Goal: Task Accomplishment & Management: Manage account settings

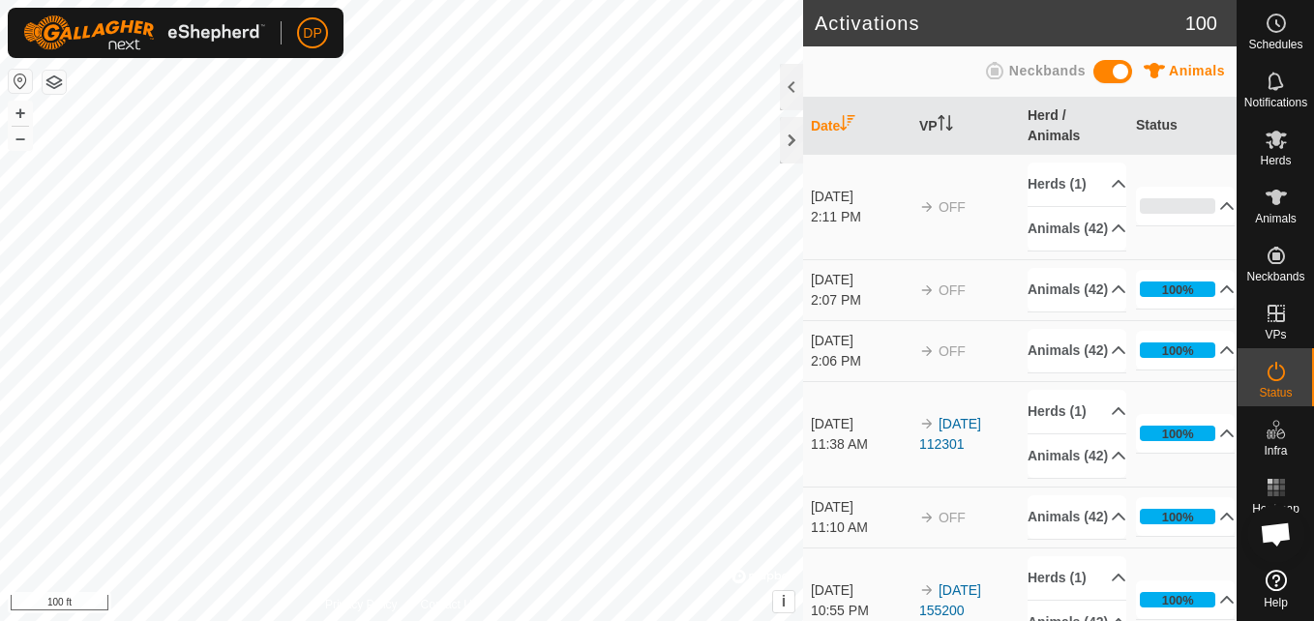
scroll to position [1972, 0]
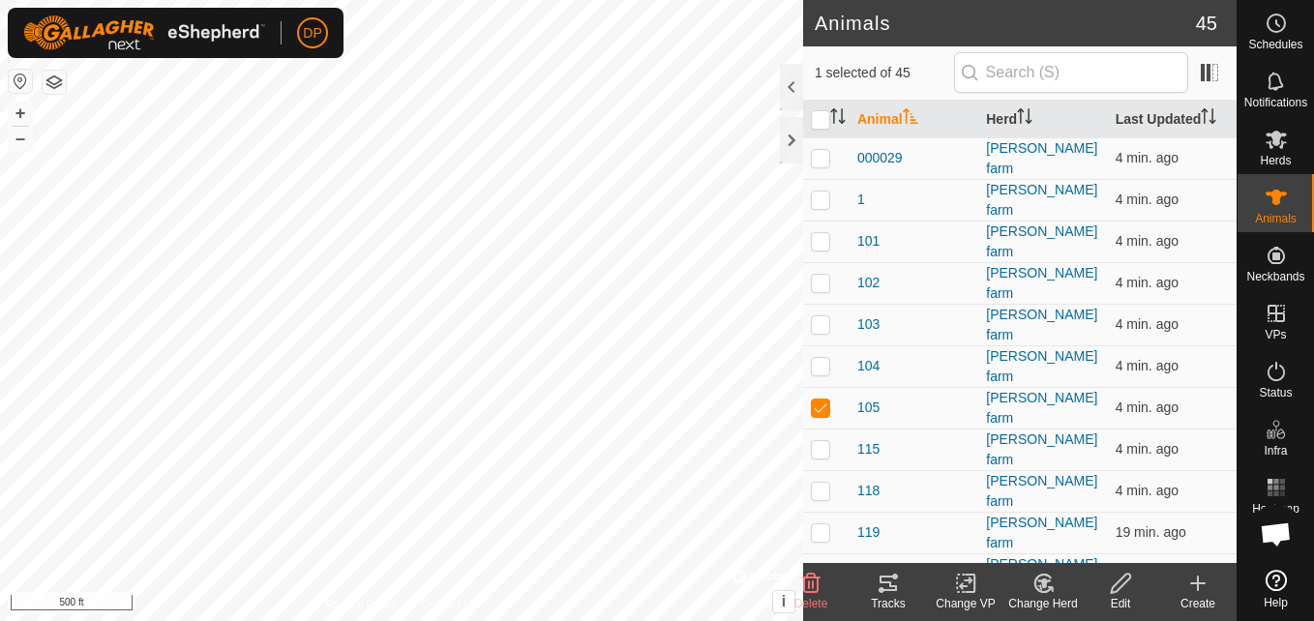
click at [886, 583] on icon at bounding box center [887, 583] width 17 height 15
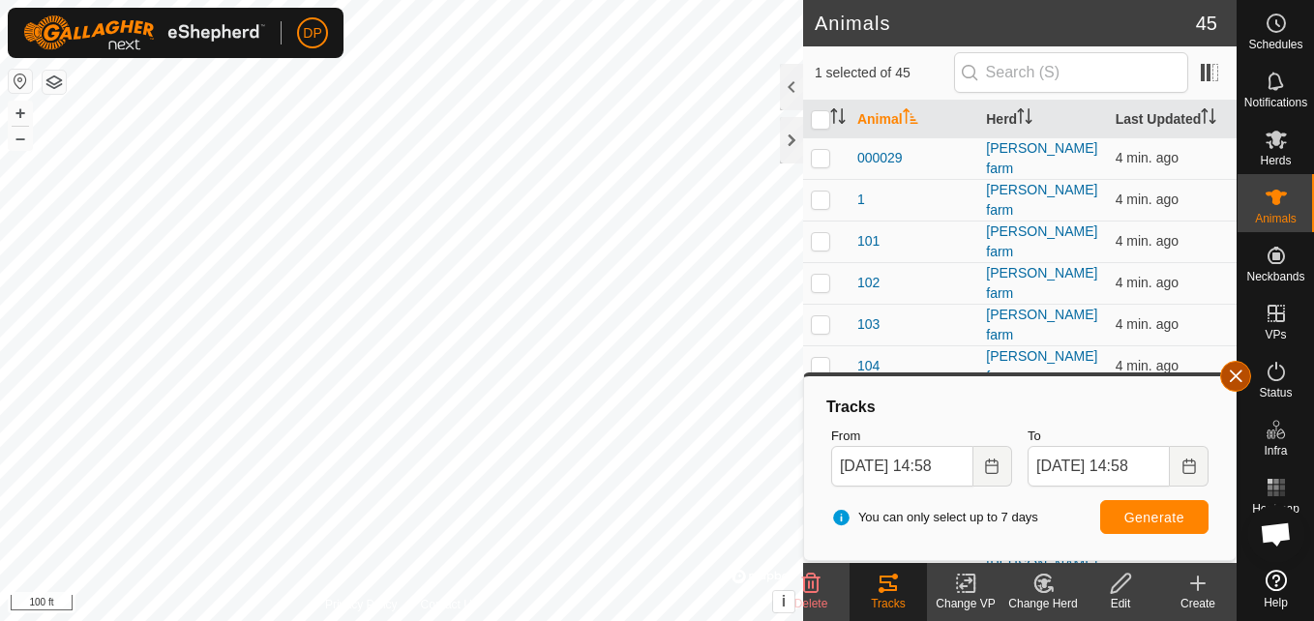
click at [1240, 371] on button "button" at bounding box center [1235, 376] width 31 height 31
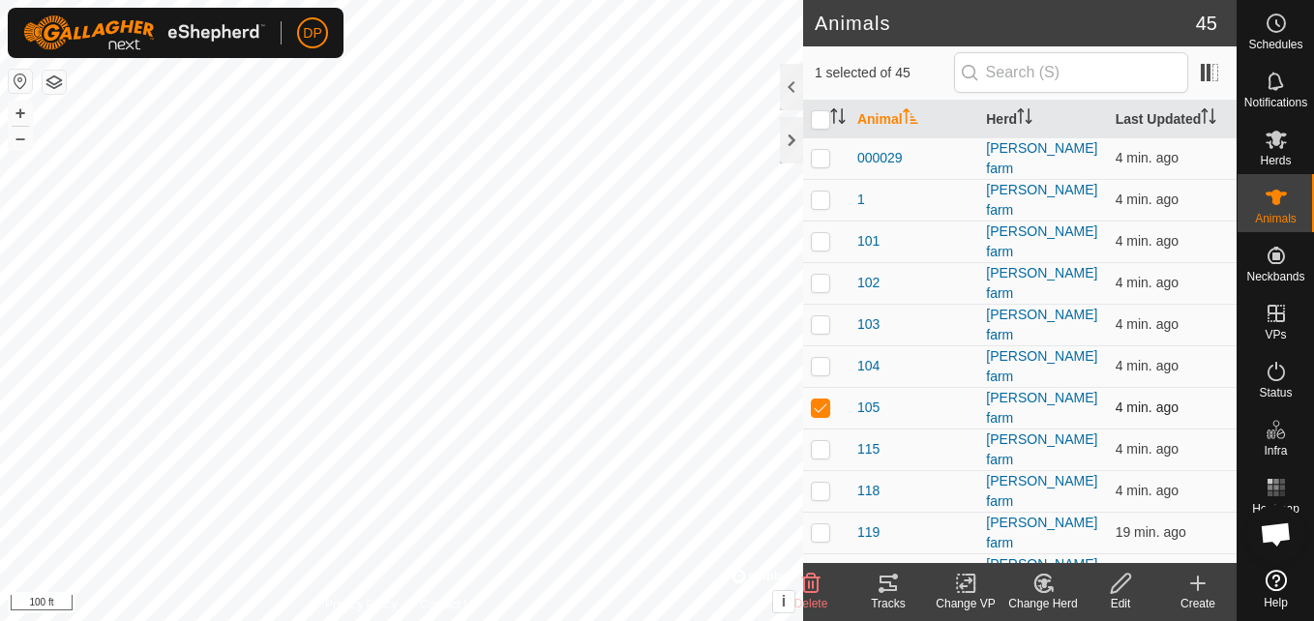
click at [818, 399] on p-checkbox at bounding box center [820, 406] width 19 height 15
checkbox input "false"
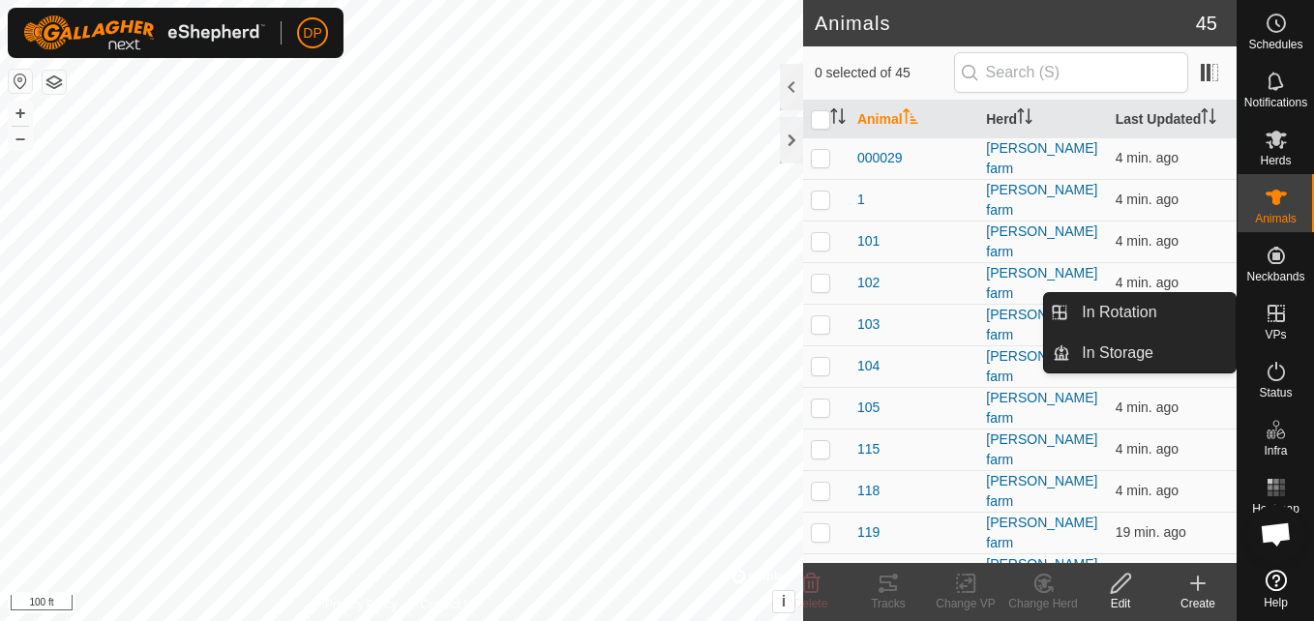
click at [1276, 314] on icon at bounding box center [1275, 313] width 17 height 17
click at [1213, 294] on link "In Rotation" at bounding box center [1152, 312] width 165 height 39
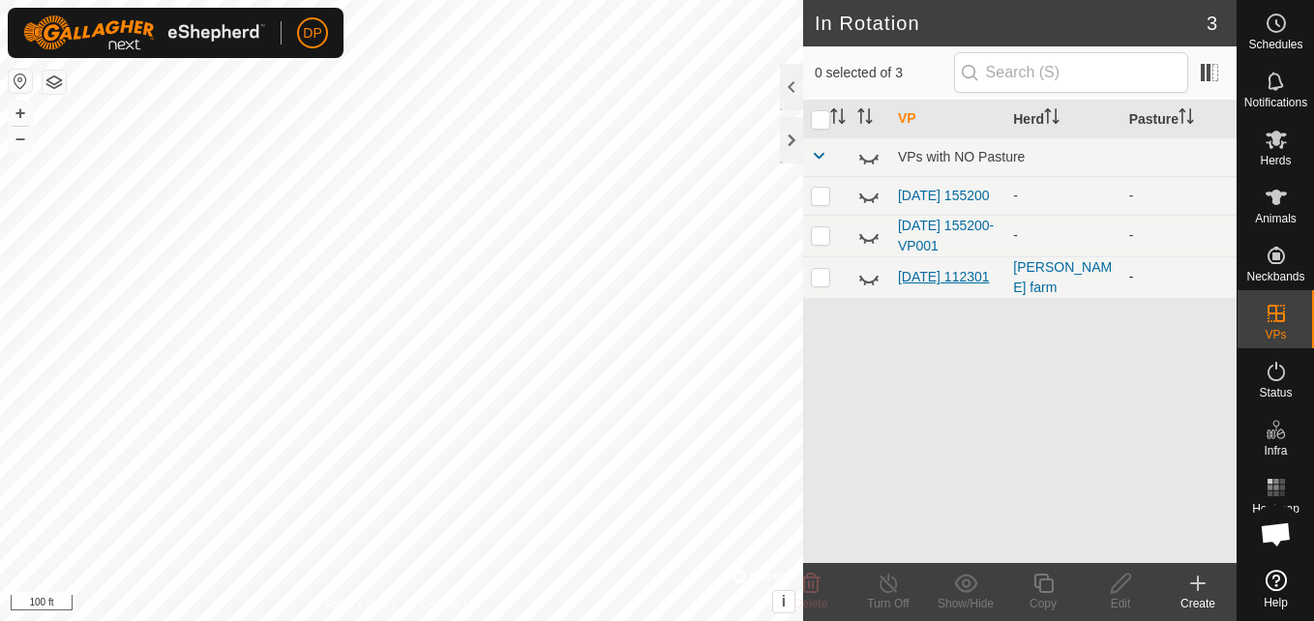
click at [937, 269] on link "[DATE] 112301" at bounding box center [944, 276] width 92 height 15
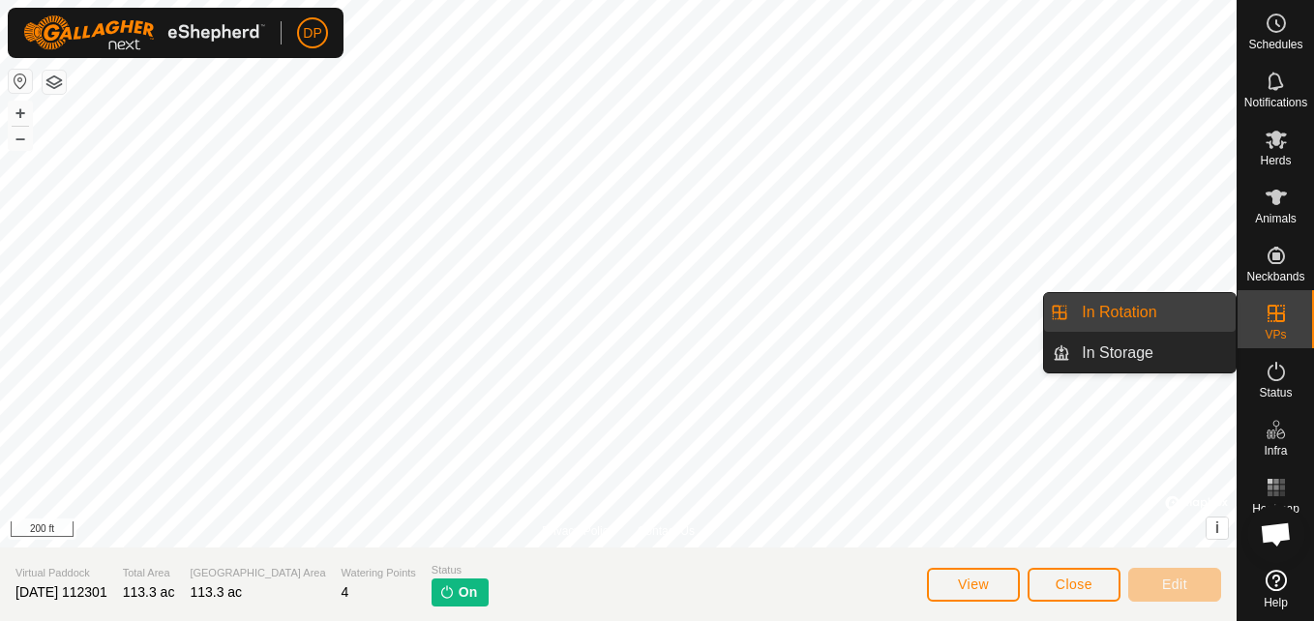
click at [1197, 306] on link "In Rotation" at bounding box center [1152, 312] width 165 height 39
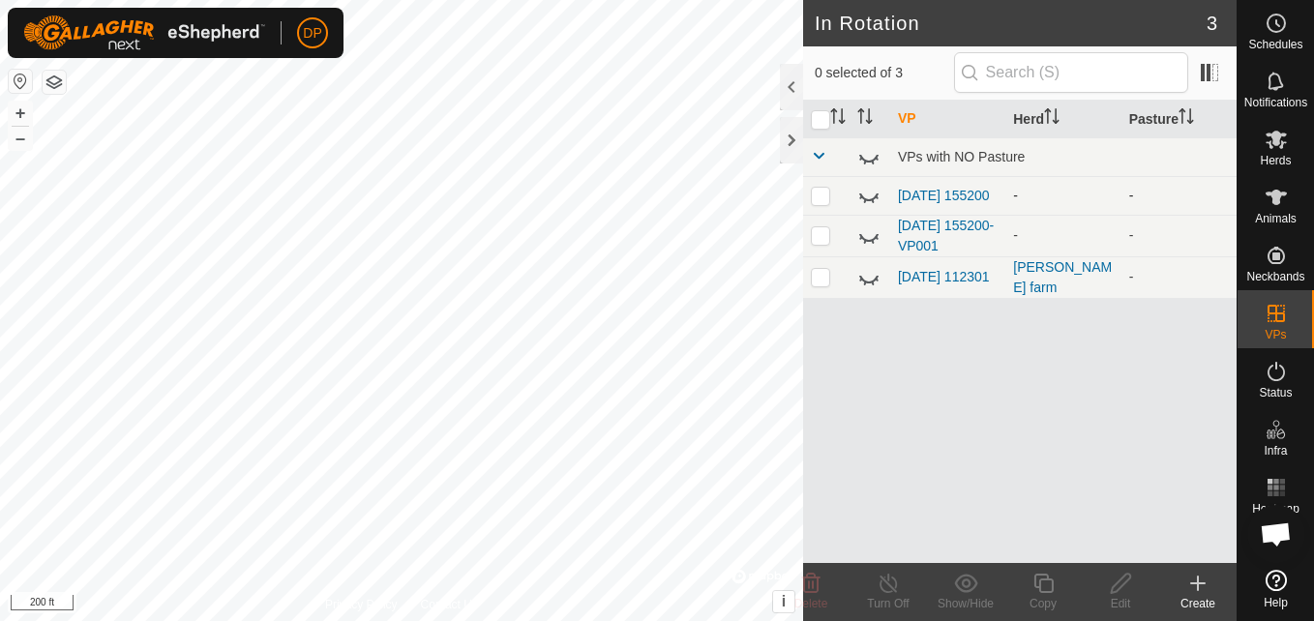
click at [995, 192] on td "[DATE] 155200" at bounding box center [947, 195] width 115 height 39
click at [932, 188] on link "[DATE] 155200" at bounding box center [944, 195] width 92 height 15
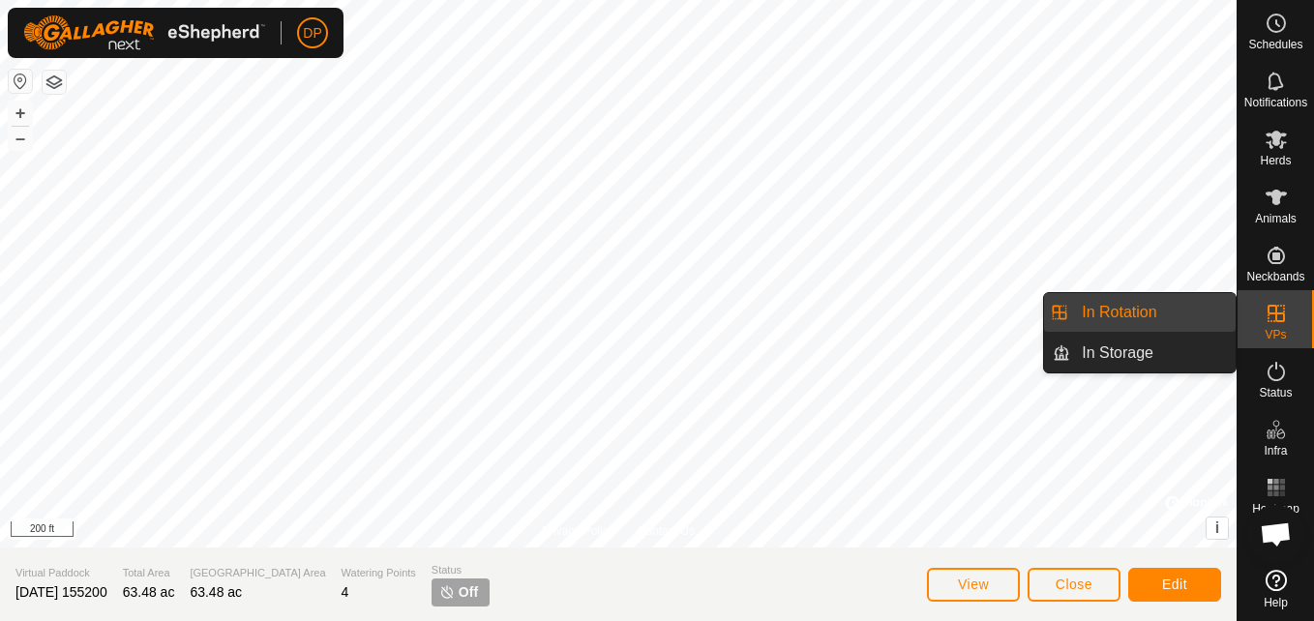
click at [1264, 311] on icon at bounding box center [1275, 313] width 23 height 23
click at [1201, 306] on link "In Rotation" at bounding box center [1152, 312] width 165 height 39
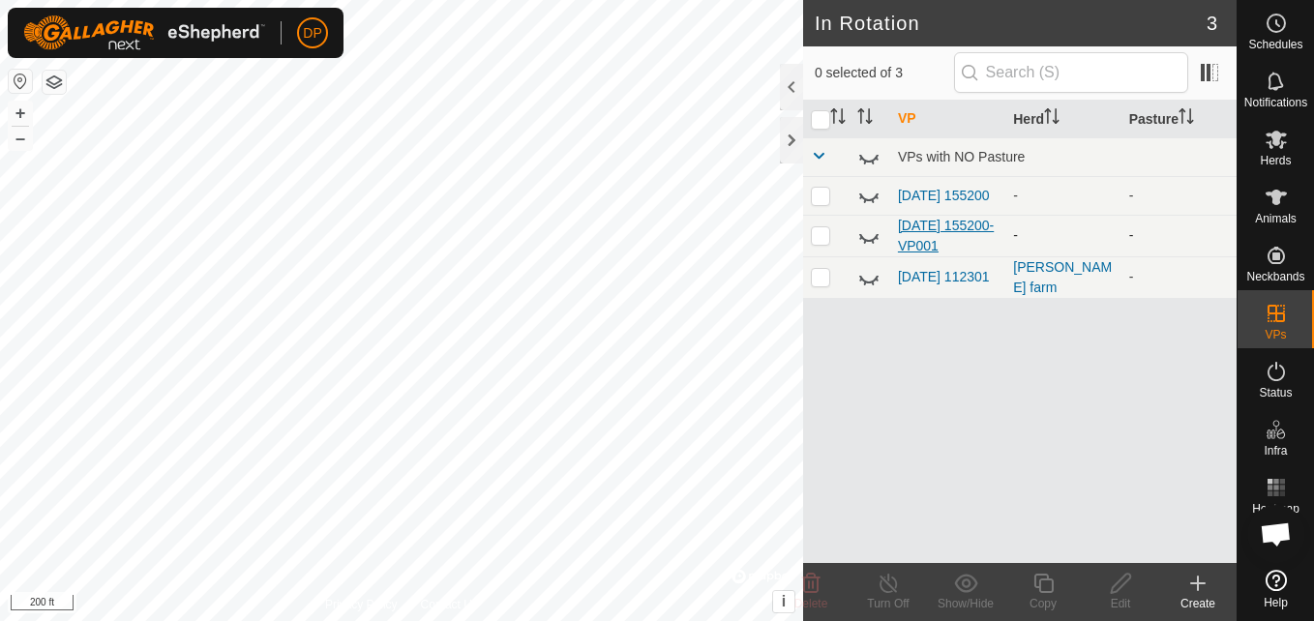
click at [947, 231] on link "[DATE] 155200-VP001" at bounding box center [946, 236] width 96 height 36
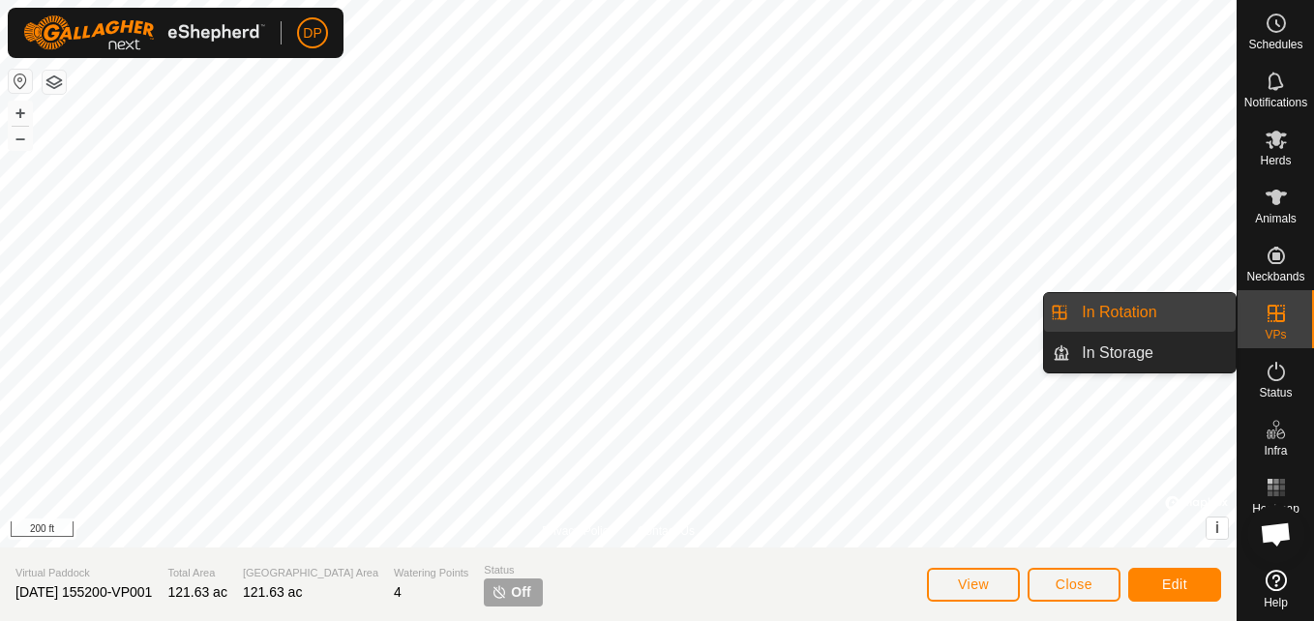
click at [1165, 305] on link "In Rotation" at bounding box center [1152, 312] width 165 height 39
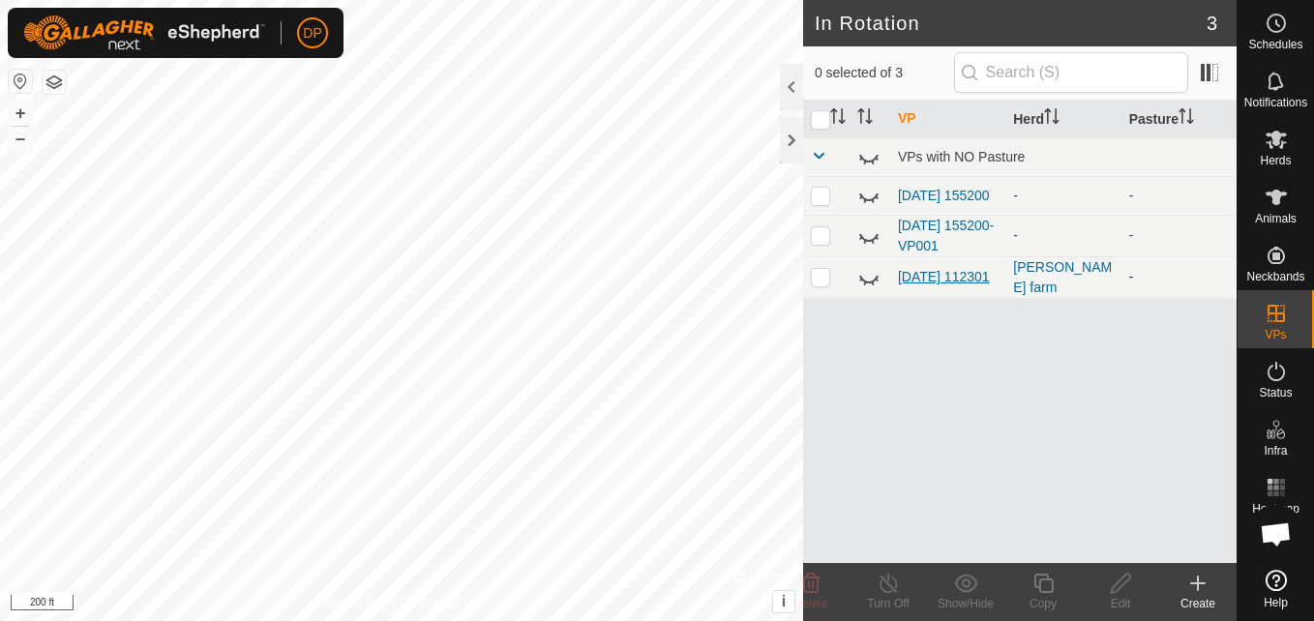
click at [919, 272] on link "[DATE] 112301" at bounding box center [944, 276] width 92 height 15
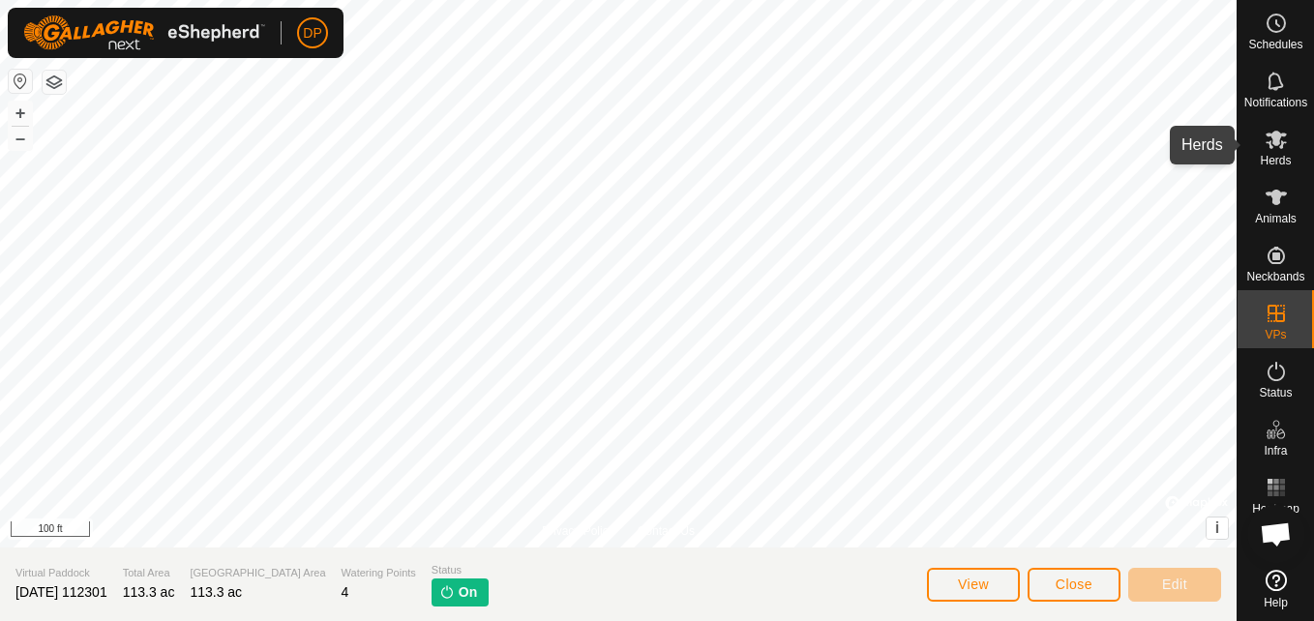
click at [1272, 139] on icon at bounding box center [1275, 140] width 21 height 18
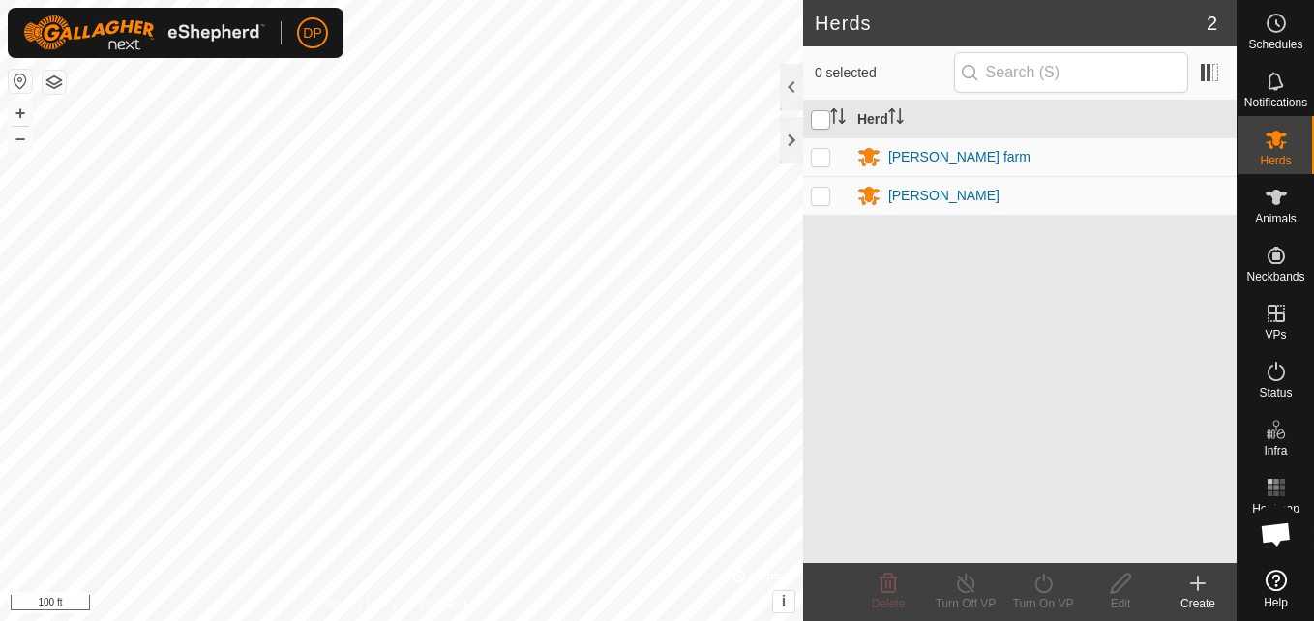
click at [826, 111] on input "checkbox" at bounding box center [820, 119] width 19 height 19
checkbox input "true"
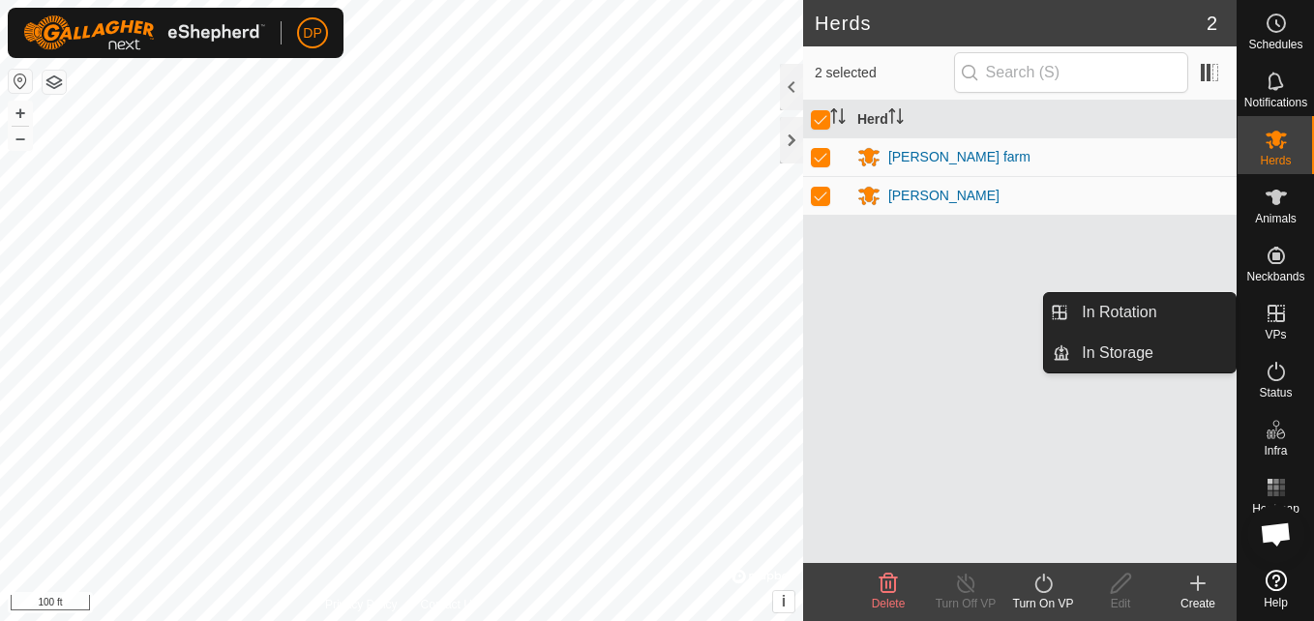
click at [1266, 310] on icon at bounding box center [1275, 313] width 23 height 23
click at [1167, 348] on link "In Storage" at bounding box center [1152, 353] width 165 height 39
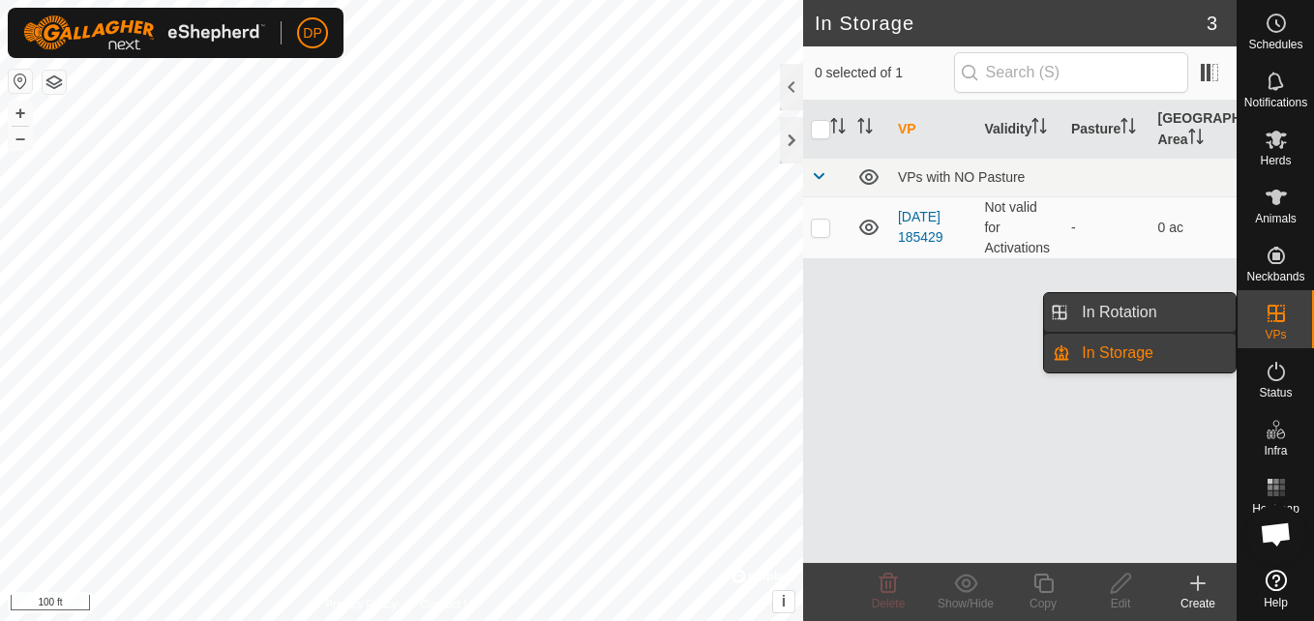
click at [1161, 314] on link "In Rotation" at bounding box center [1152, 312] width 165 height 39
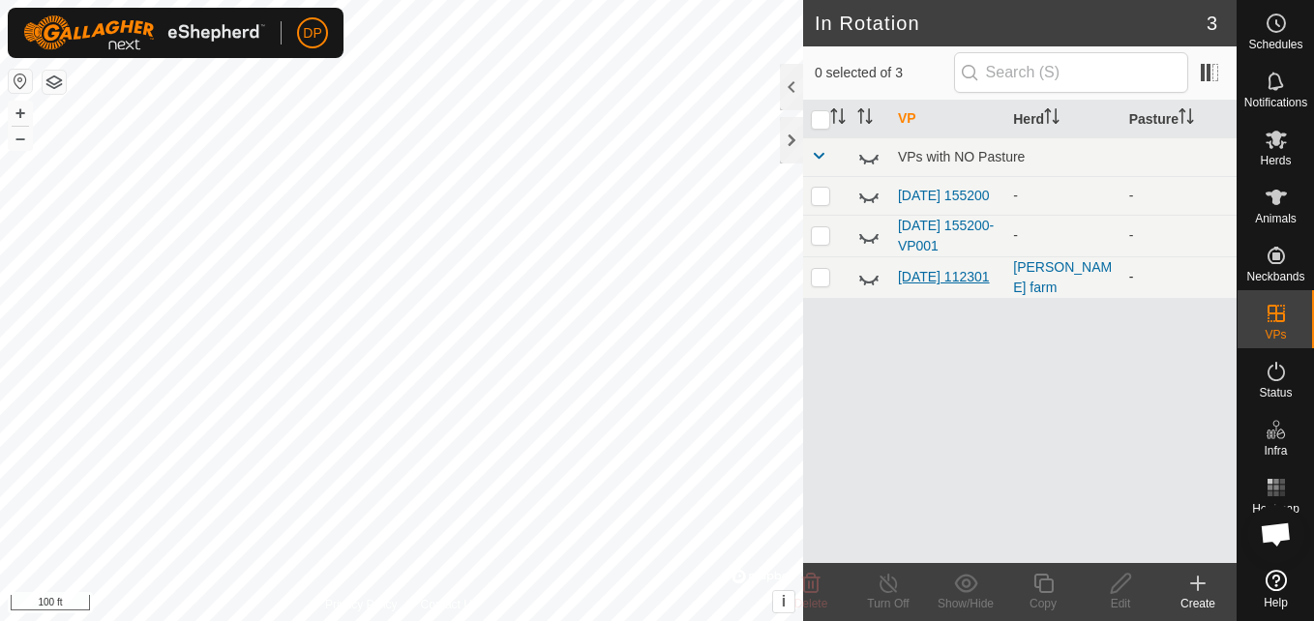
click at [945, 271] on link "[DATE] 112301" at bounding box center [944, 276] width 92 height 15
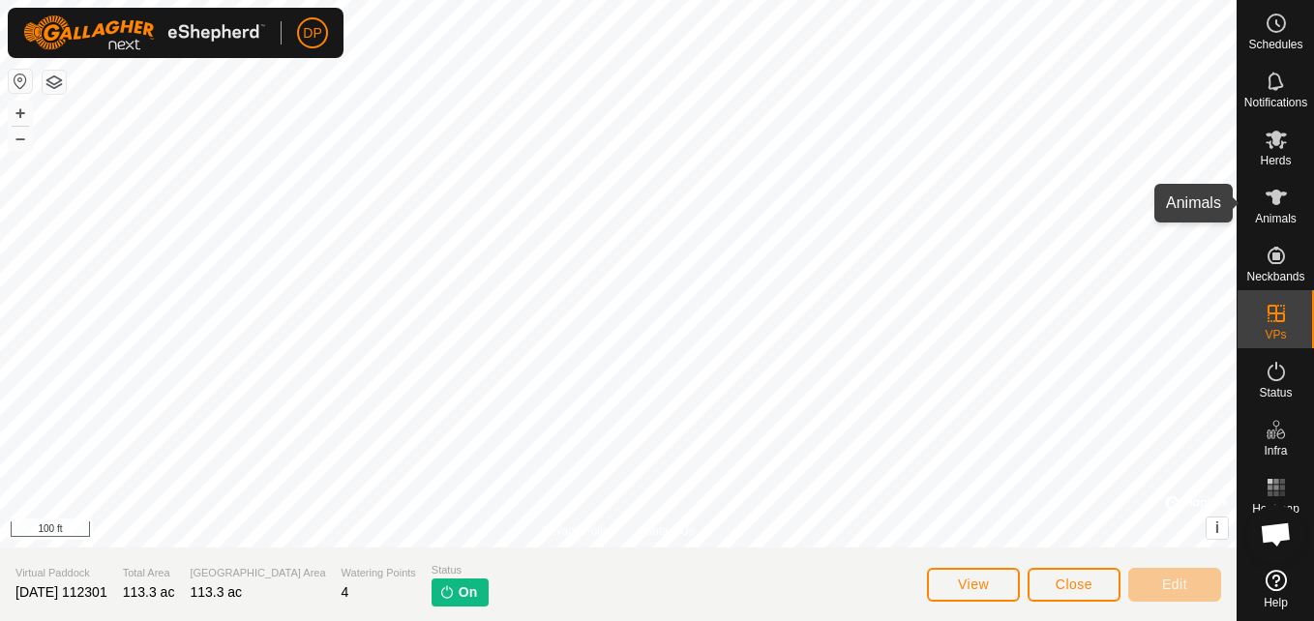
click at [1273, 204] on icon at bounding box center [1275, 197] width 23 height 23
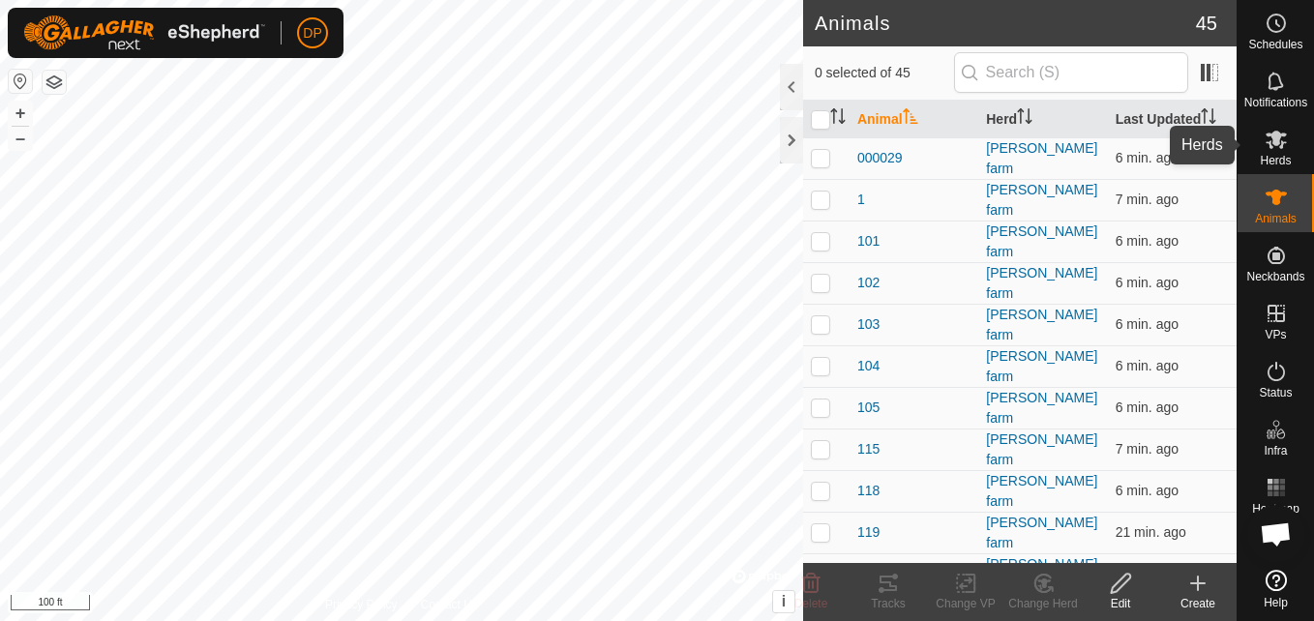
click at [1274, 142] on icon at bounding box center [1275, 140] width 21 height 18
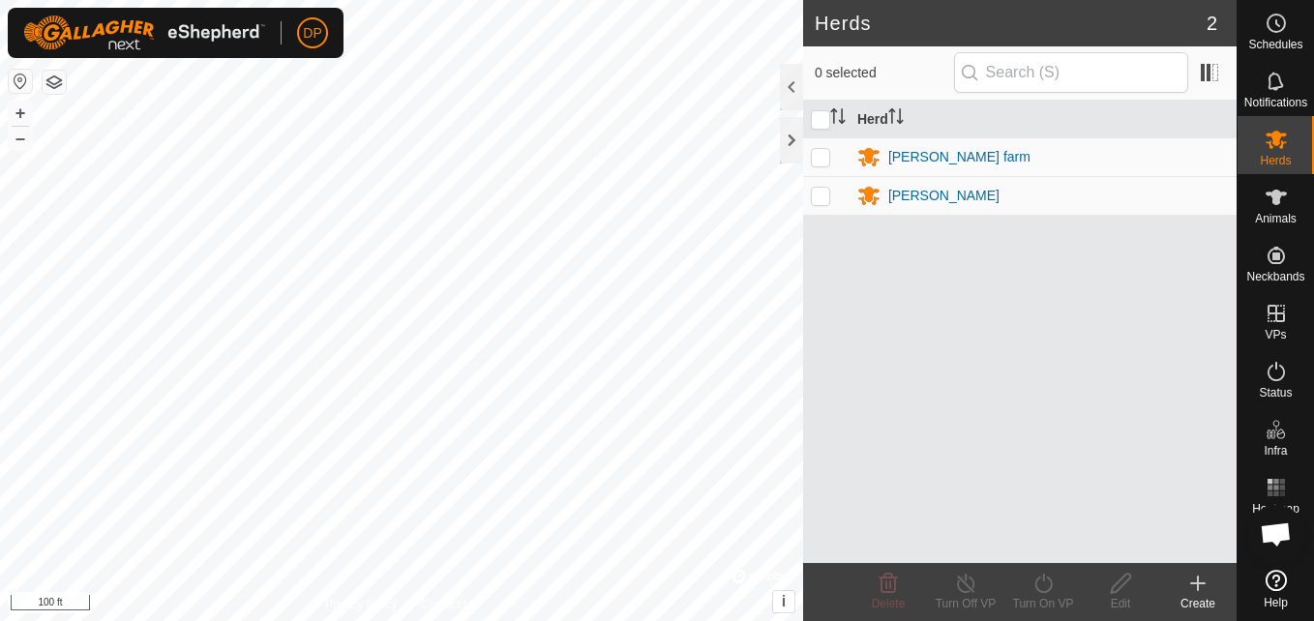
click at [818, 151] on p-checkbox at bounding box center [820, 156] width 19 height 15
checkbox input "true"
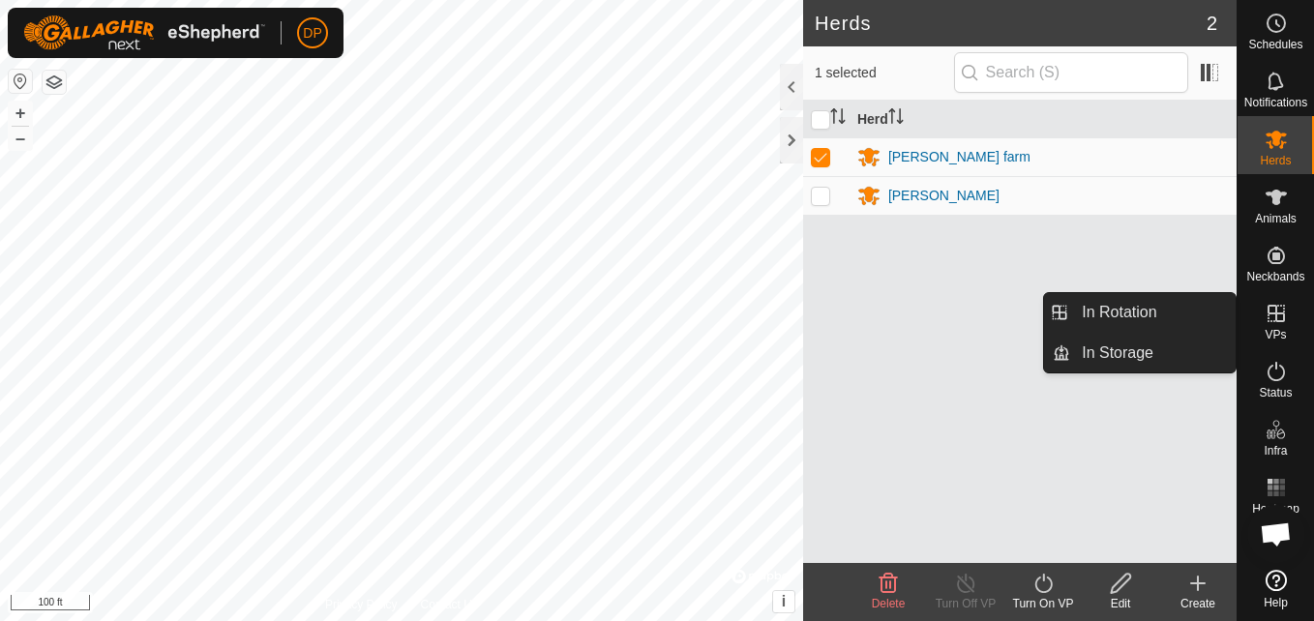
click at [1270, 325] on es-virtualpaddocks-svg-icon at bounding box center [1275, 313] width 35 height 31
click at [1198, 314] on link "In Rotation" at bounding box center [1152, 312] width 165 height 39
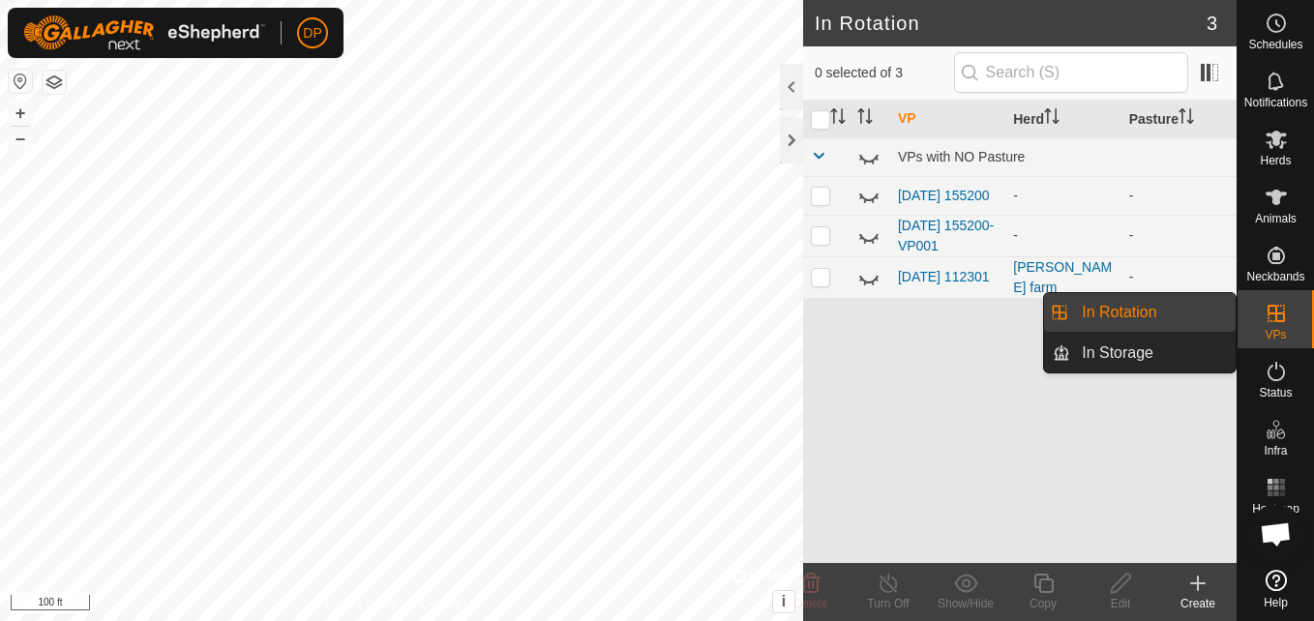
click at [1130, 314] on link "In Rotation" at bounding box center [1152, 312] width 165 height 39
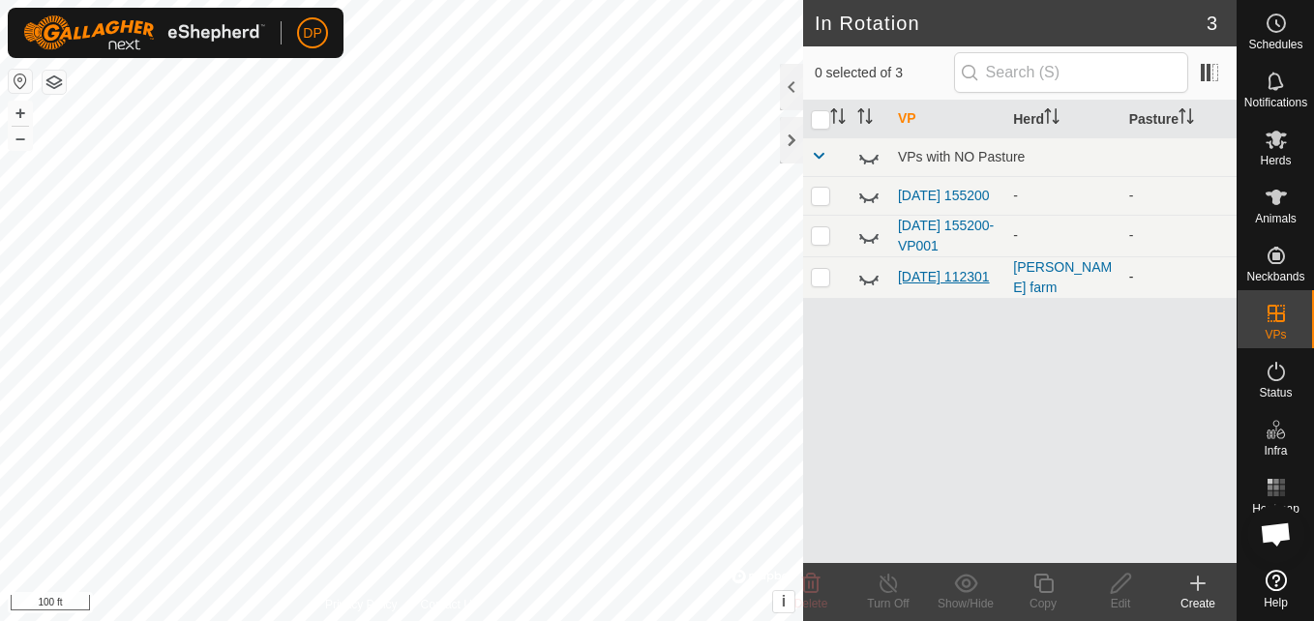
click at [899, 272] on link "[DATE] 112301" at bounding box center [944, 276] width 92 height 15
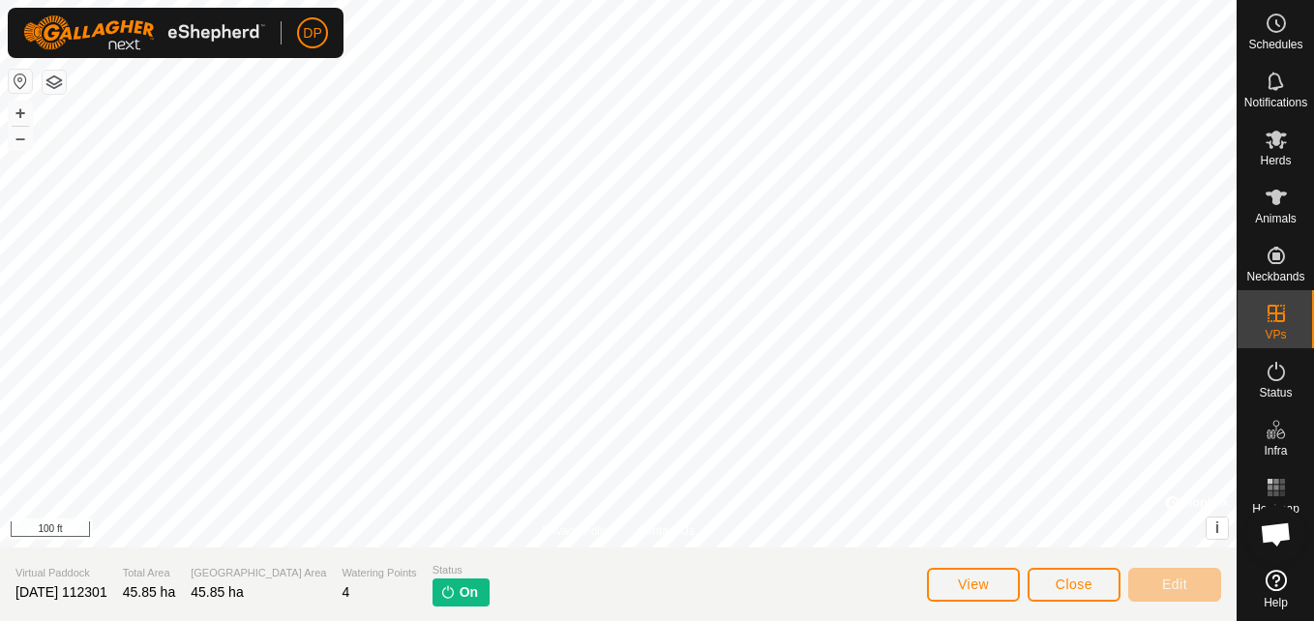
scroll to position [1972, 0]
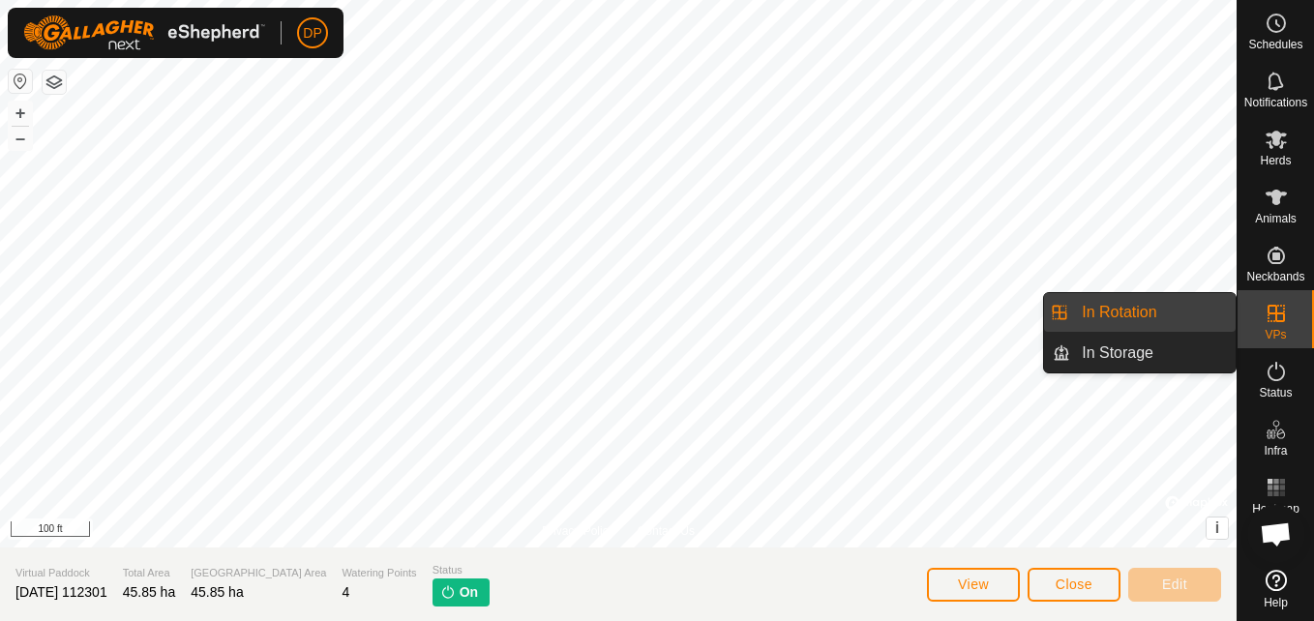
click at [1227, 313] on link "In Rotation" at bounding box center [1152, 312] width 165 height 39
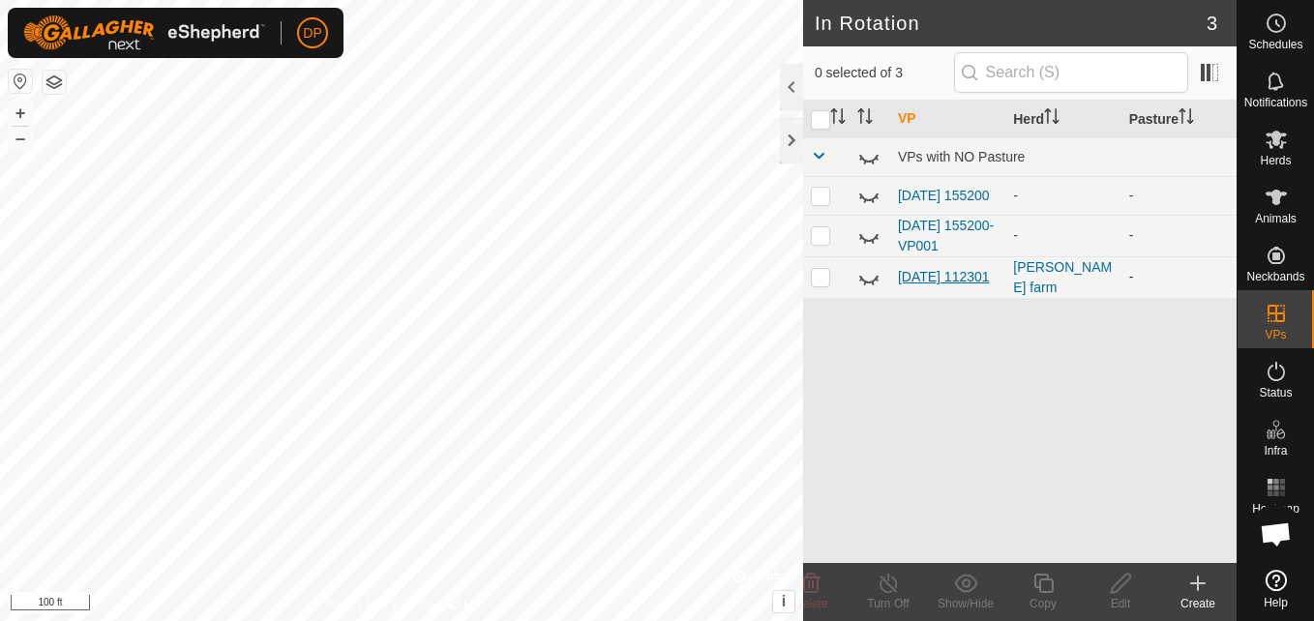
click at [943, 277] on link "[DATE] 112301" at bounding box center [944, 276] width 92 height 15
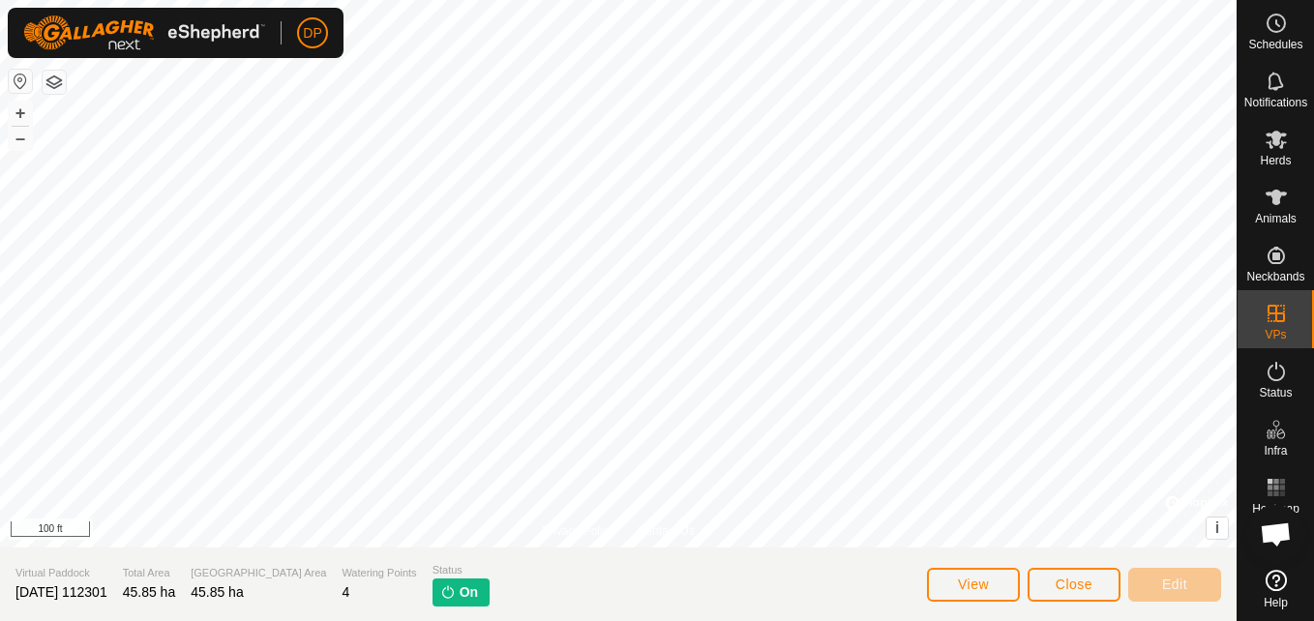
scroll to position [1972, 0]
click at [432, 591] on p-tag "On" at bounding box center [460, 592] width 57 height 28
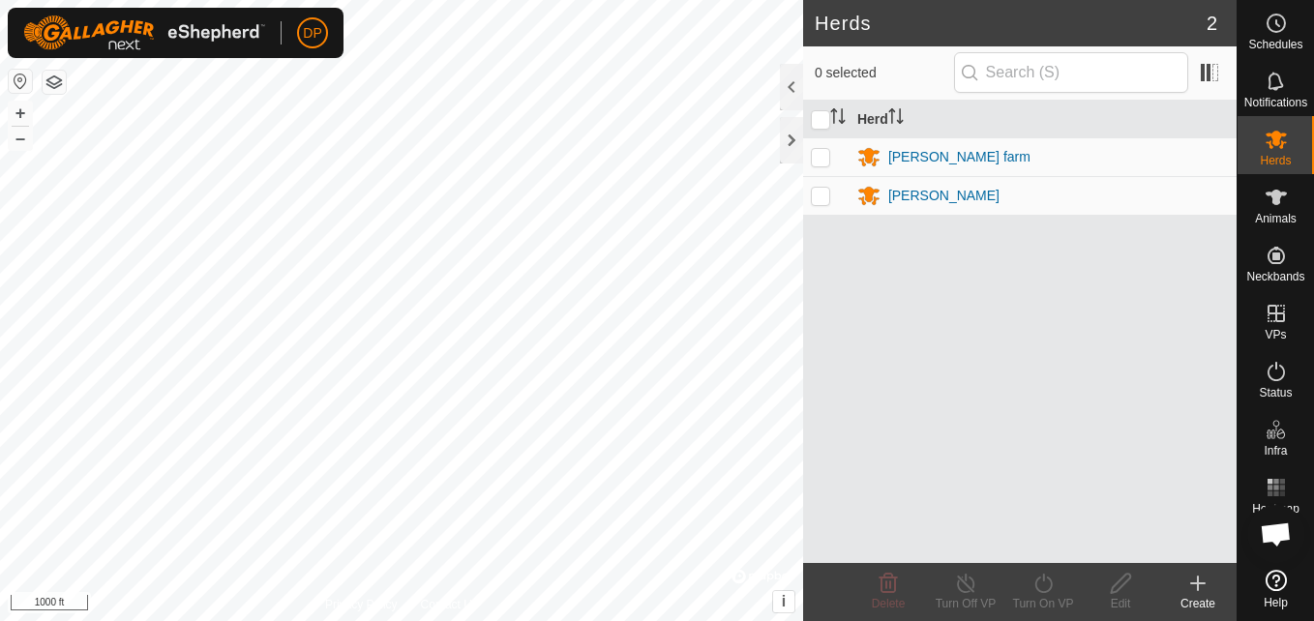
scroll to position [1972, 0]
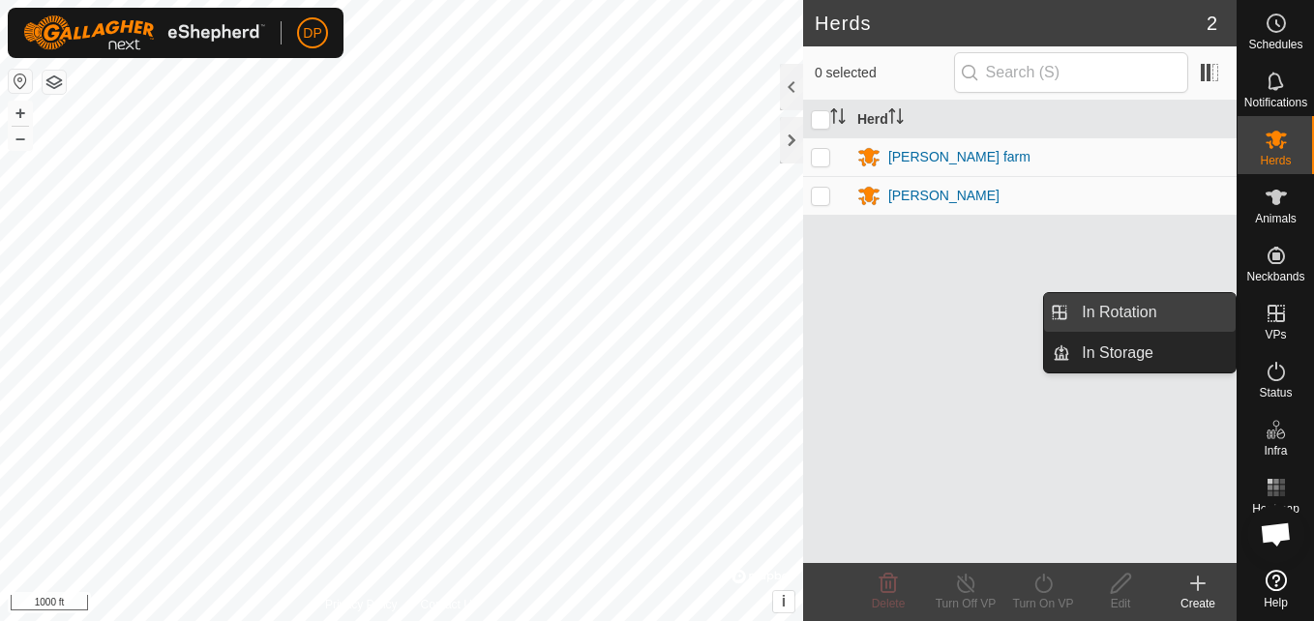
drag, startPoint x: 1227, startPoint y: 318, endPoint x: 1212, endPoint y: 315, distance: 15.7
click at [1212, 315] on link "In Rotation" at bounding box center [1152, 312] width 165 height 39
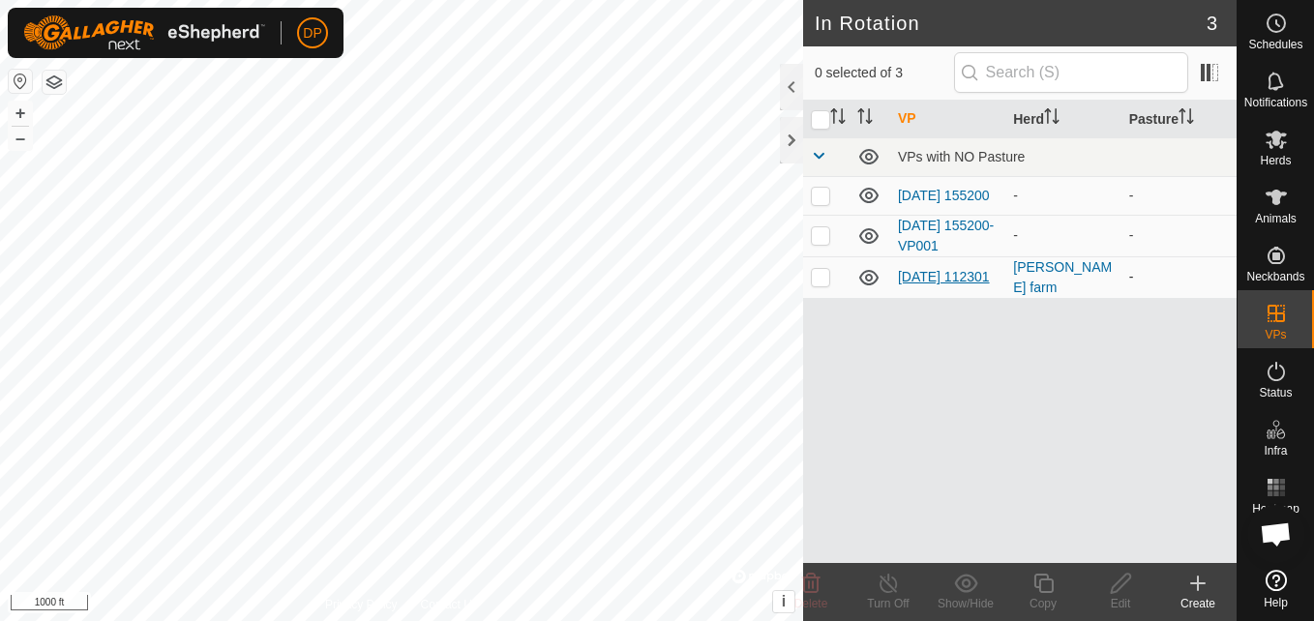
click at [935, 269] on link "[DATE] 112301" at bounding box center [944, 276] width 92 height 15
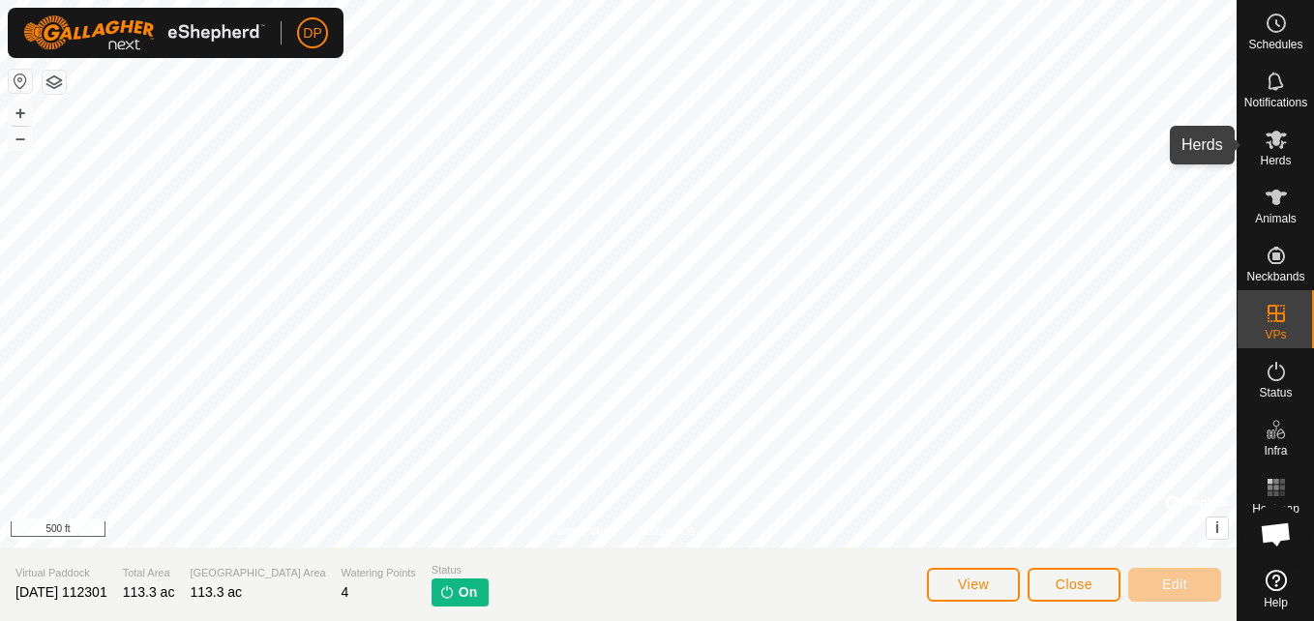
click at [1267, 139] on icon at bounding box center [1275, 139] width 23 height 23
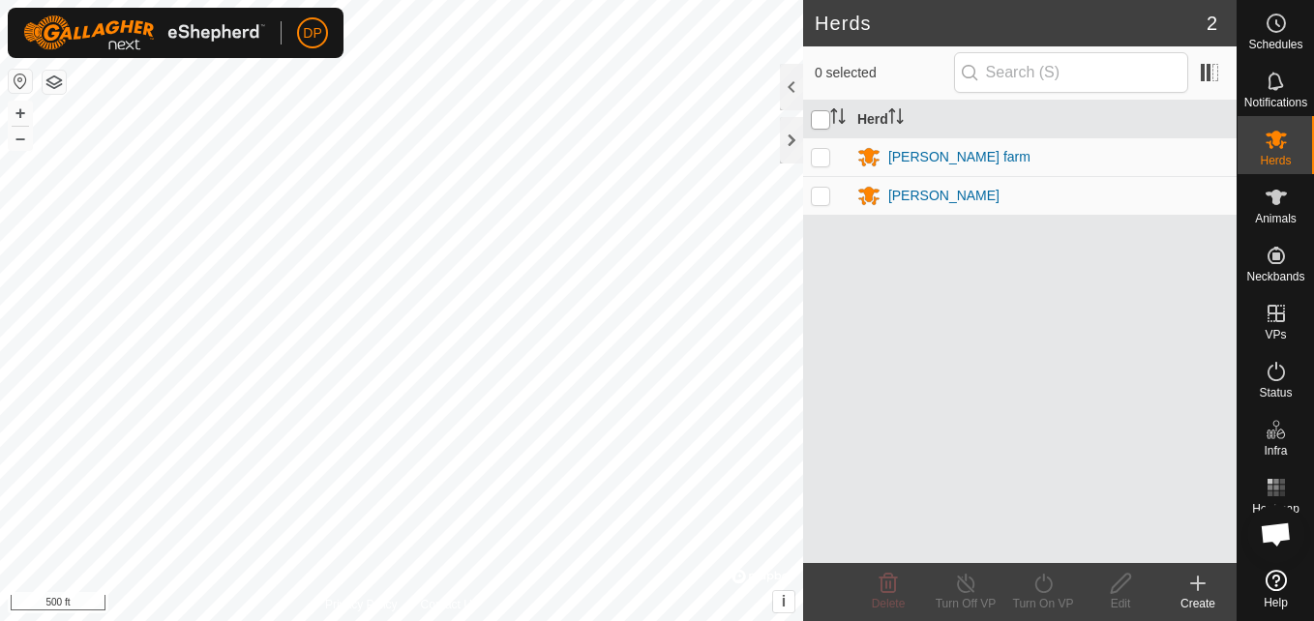
click at [824, 120] on input "checkbox" at bounding box center [820, 119] width 19 height 19
checkbox input "true"
click at [824, 120] on input "checkbox" at bounding box center [820, 119] width 19 height 19
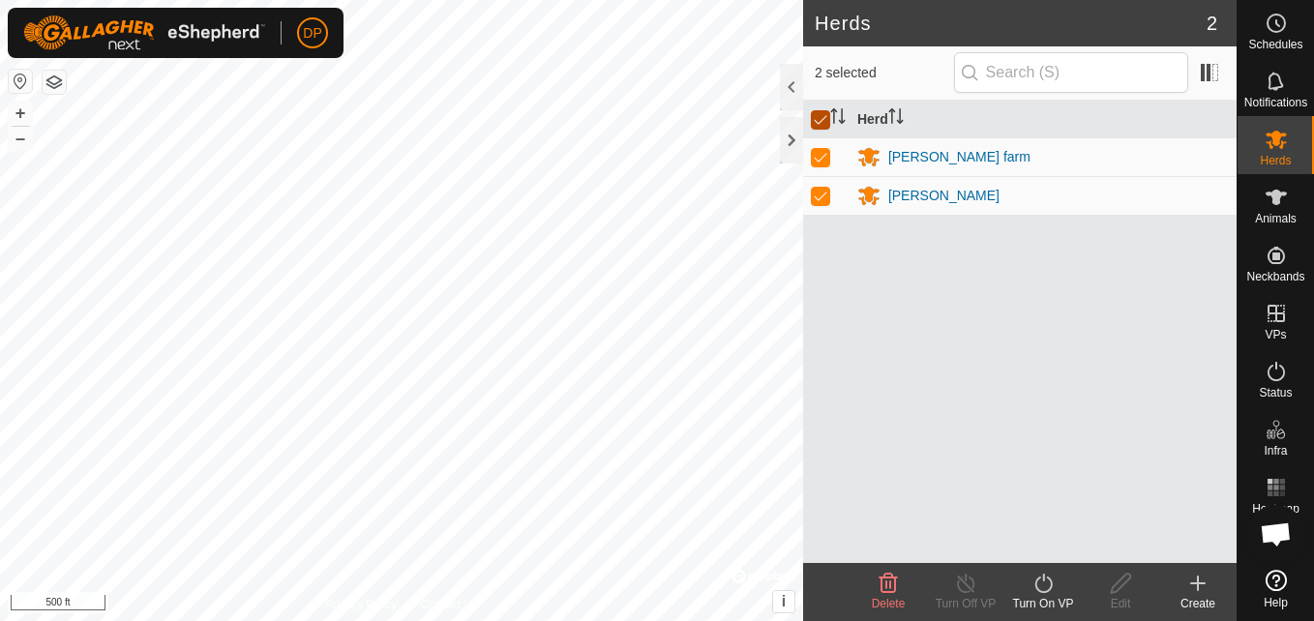
checkbox input "false"
click at [822, 158] on p-checkbox at bounding box center [820, 156] width 19 height 15
checkbox input "true"
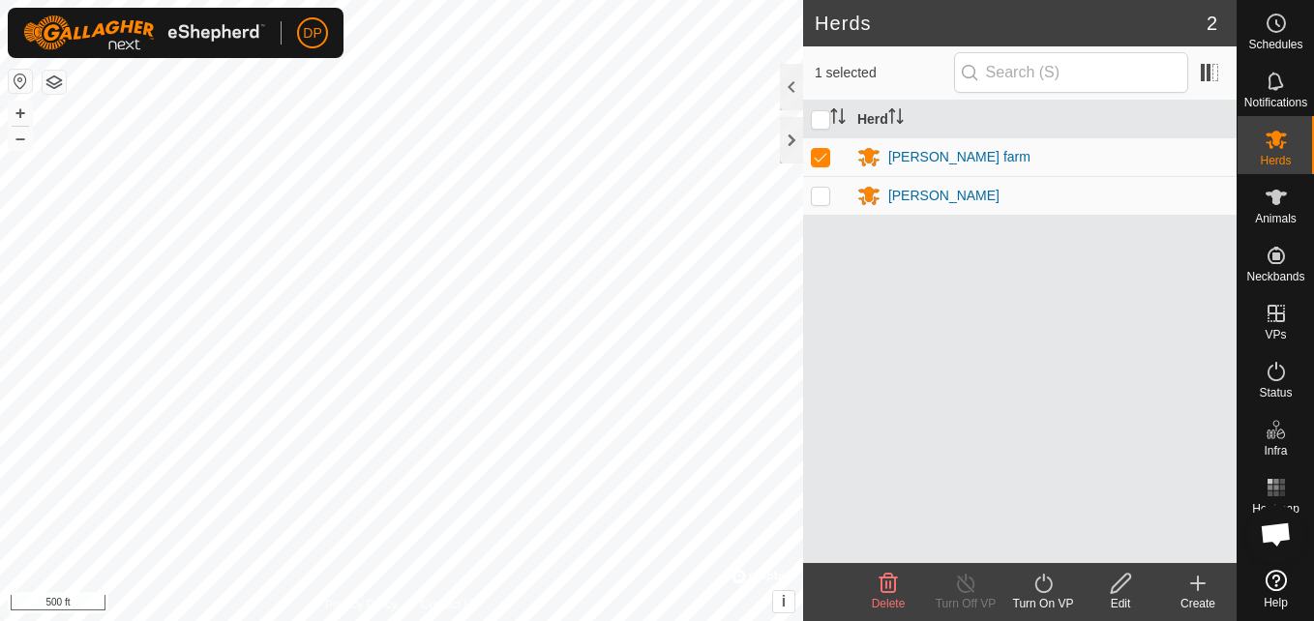
click at [820, 190] on p-checkbox at bounding box center [820, 195] width 19 height 15
checkbox input "true"
click at [815, 158] on p-checkbox at bounding box center [820, 156] width 19 height 15
checkbox input "false"
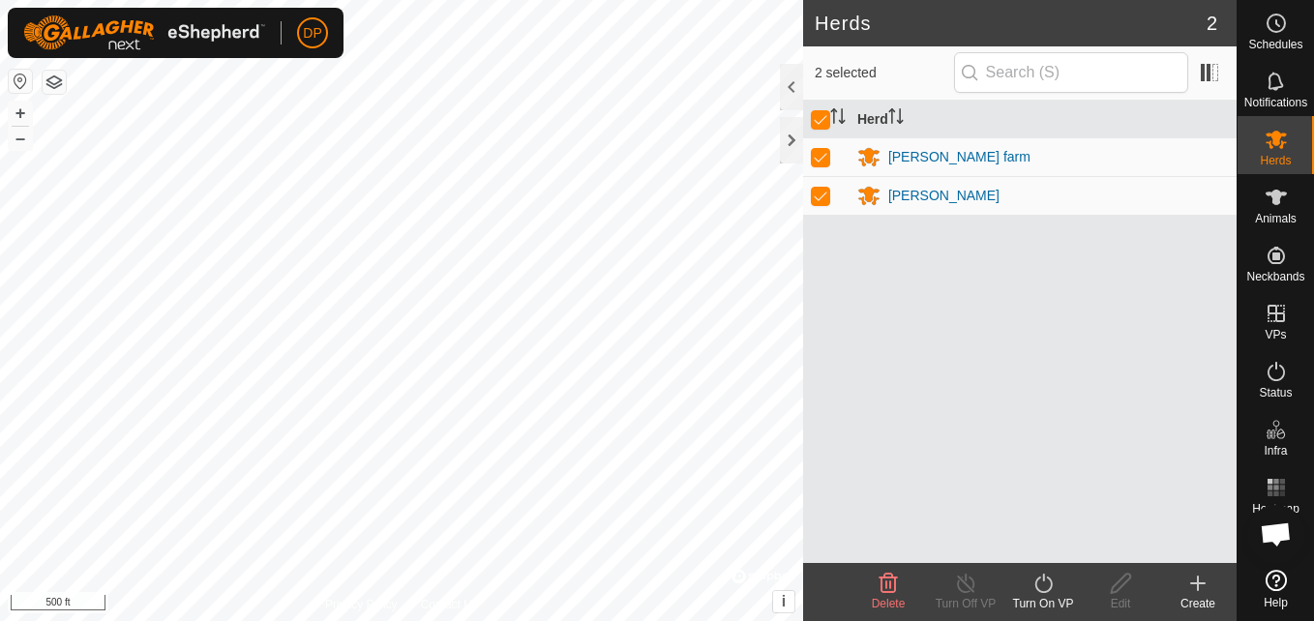
checkbox input "false"
click at [822, 197] on p-checkbox at bounding box center [820, 195] width 19 height 15
checkbox input "false"
click at [821, 160] on p-checkbox at bounding box center [820, 156] width 19 height 15
checkbox input "true"
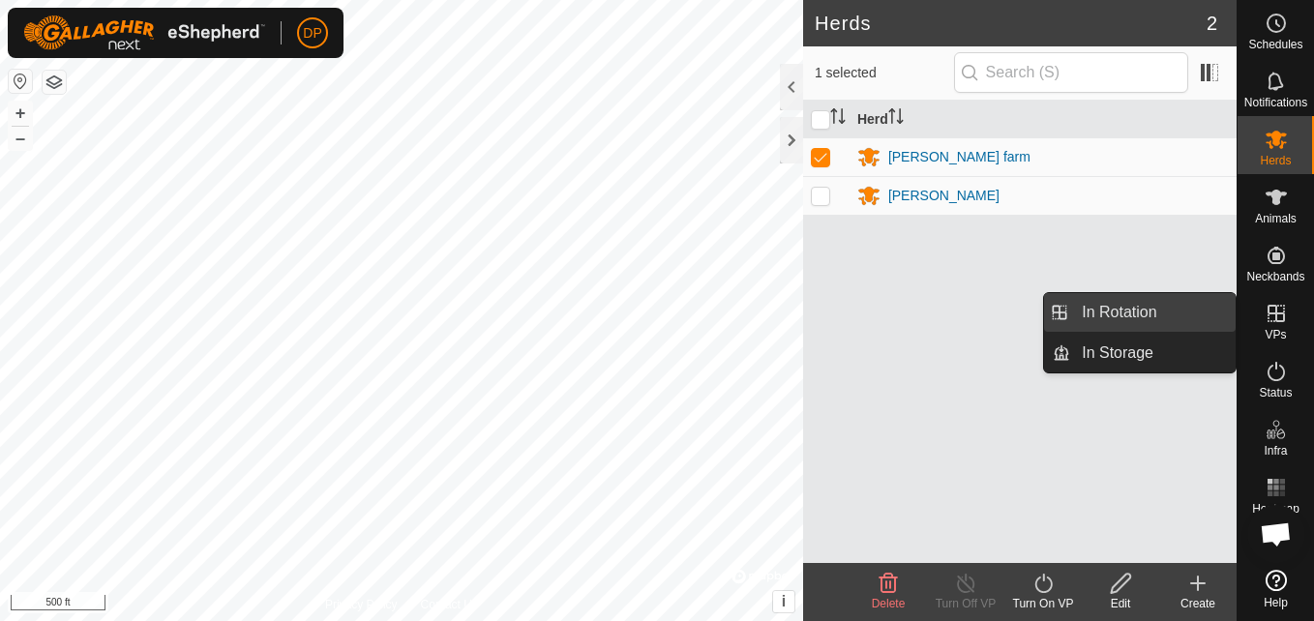
click at [1207, 302] on link "In Rotation" at bounding box center [1152, 312] width 165 height 39
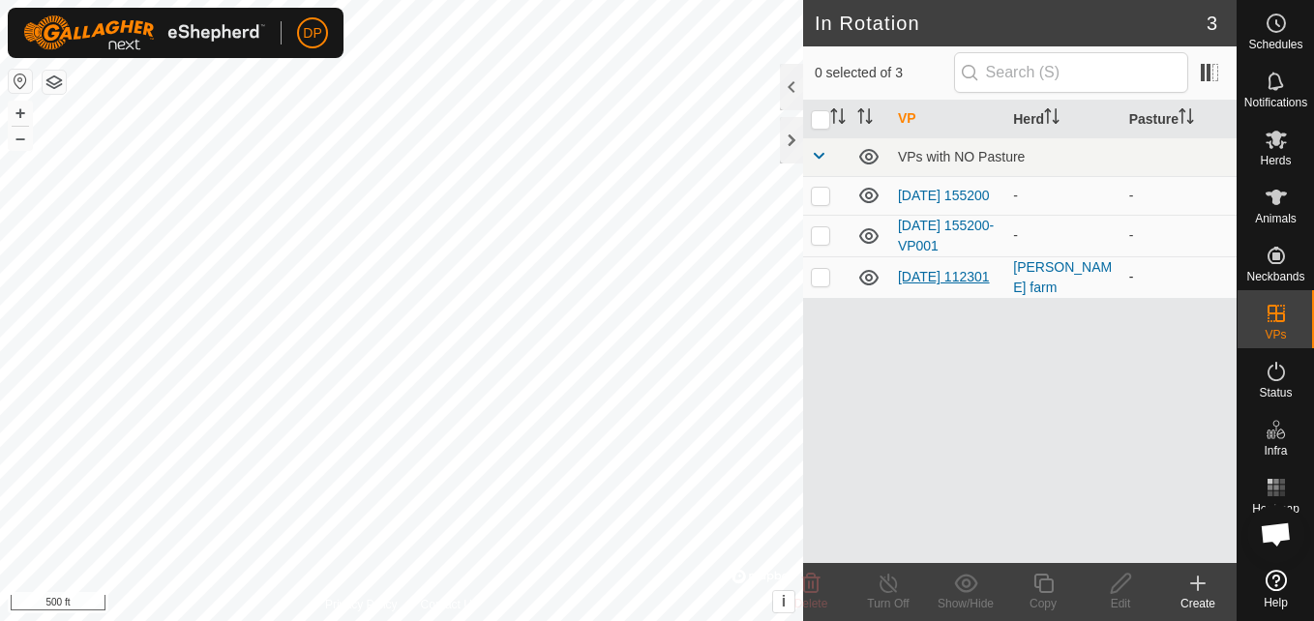
click at [933, 272] on link "[DATE] 112301" at bounding box center [944, 276] width 92 height 15
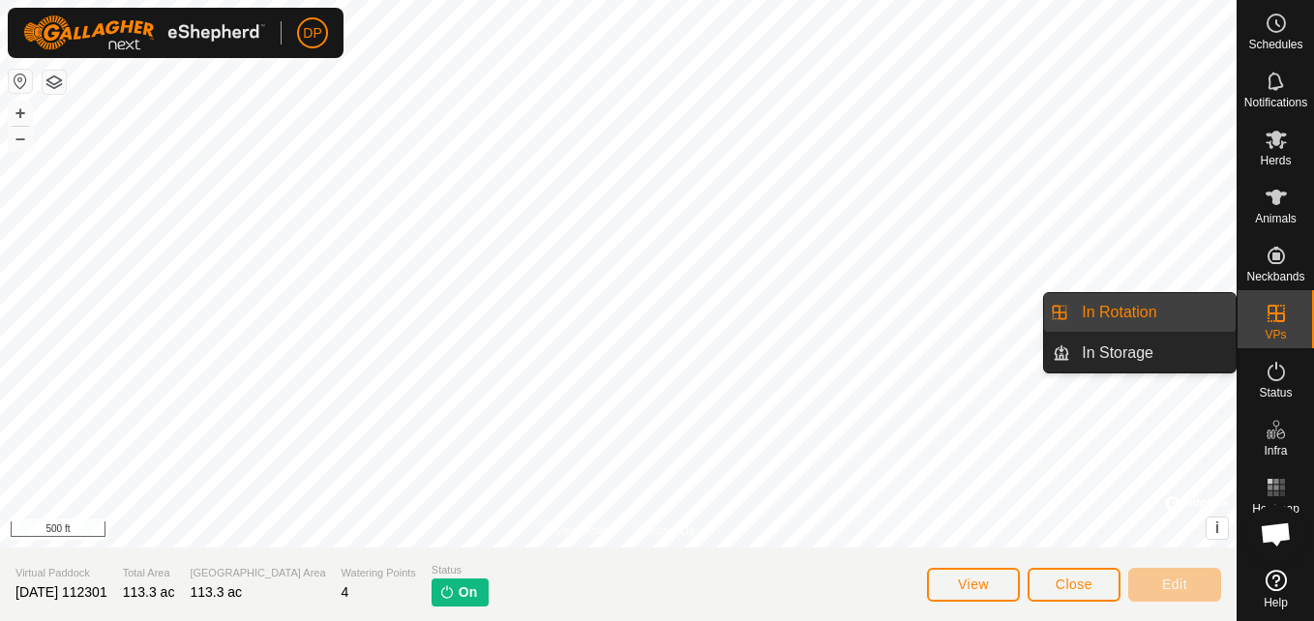
click at [1276, 331] on span "VPs" at bounding box center [1274, 335] width 21 height 12
click at [1177, 319] on link "In Rotation" at bounding box center [1152, 312] width 165 height 39
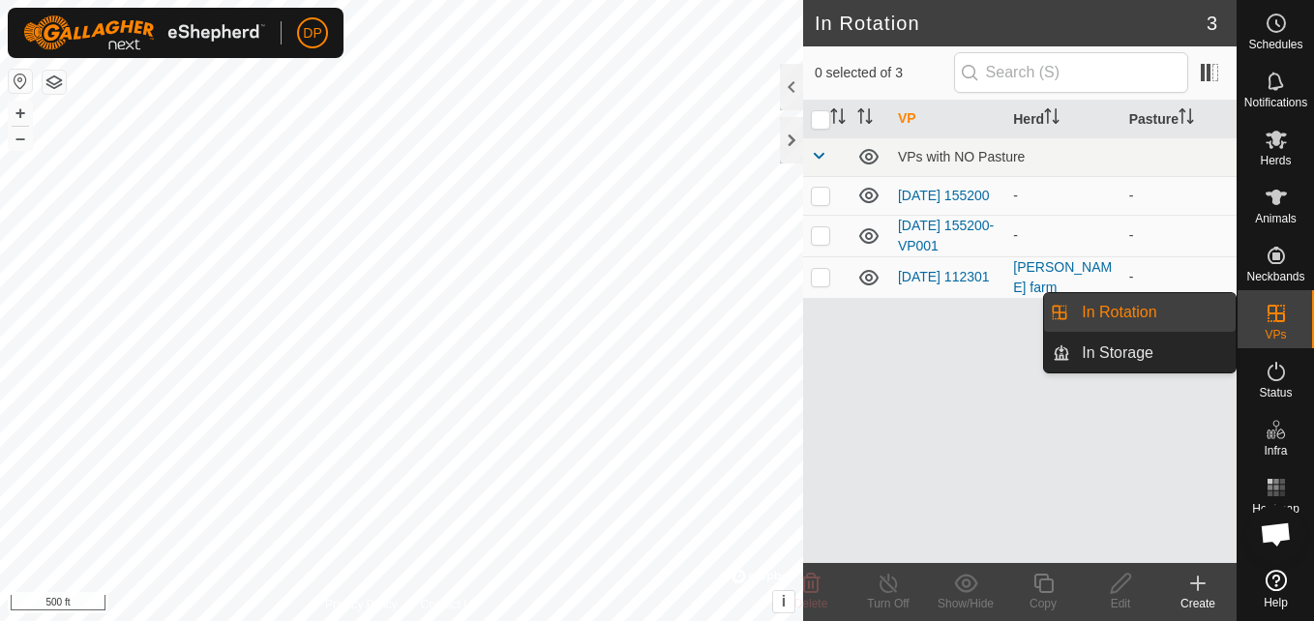
click at [1147, 310] on link "In Rotation" at bounding box center [1152, 312] width 165 height 39
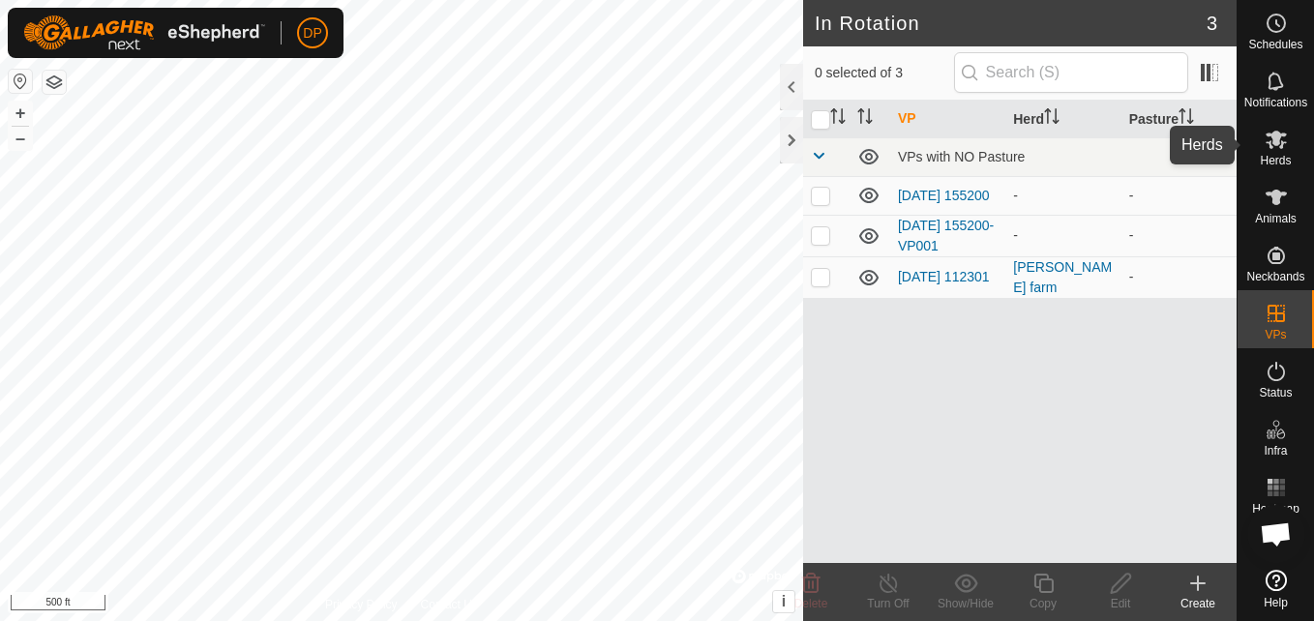
click at [1279, 143] on icon at bounding box center [1275, 140] width 21 height 18
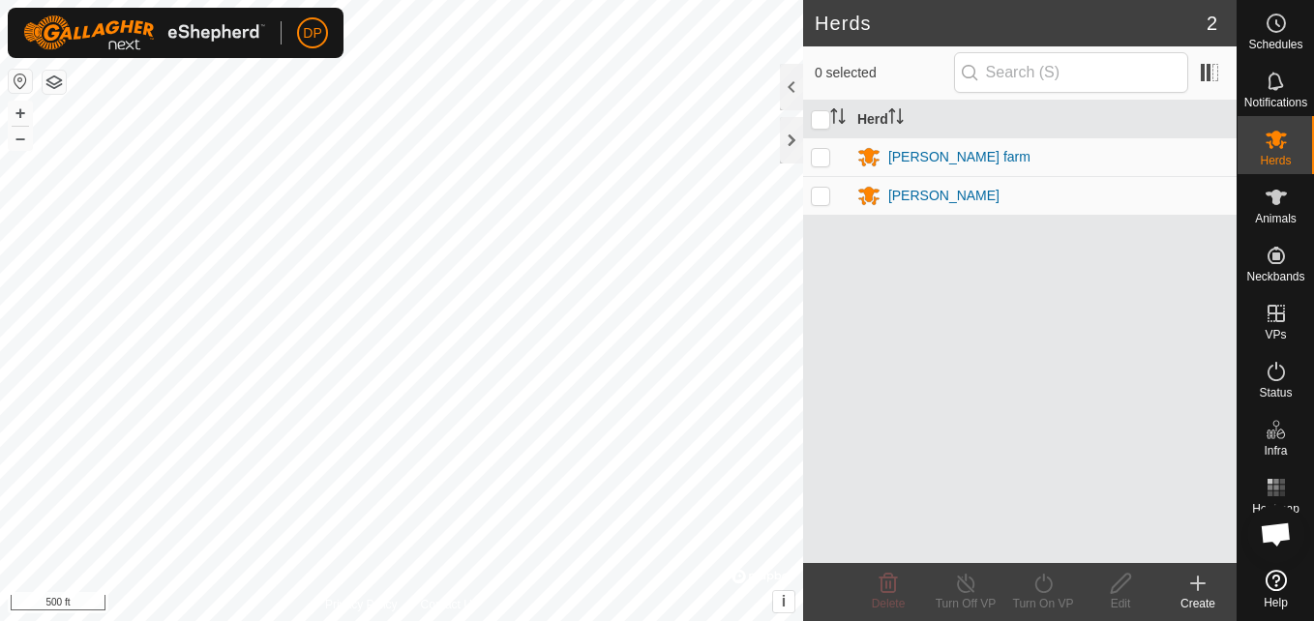
click at [820, 157] on p-checkbox at bounding box center [820, 156] width 19 height 15
checkbox input "true"
click at [1198, 583] on icon at bounding box center [1198, 583] width 14 height 0
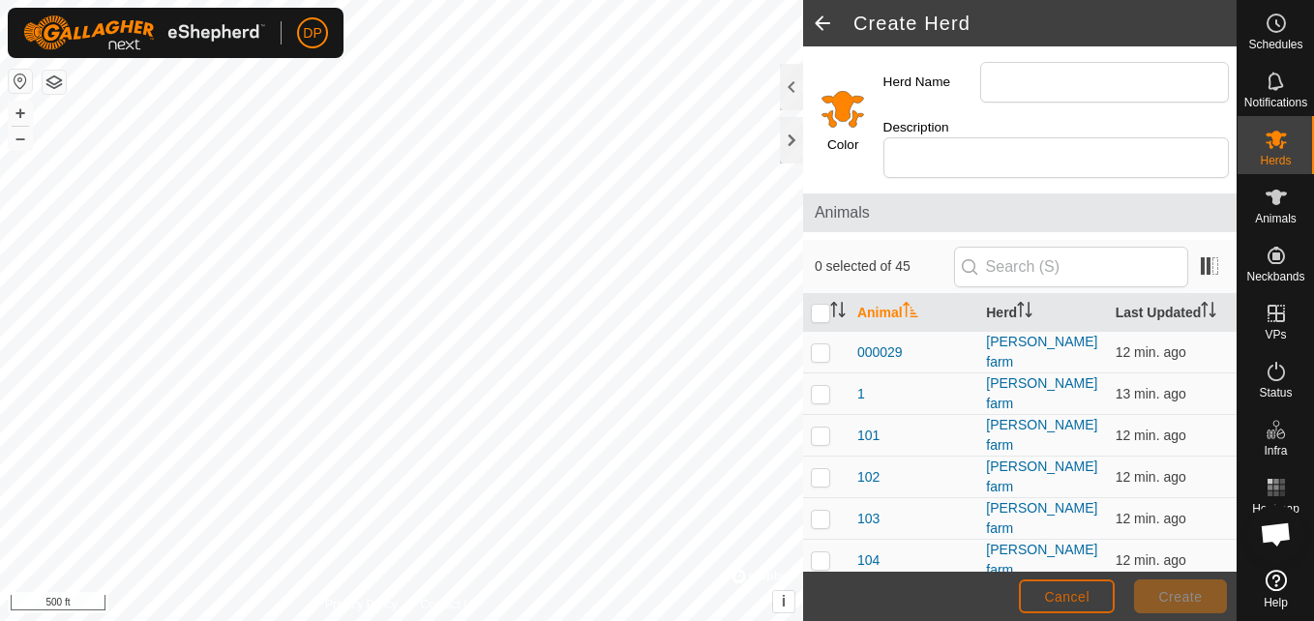
click at [1059, 589] on span "Cancel" at bounding box center [1066, 596] width 45 height 15
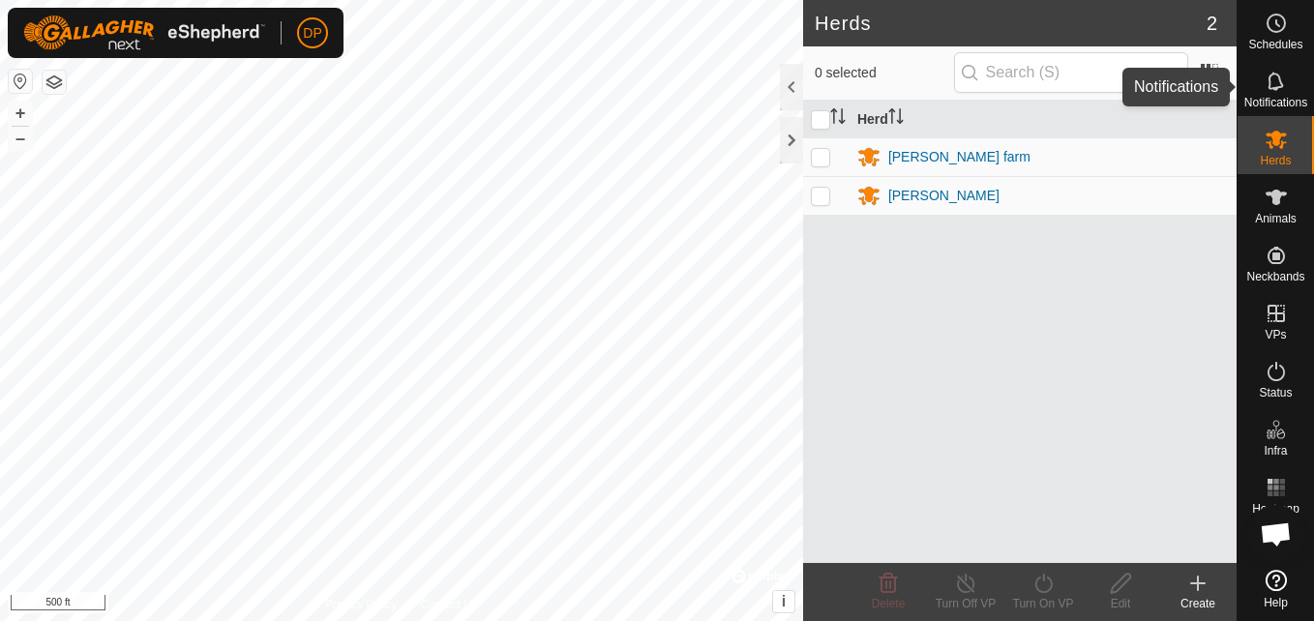
click at [1271, 74] on icon at bounding box center [1274, 81] width 15 height 18
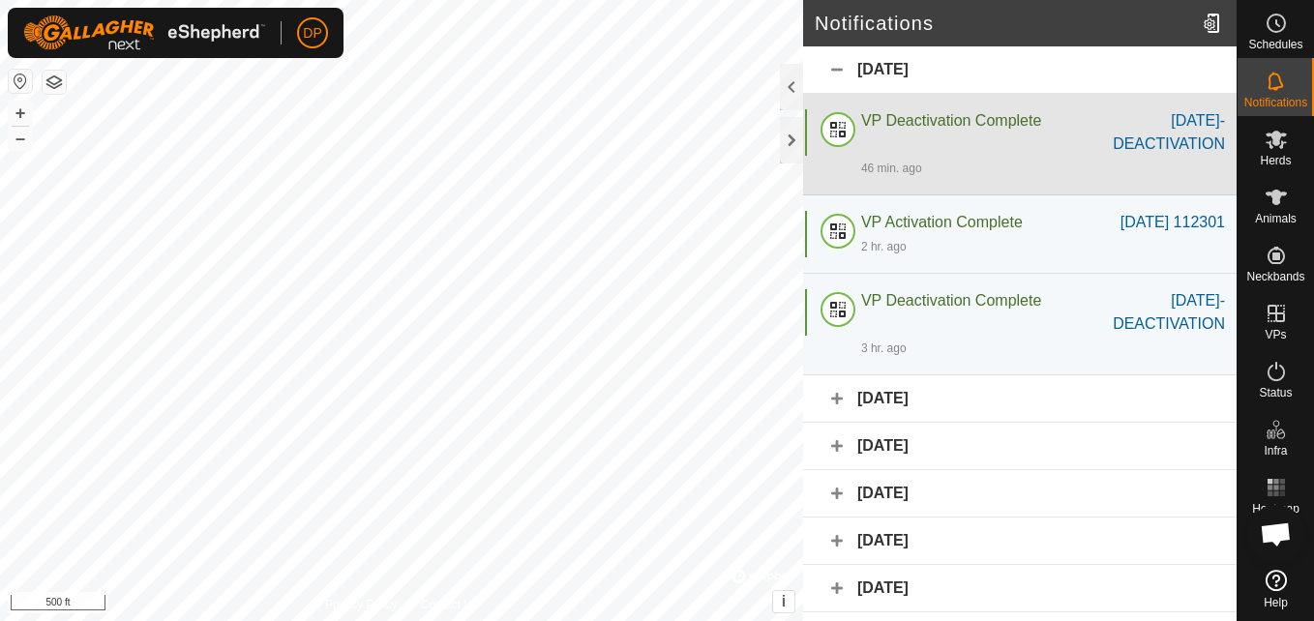
click at [1144, 135] on div "[DATE]-DEACTIVATION" at bounding box center [1151, 132] width 145 height 46
click at [827, 125] on div at bounding box center [837, 132] width 46 height 46
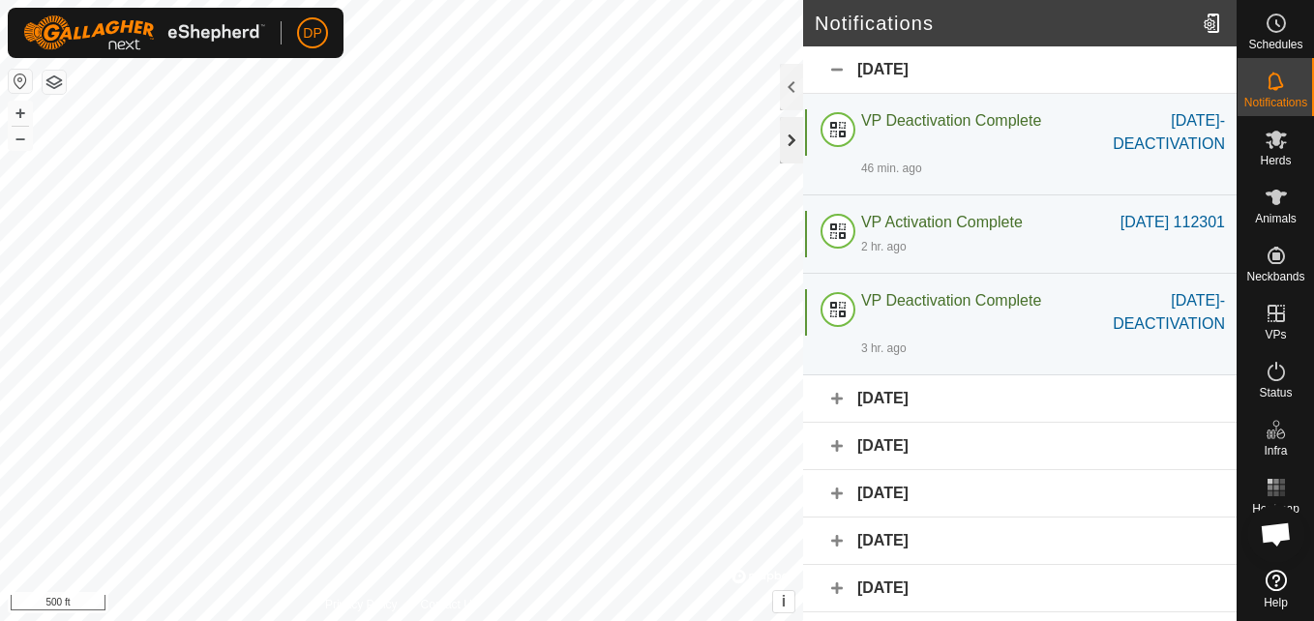
click at [784, 138] on div at bounding box center [791, 140] width 23 height 46
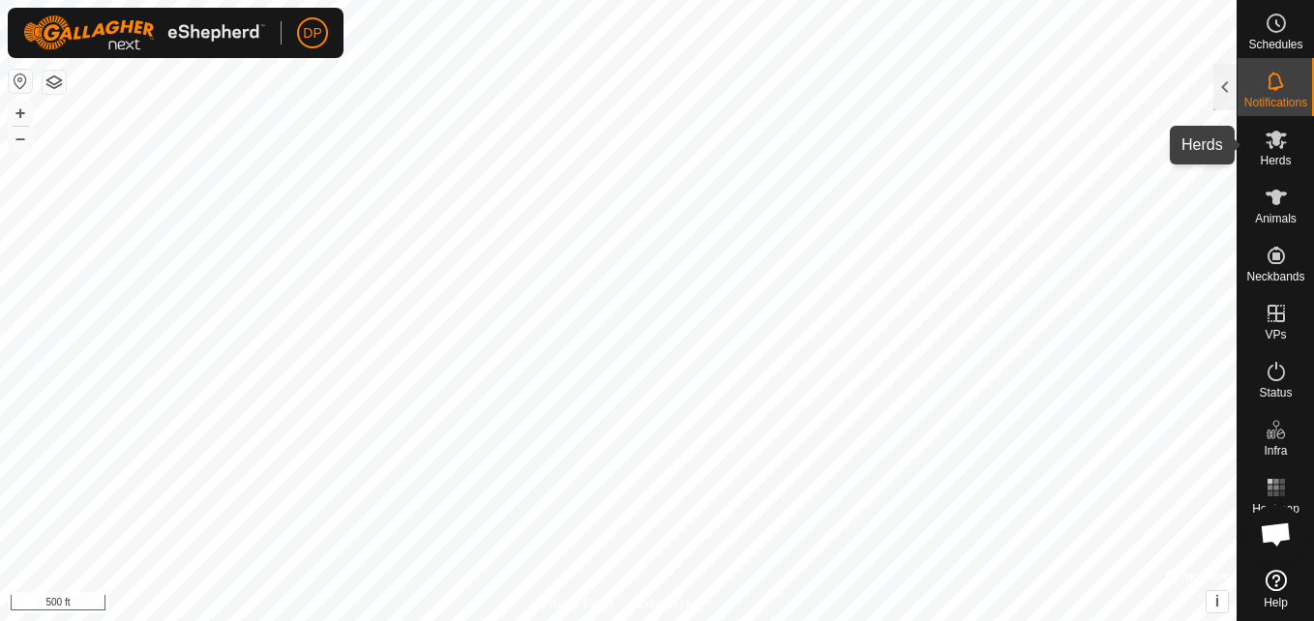
click at [1265, 132] on icon at bounding box center [1275, 139] width 23 height 23
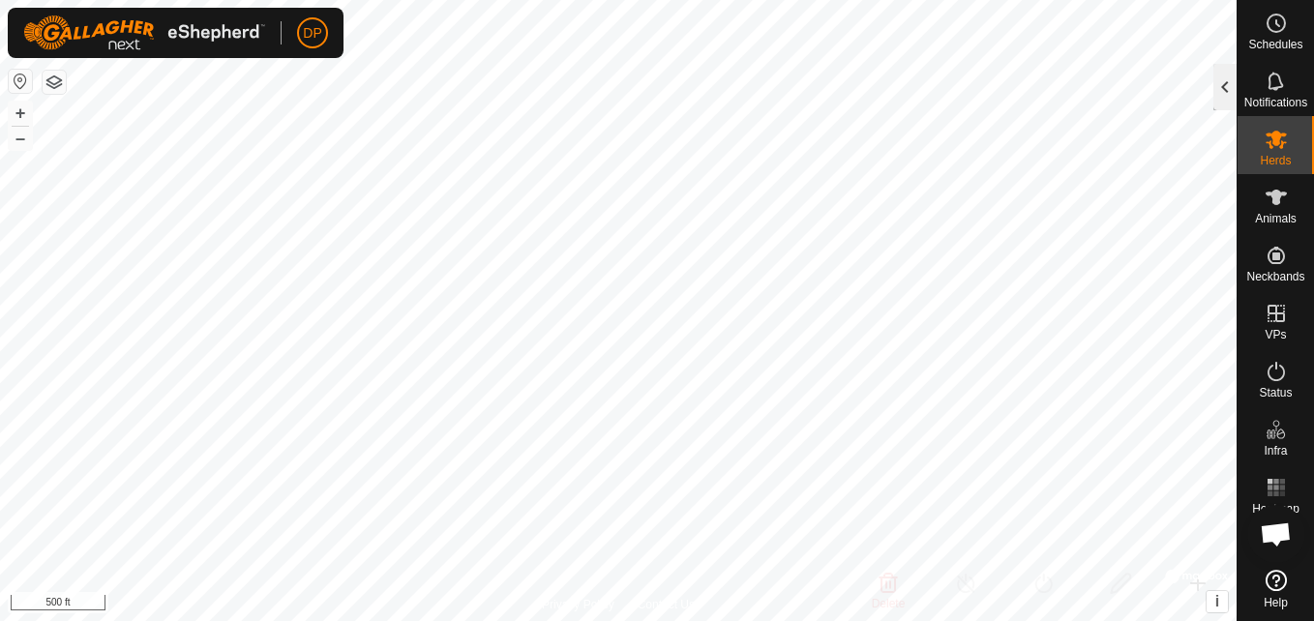
click at [1217, 89] on div at bounding box center [1224, 87] width 23 height 46
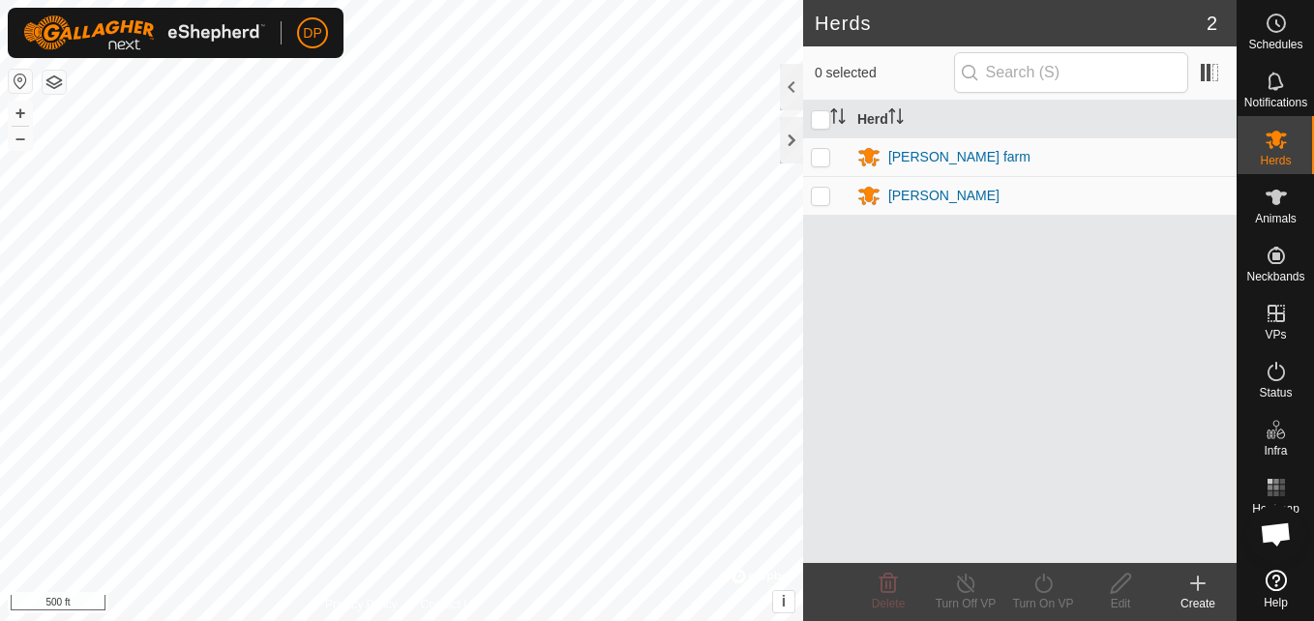
click at [813, 153] on p-checkbox at bounding box center [820, 156] width 19 height 15
checkbox input "true"
click at [1278, 193] on icon at bounding box center [1275, 197] width 21 height 15
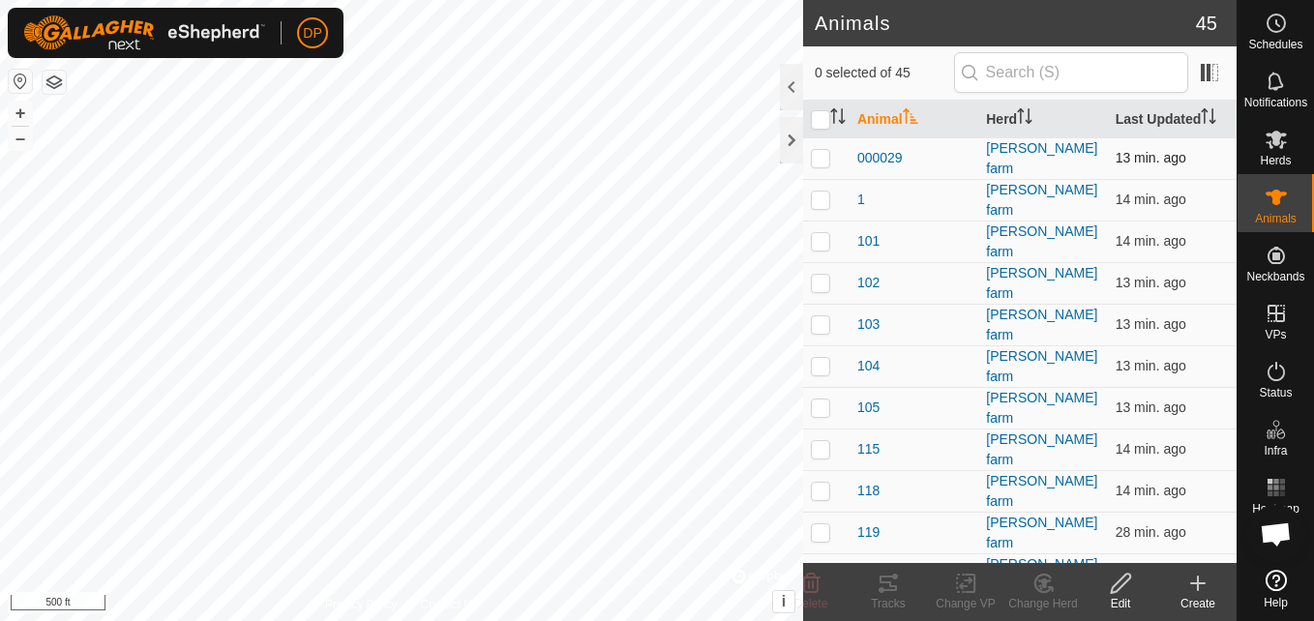
click at [818, 158] on p-checkbox at bounding box center [820, 157] width 19 height 15
checkbox input "false"
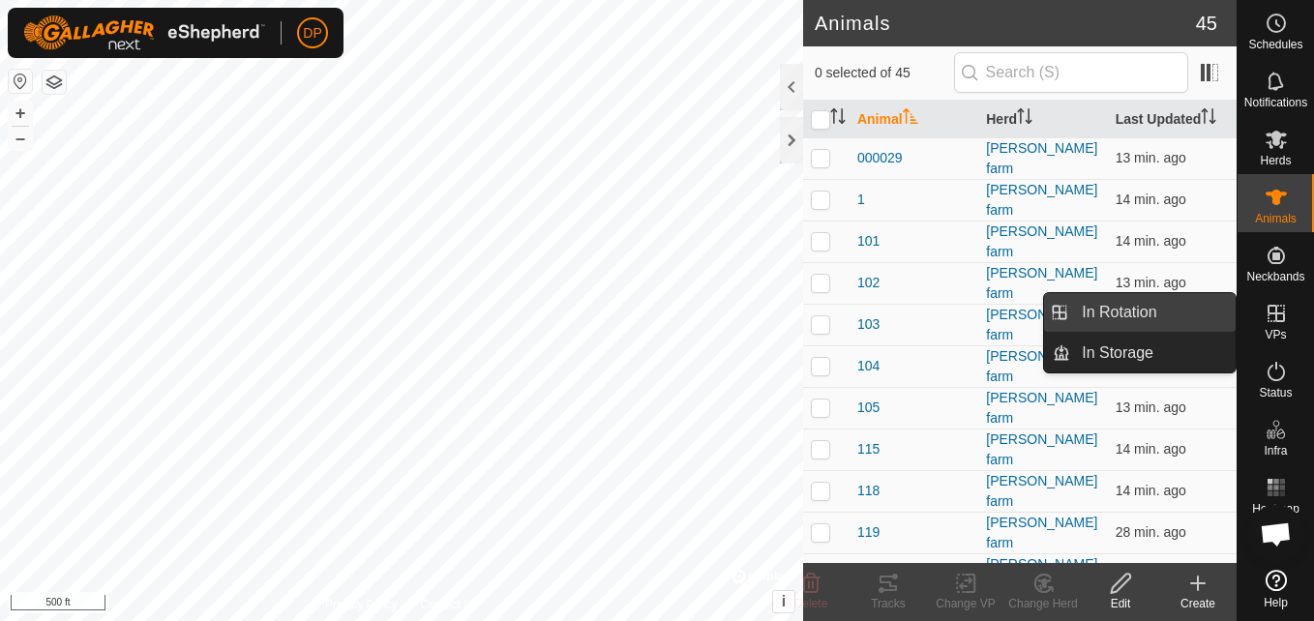
click at [1179, 317] on link "In Rotation" at bounding box center [1152, 312] width 165 height 39
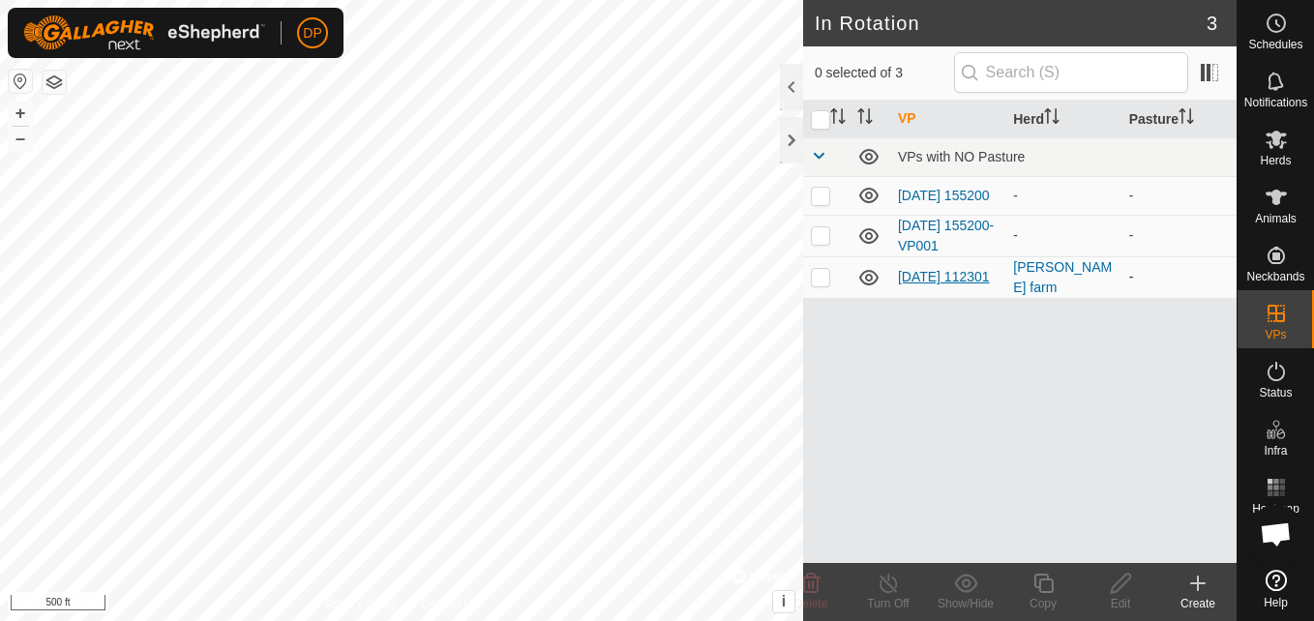
click at [929, 272] on link "[DATE] 112301" at bounding box center [944, 276] width 92 height 15
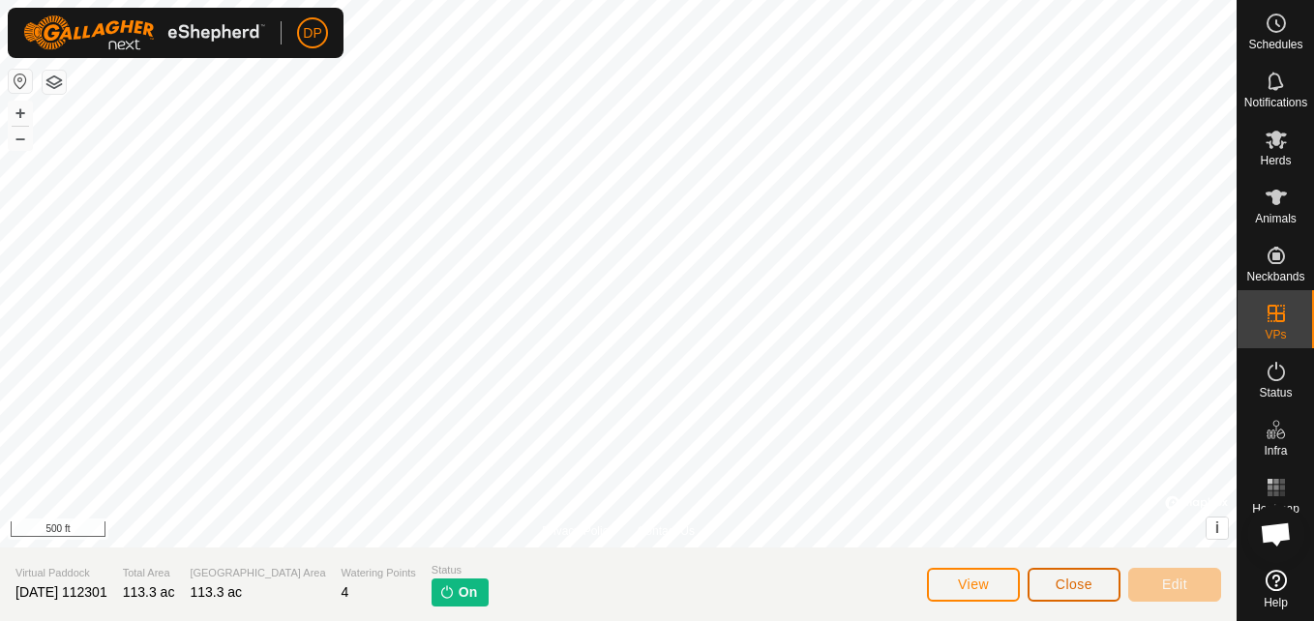
click at [1055, 578] on span "Close" at bounding box center [1073, 583] width 37 height 15
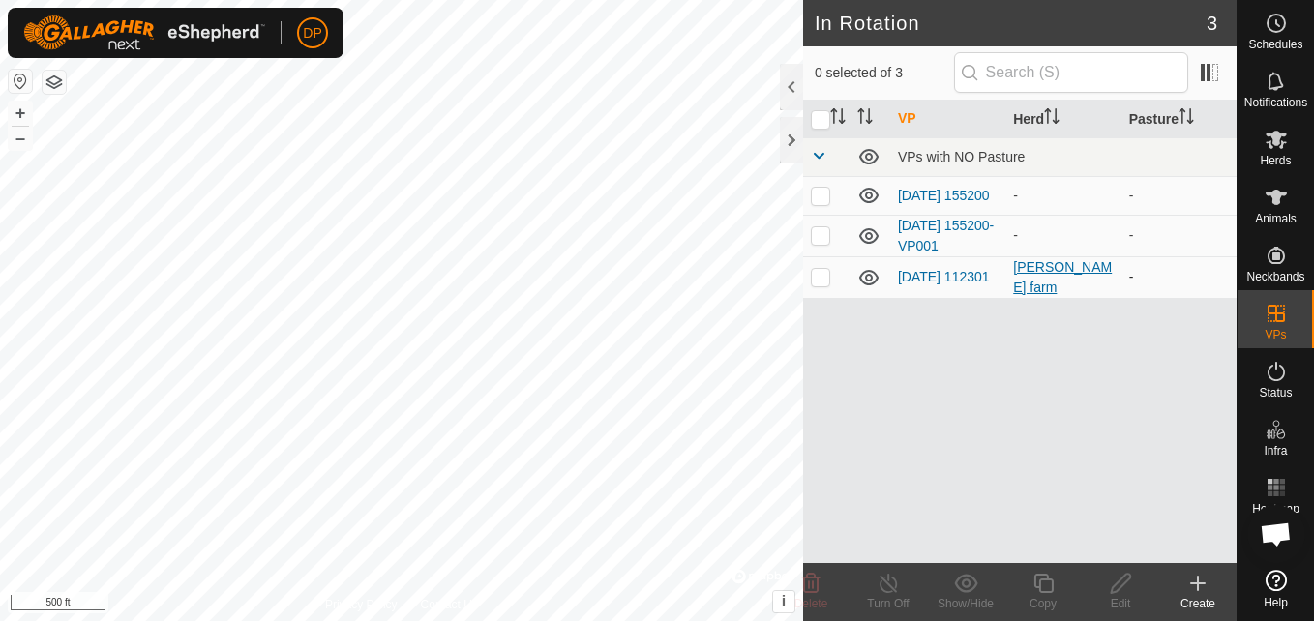
click at [1020, 280] on div "[PERSON_NAME] farm" at bounding box center [1063, 277] width 100 height 41
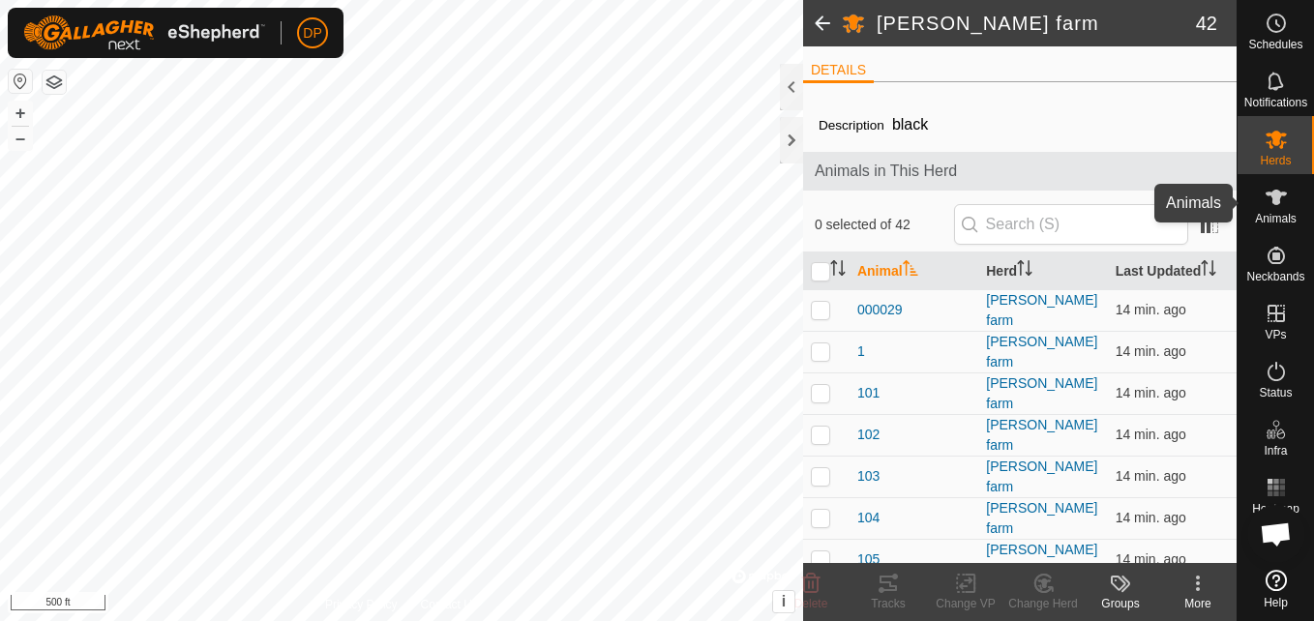
click at [1268, 198] on icon at bounding box center [1275, 197] width 23 height 23
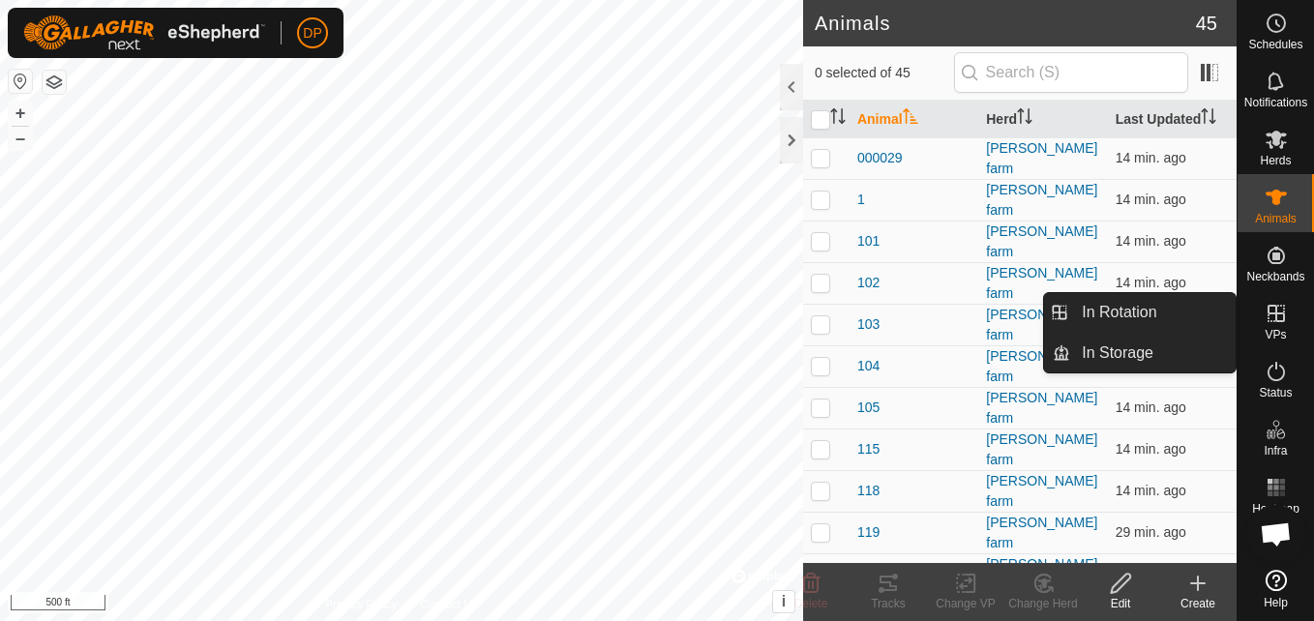
click at [1269, 329] on span "VPs" at bounding box center [1274, 335] width 21 height 12
click at [1160, 313] on link "In Rotation" at bounding box center [1152, 312] width 165 height 39
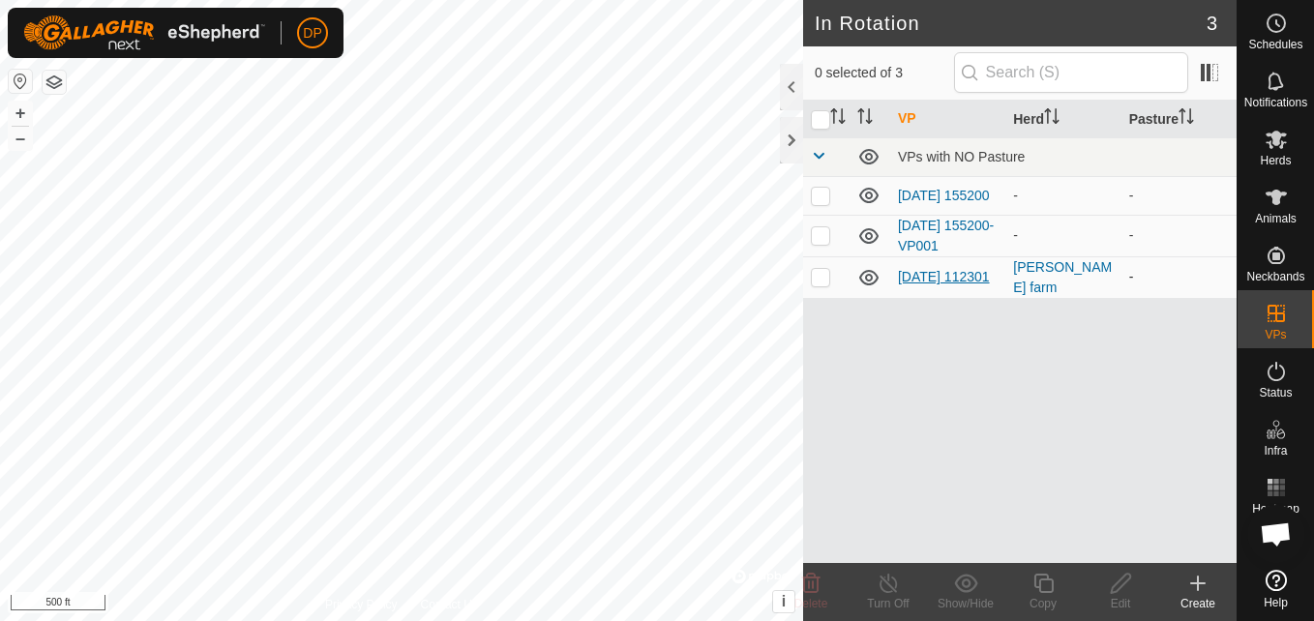
click at [942, 269] on link "[DATE] 112301" at bounding box center [944, 276] width 92 height 15
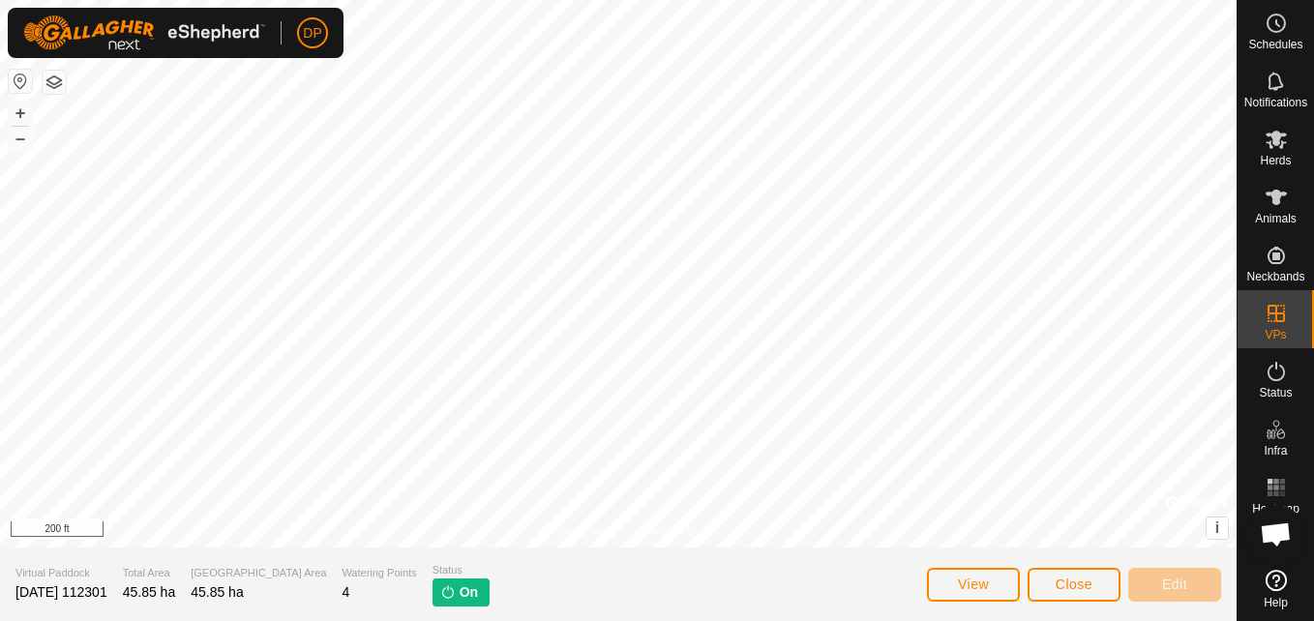
scroll to position [1972, 0]
click at [1276, 383] on es-activation-svg-icon at bounding box center [1275, 371] width 35 height 31
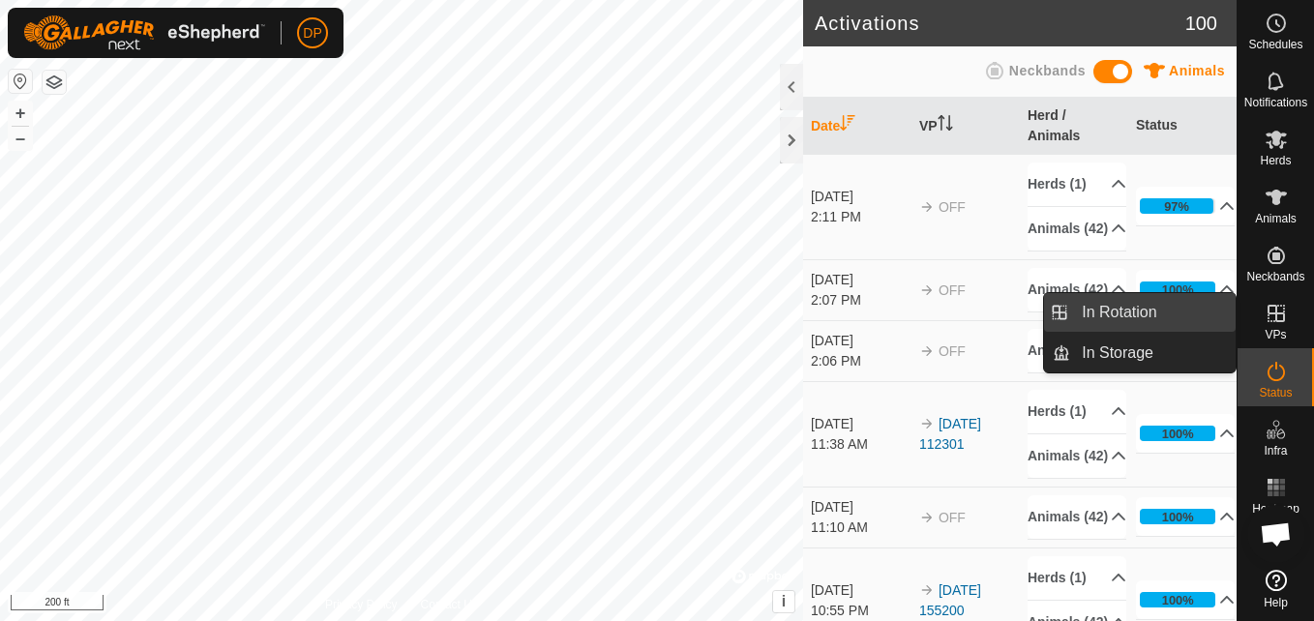
click at [1209, 315] on link "In Rotation" at bounding box center [1152, 312] width 165 height 39
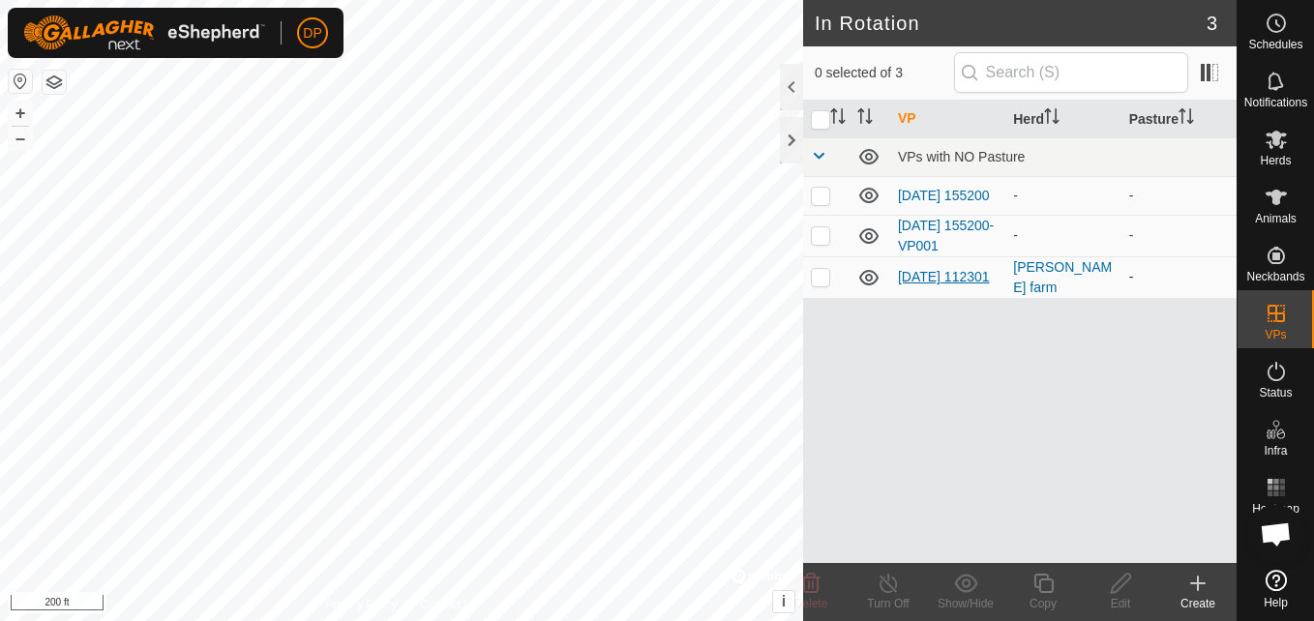
click at [907, 270] on link "[DATE] 112301" at bounding box center [944, 276] width 92 height 15
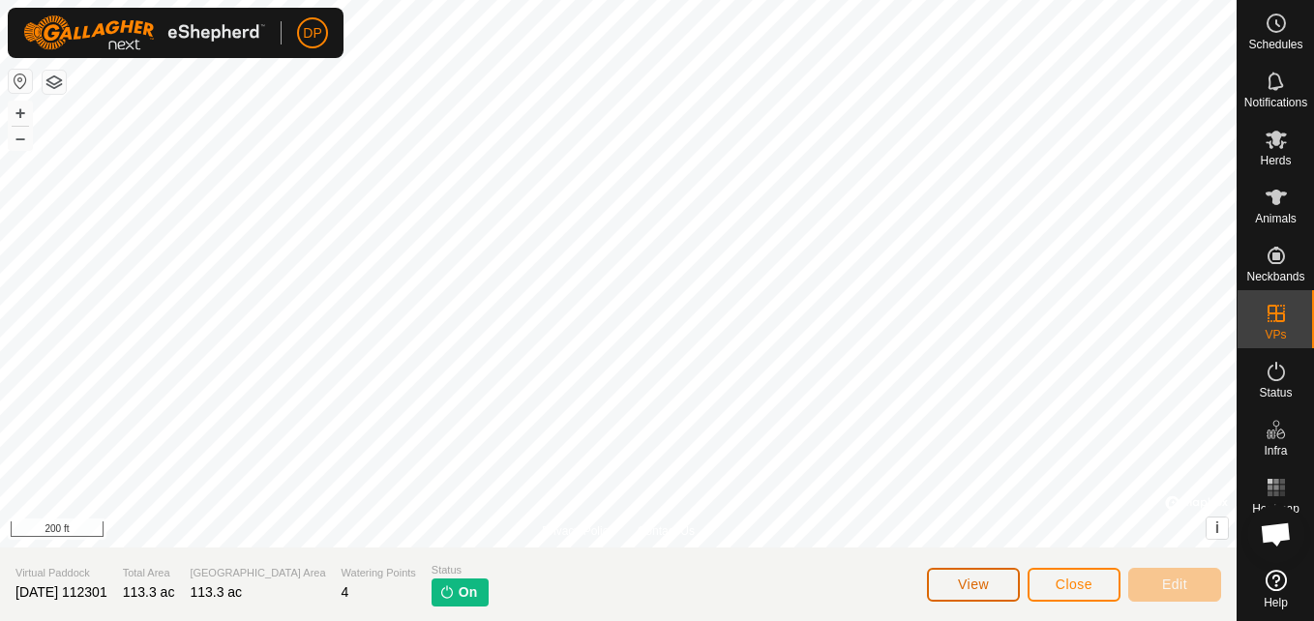
click at [980, 587] on span "View" at bounding box center [973, 583] width 31 height 15
click at [956, 577] on button "View" at bounding box center [973, 585] width 93 height 34
click at [1260, 138] on es-mob-svg-icon at bounding box center [1275, 139] width 35 height 31
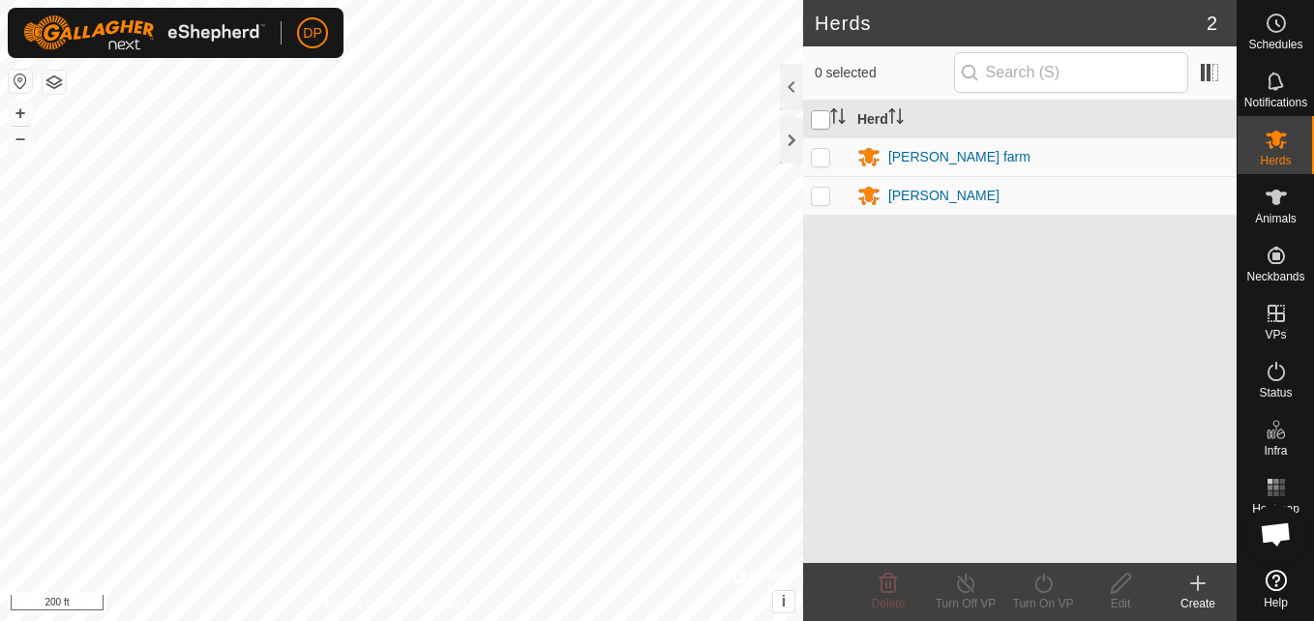
click at [825, 120] on input "checkbox" at bounding box center [820, 119] width 19 height 19
checkbox input "true"
click at [825, 120] on input "checkbox" at bounding box center [820, 119] width 19 height 19
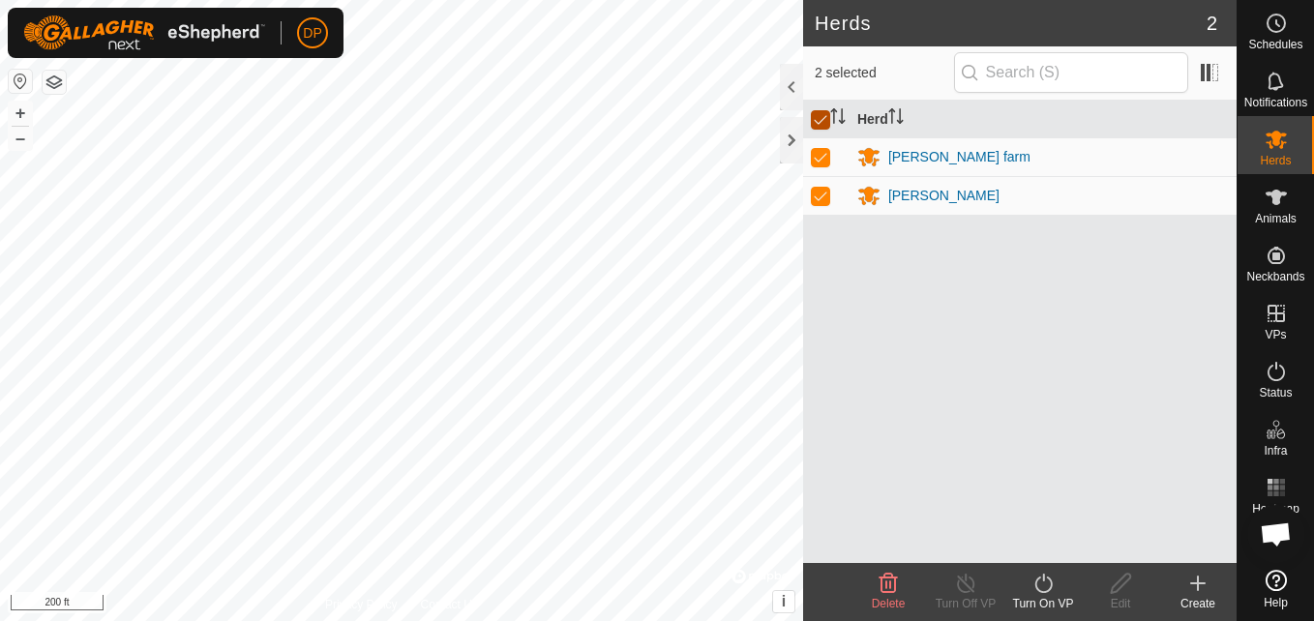
checkbox input "false"
click at [823, 152] on p-checkbox at bounding box center [820, 156] width 19 height 15
checkbox input "true"
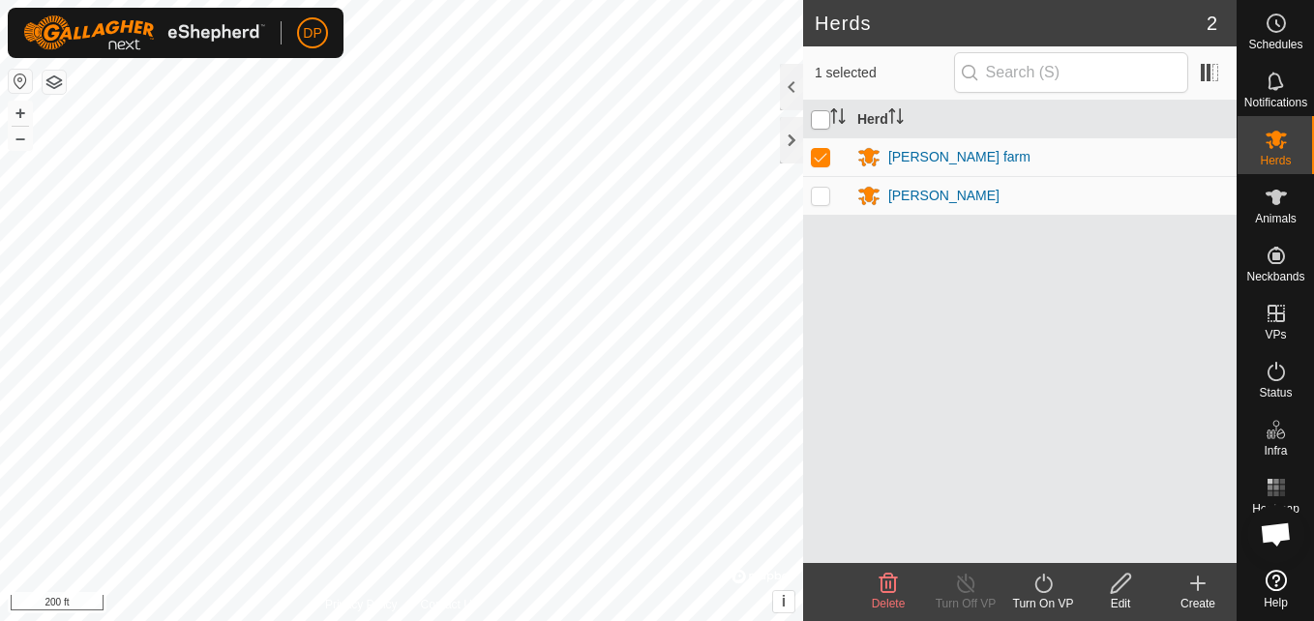
click at [825, 121] on input "checkbox" at bounding box center [820, 119] width 19 height 19
checkbox input "true"
click at [825, 121] on input "checkbox" at bounding box center [820, 119] width 19 height 19
checkbox input "false"
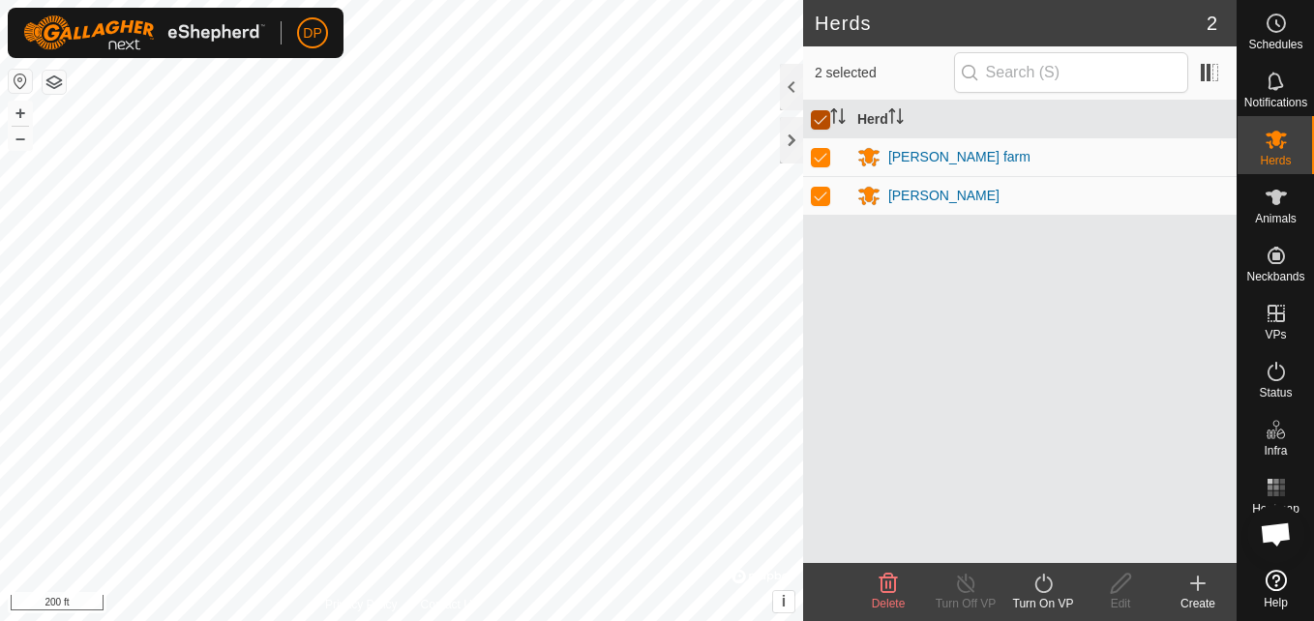
checkbox input "false"
click at [816, 157] on p-checkbox at bounding box center [820, 156] width 19 height 15
checkbox input "true"
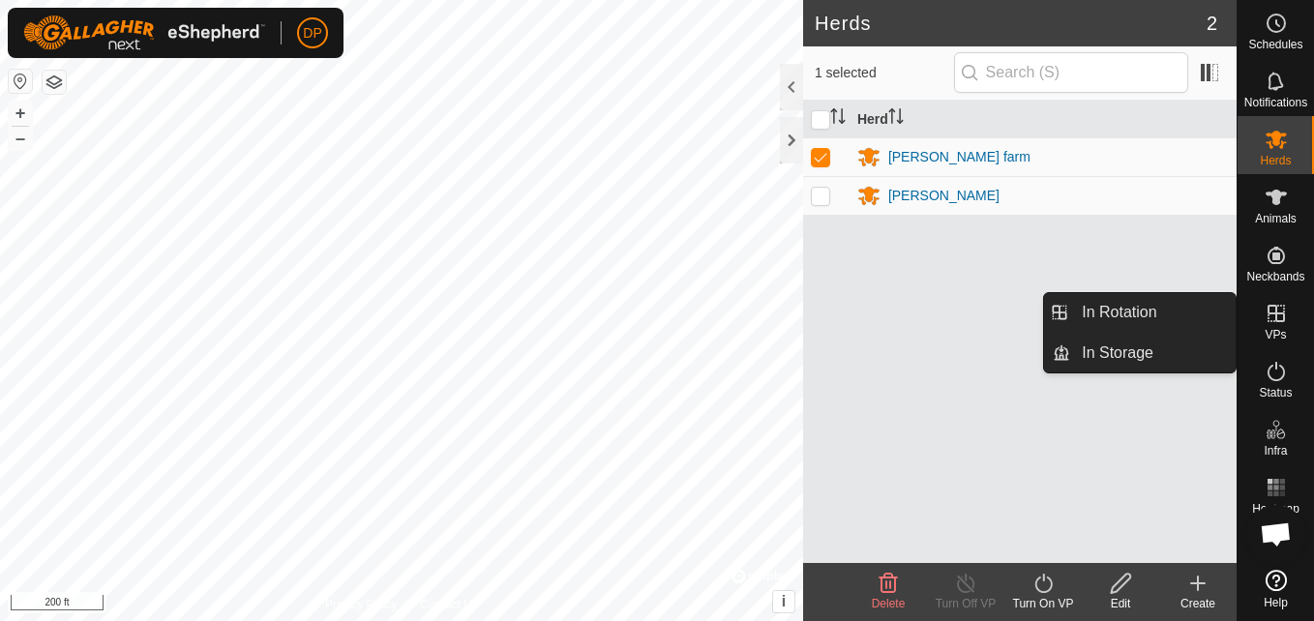
click at [1266, 313] on icon at bounding box center [1275, 313] width 23 height 23
click at [1192, 305] on link "In Rotation" at bounding box center [1152, 312] width 165 height 39
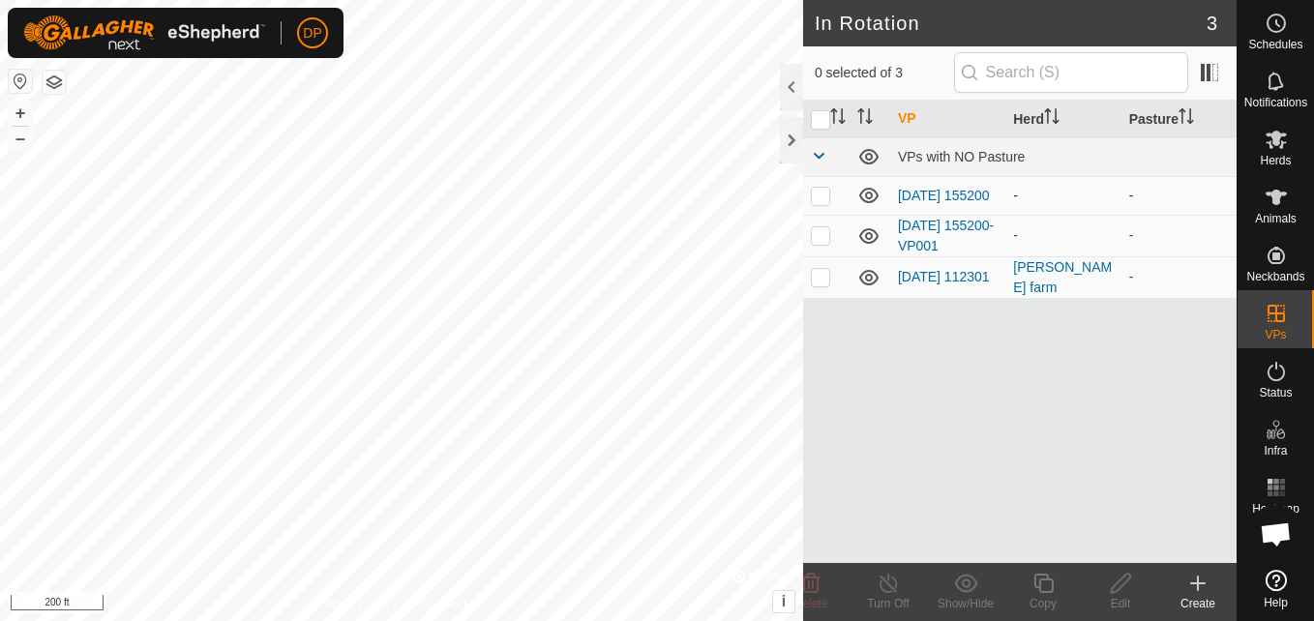
click at [864, 196] on icon at bounding box center [868, 195] width 23 height 23
click at [868, 239] on icon at bounding box center [868, 235] width 23 height 23
click at [871, 280] on icon at bounding box center [868, 277] width 19 height 15
click at [812, 277] on p-checkbox at bounding box center [820, 276] width 19 height 15
checkbox input "true"
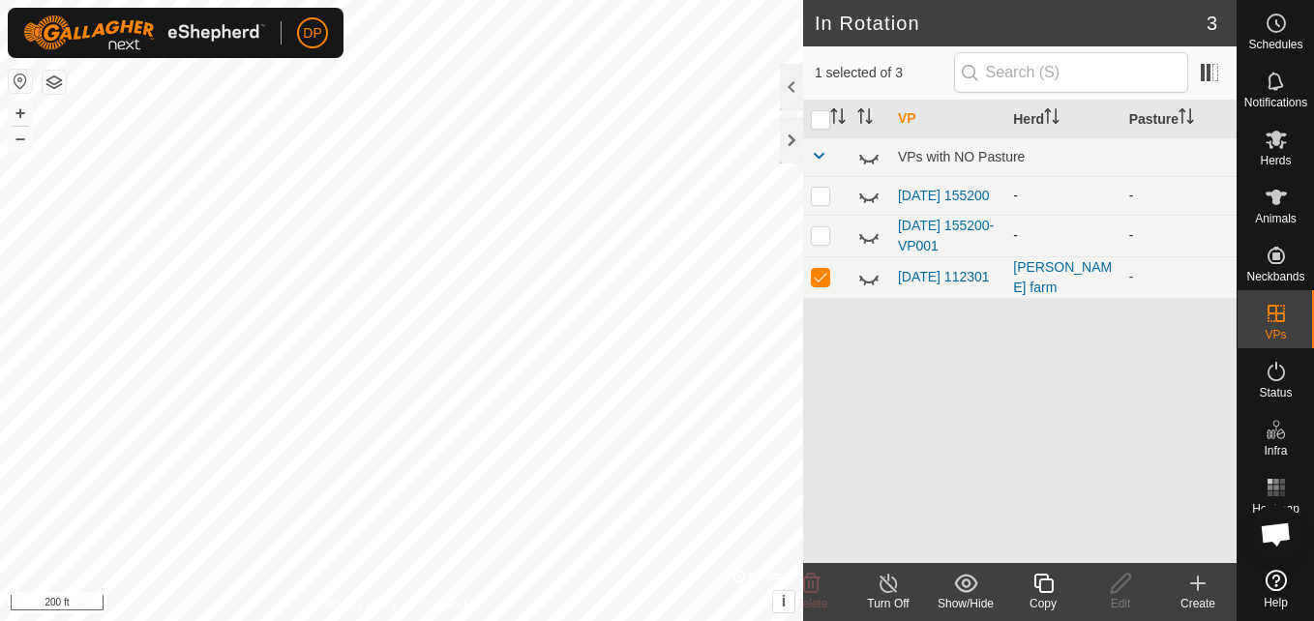
click at [885, 579] on icon at bounding box center [888, 583] width 24 height 23
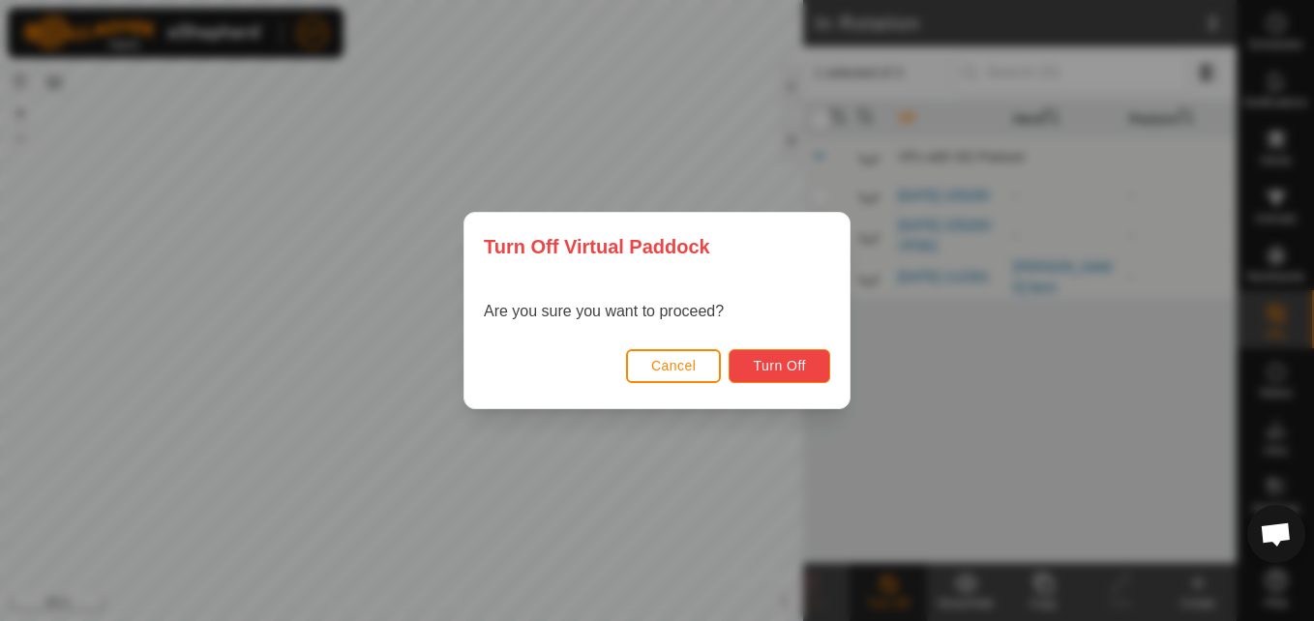
click at [783, 366] on span "Turn Off" at bounding box center [779, 365] width 53 height 15
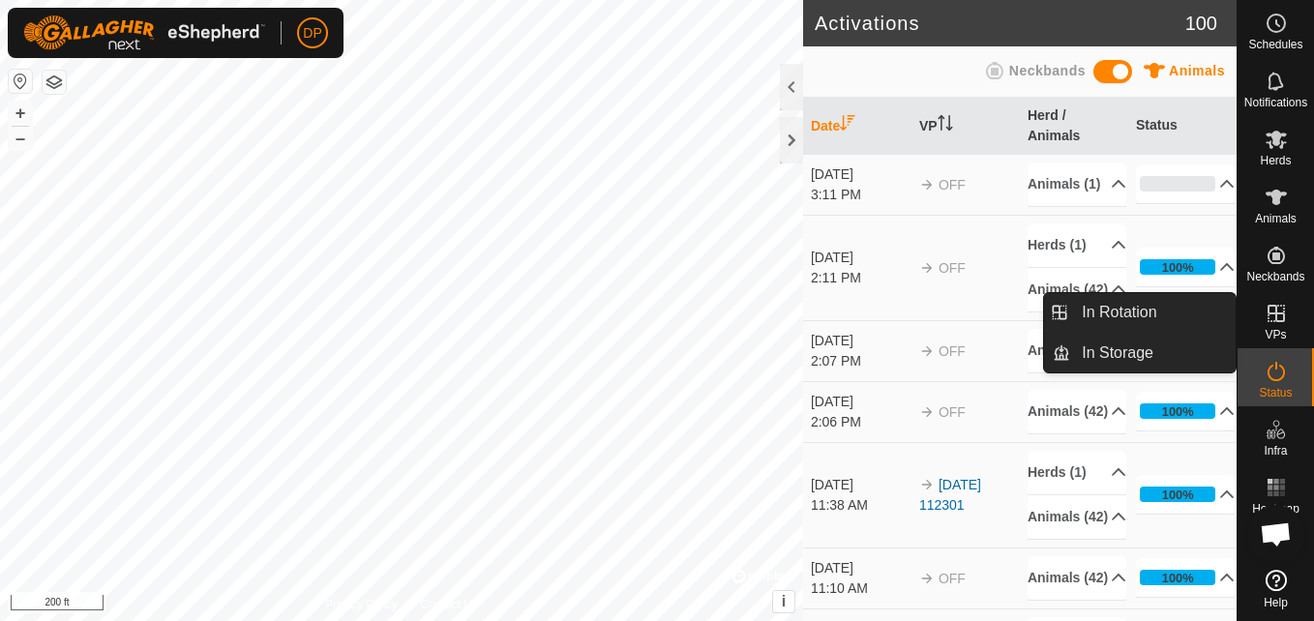
click at [1289, 317] on es-virtualpaddocks-svg-icon at bounding box center [1275, 313] width 35 height 31
click at [1190, 314] on link "In Rotation" at bounding box center [1152, 312] width 165 height 39
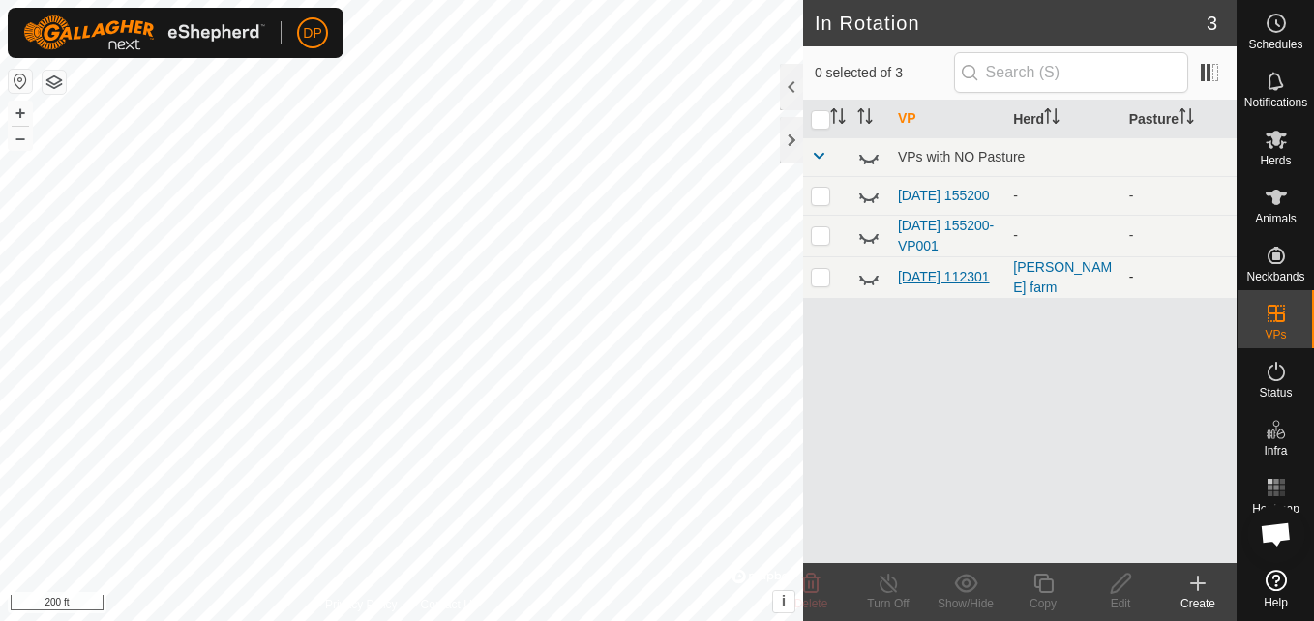
click at [926, 271] on link "[DATE] 112301" at bounding box center [944, 276] width 92 height 15
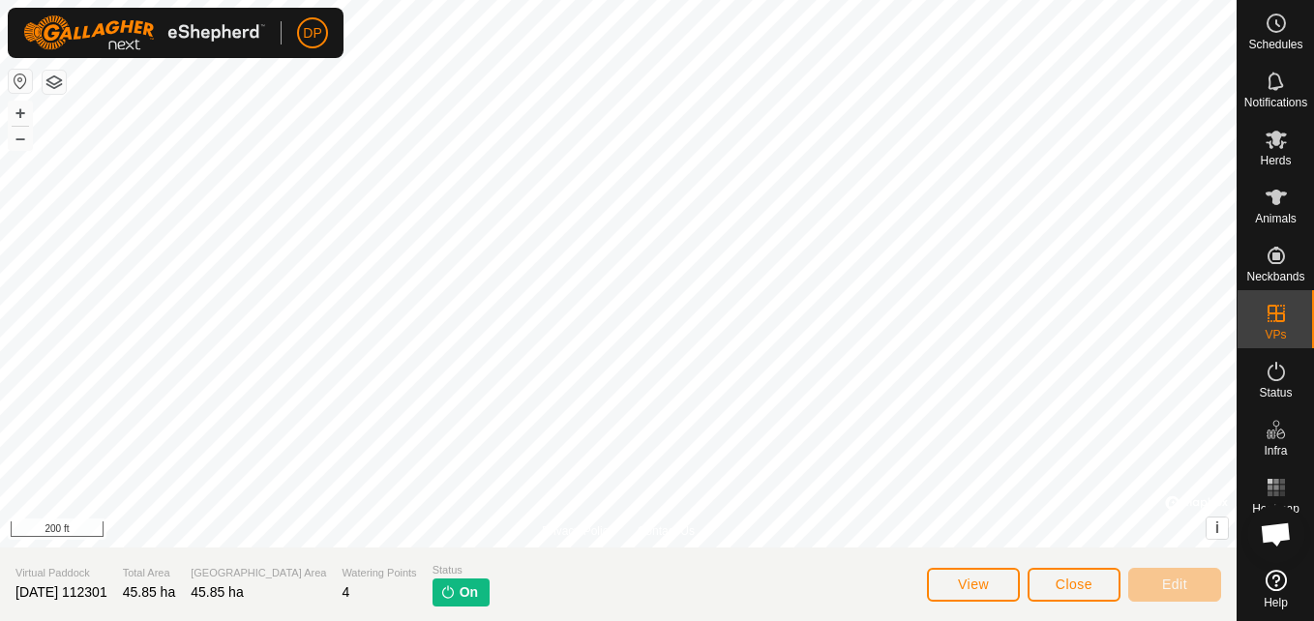
scroll to position [1972, 0]
click at [1267, 139] on icon at bounding box center [1275, 139] width 23 height 23
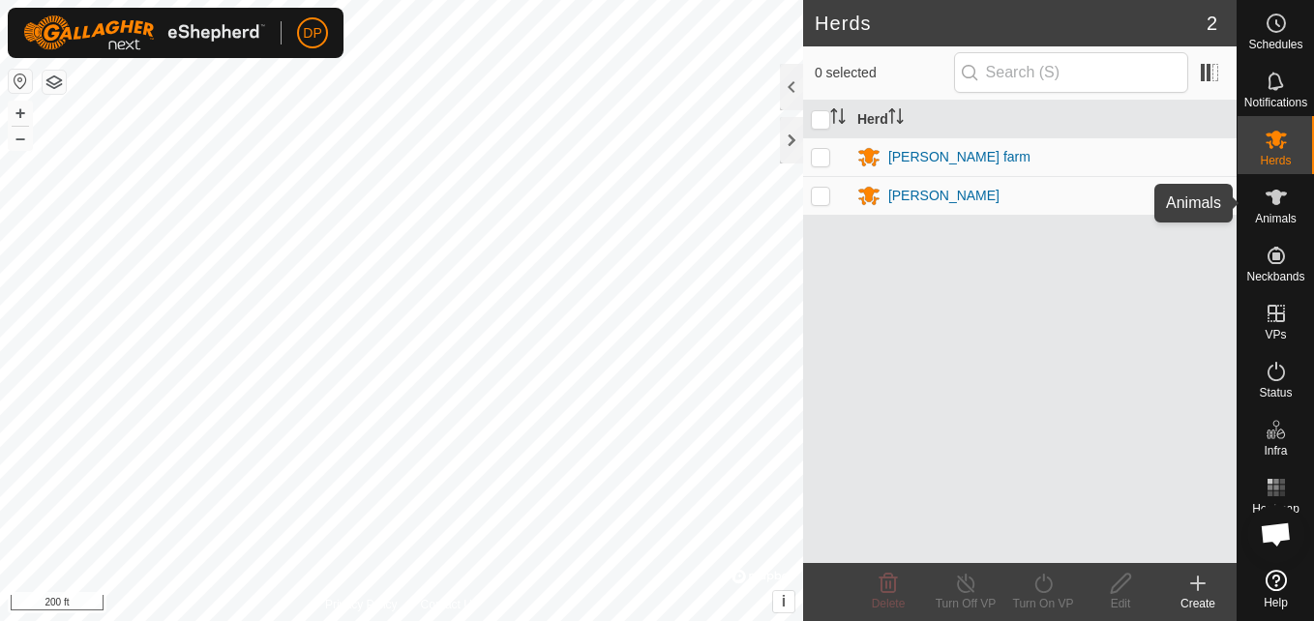
click at [1289, 194] on es-animals-svg-icon at bounding box center [1275, 197] width 35 height 31
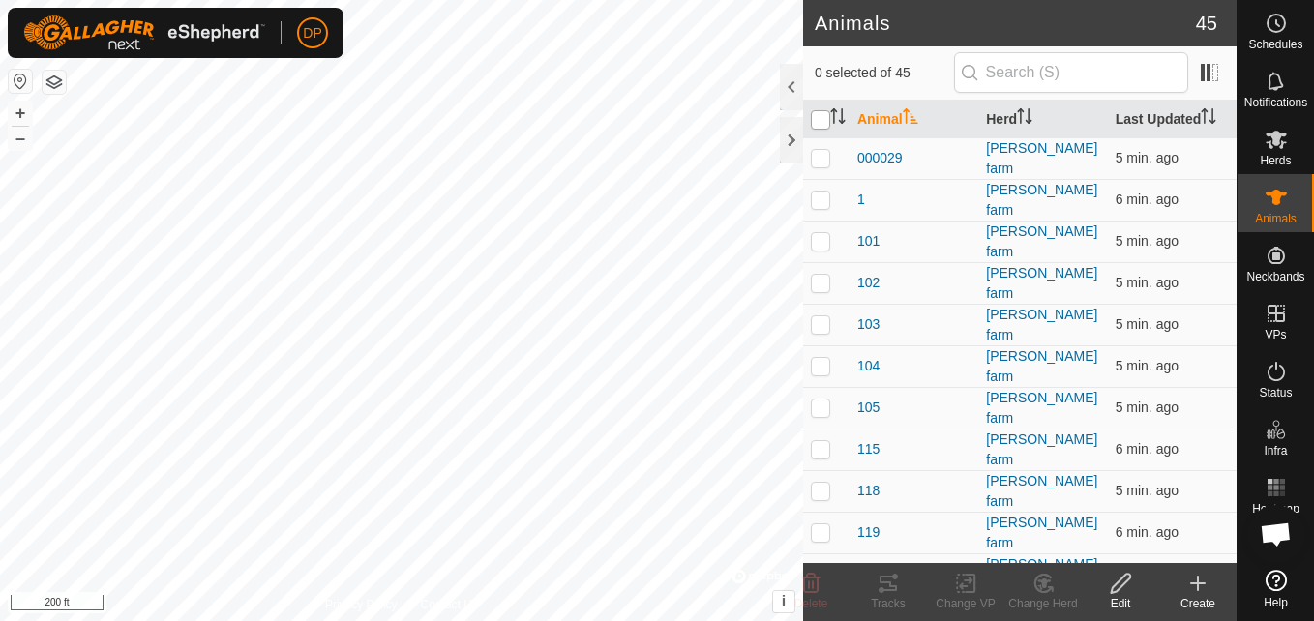
click at [824, 115] on input "checkbox" at bounding box center [820, 119] width 19 height 19
checkbox input "true"
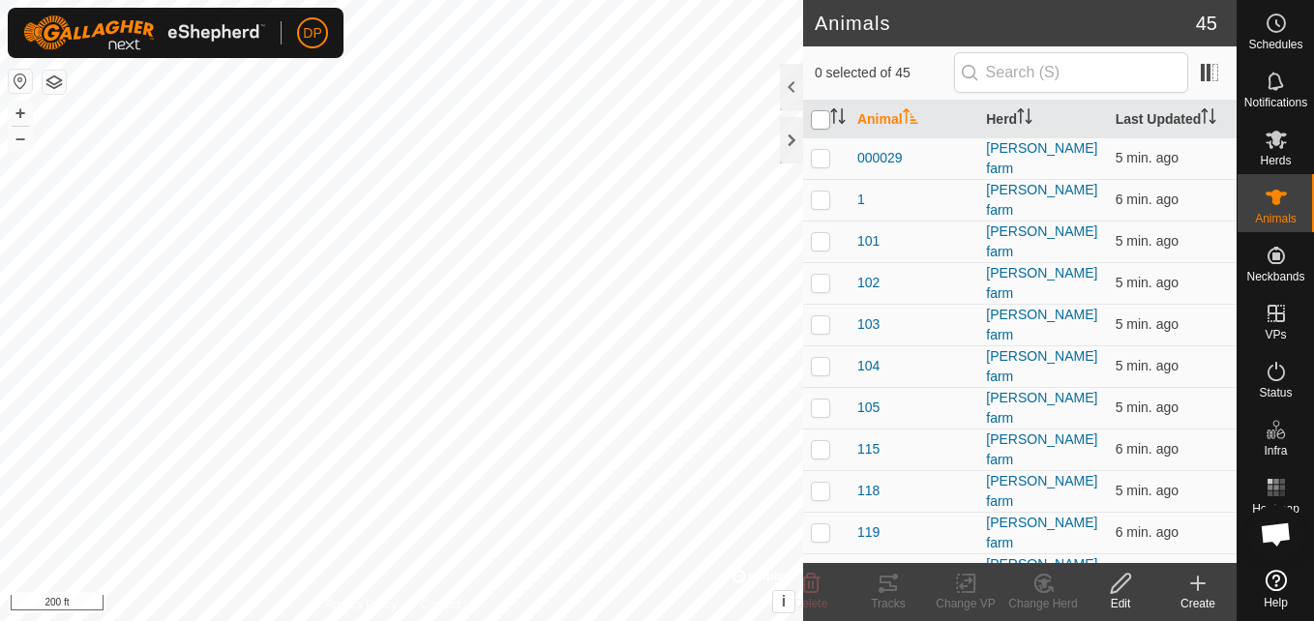
checkbox input "true"
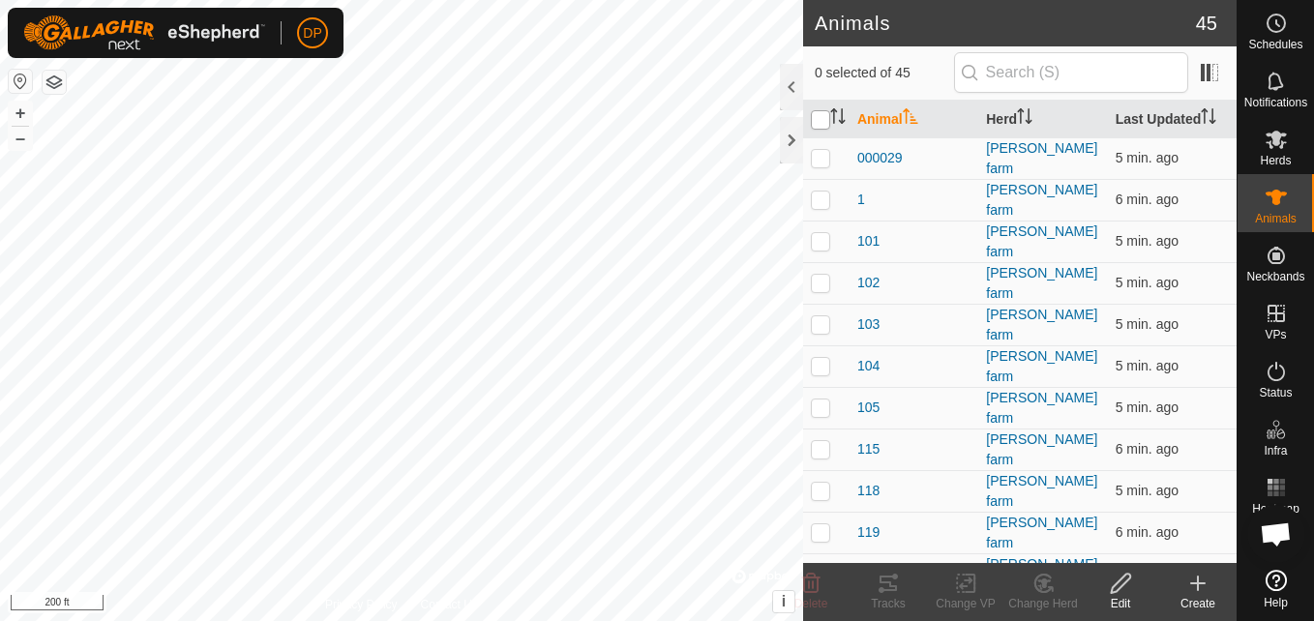
checkbox input "true"
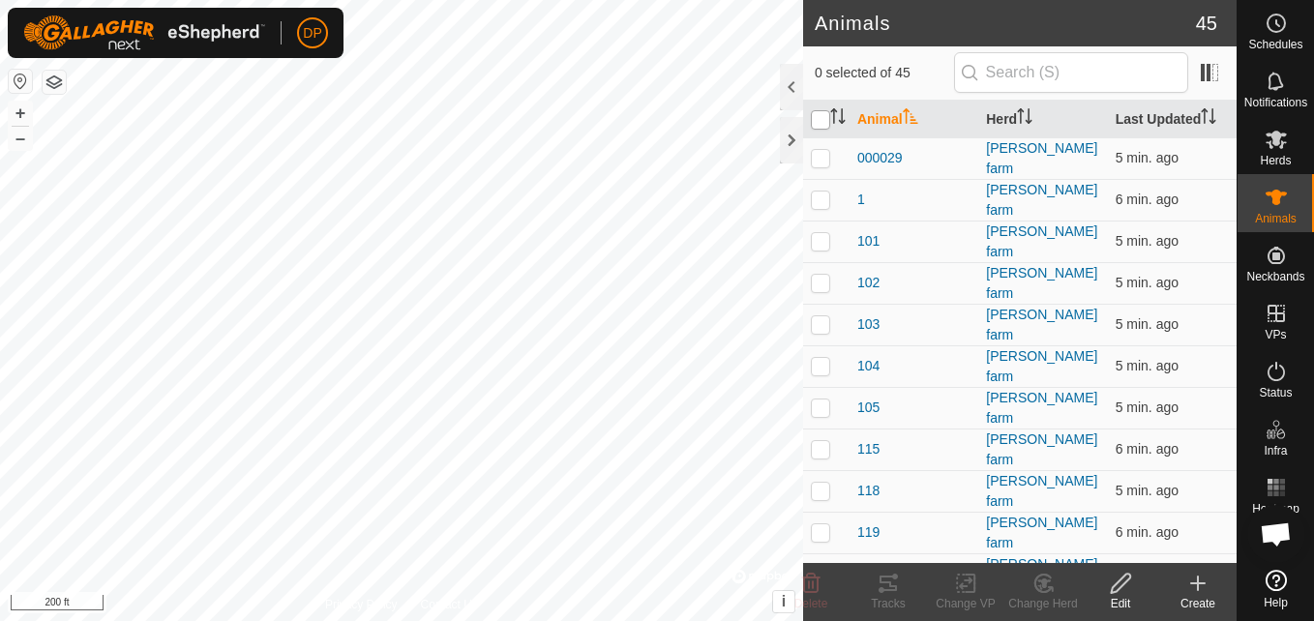
checkbox input "true"
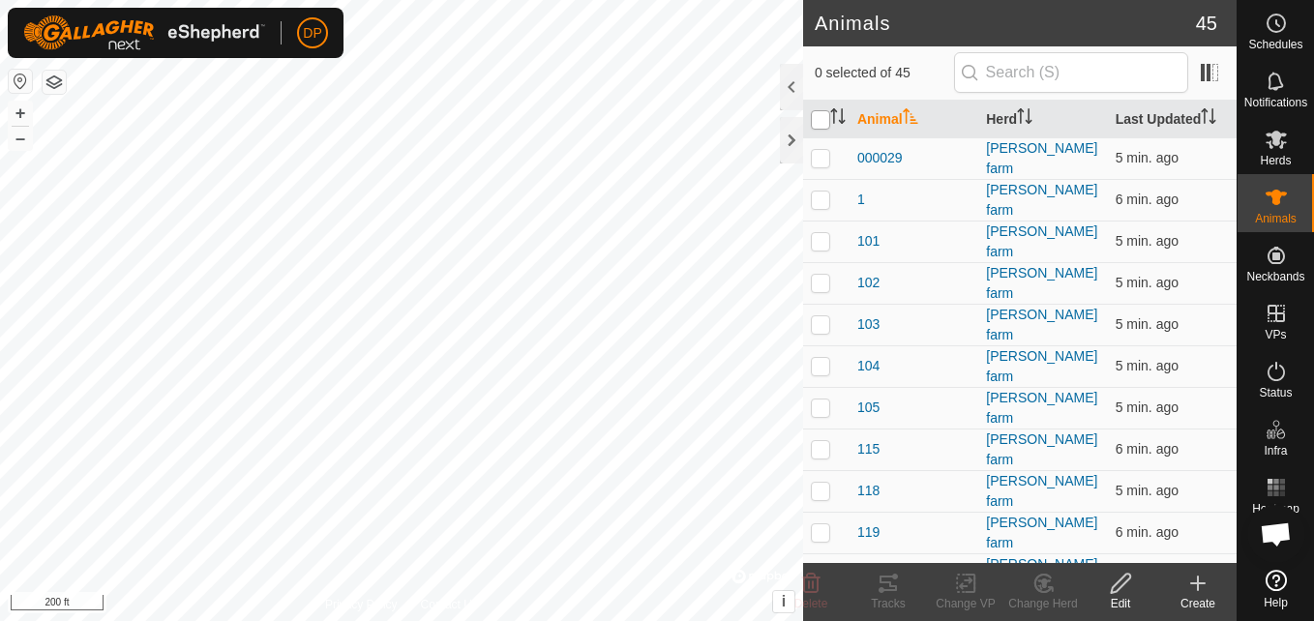
checkbox input "true"
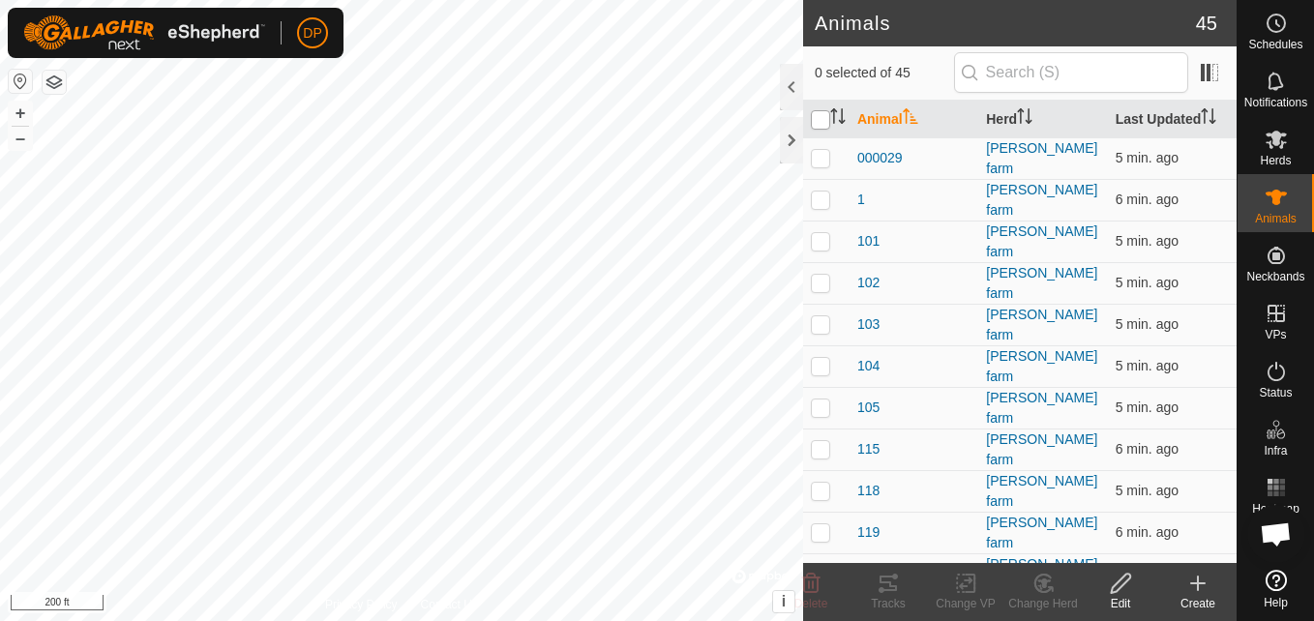
checkbox input "true"
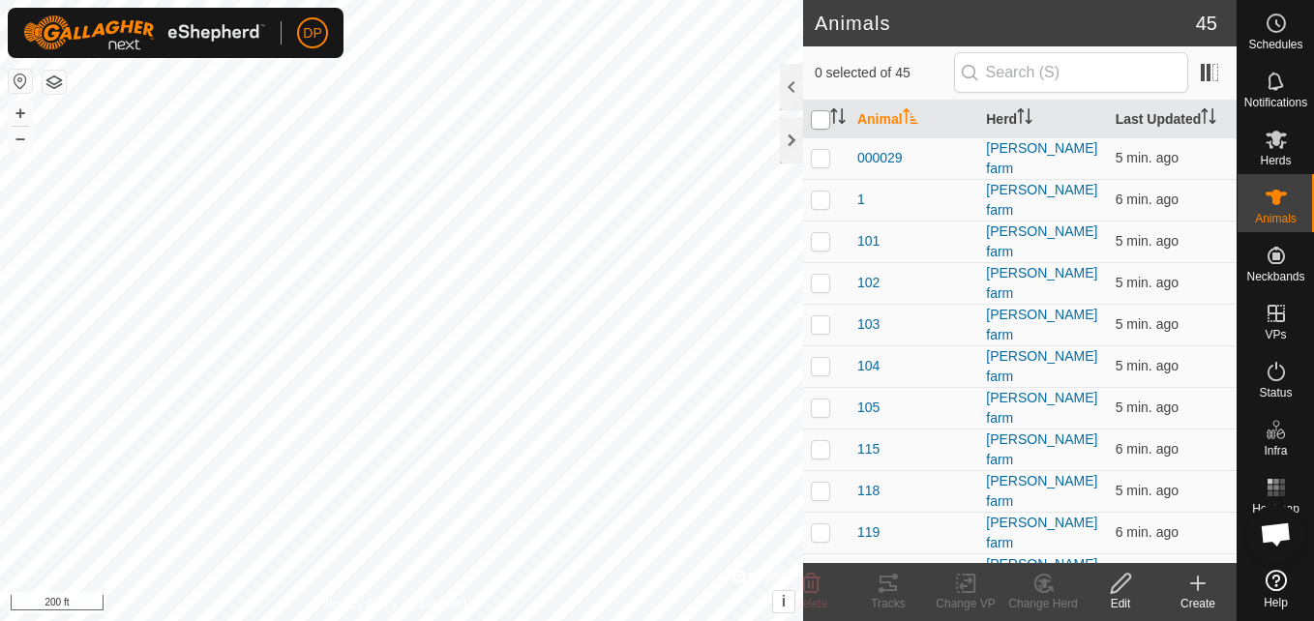
checkbox input "true"
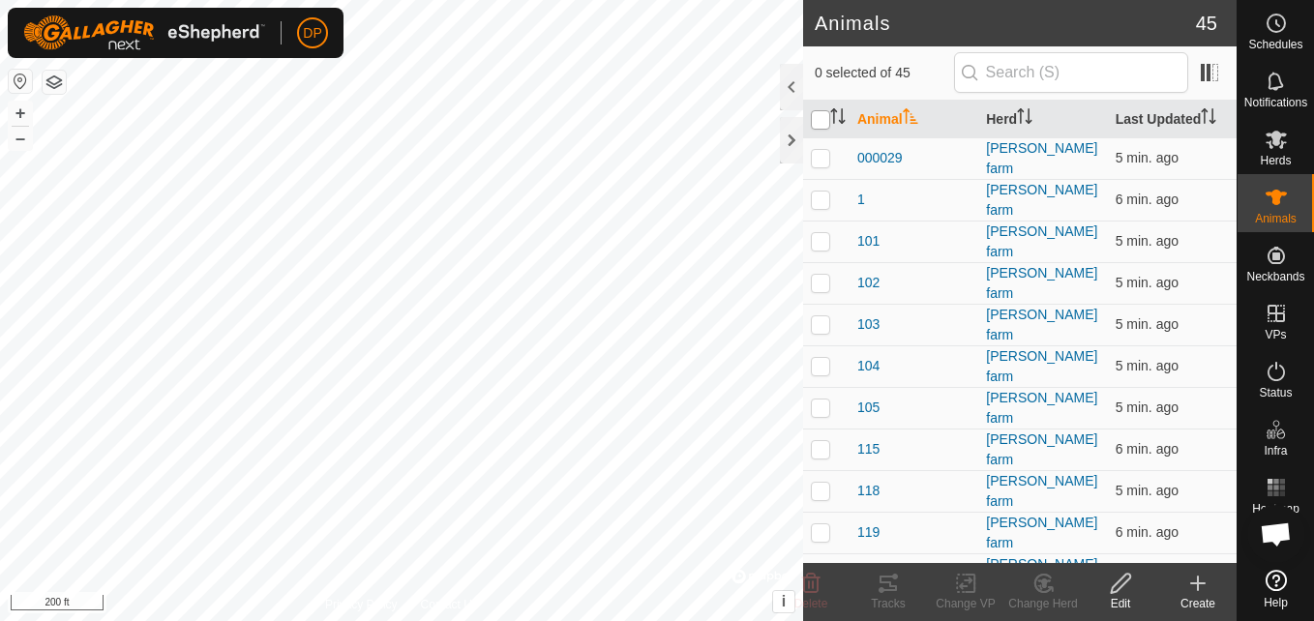
checkbox input "true"
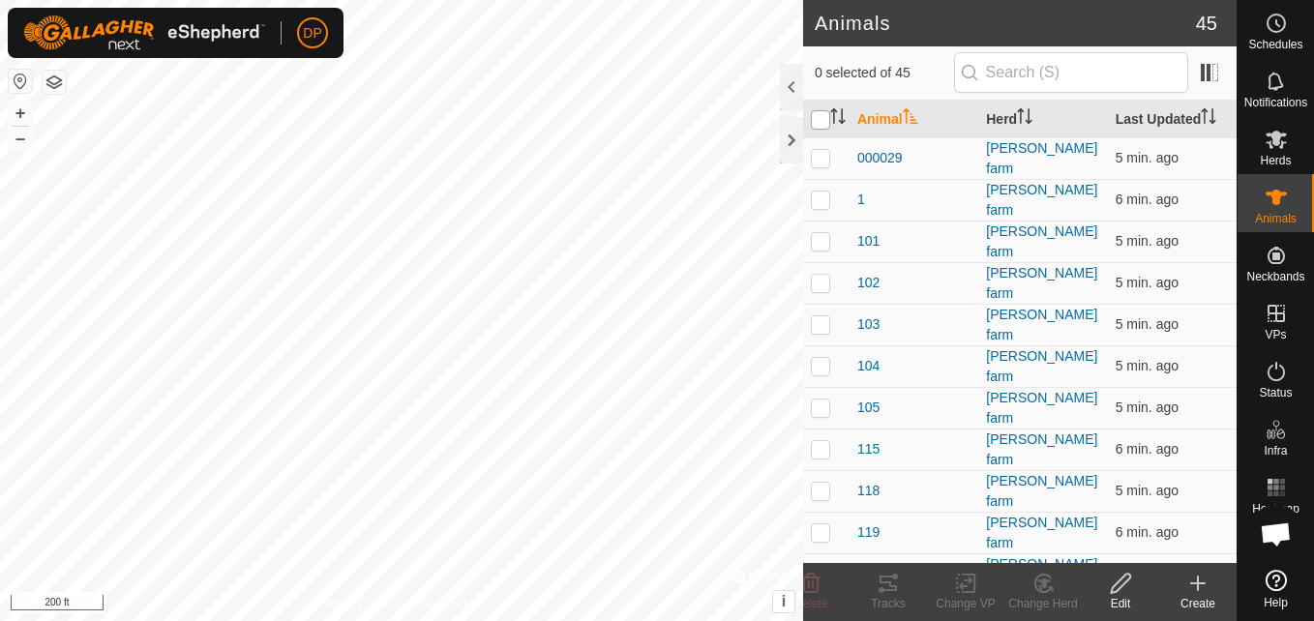
checkbox input "true"
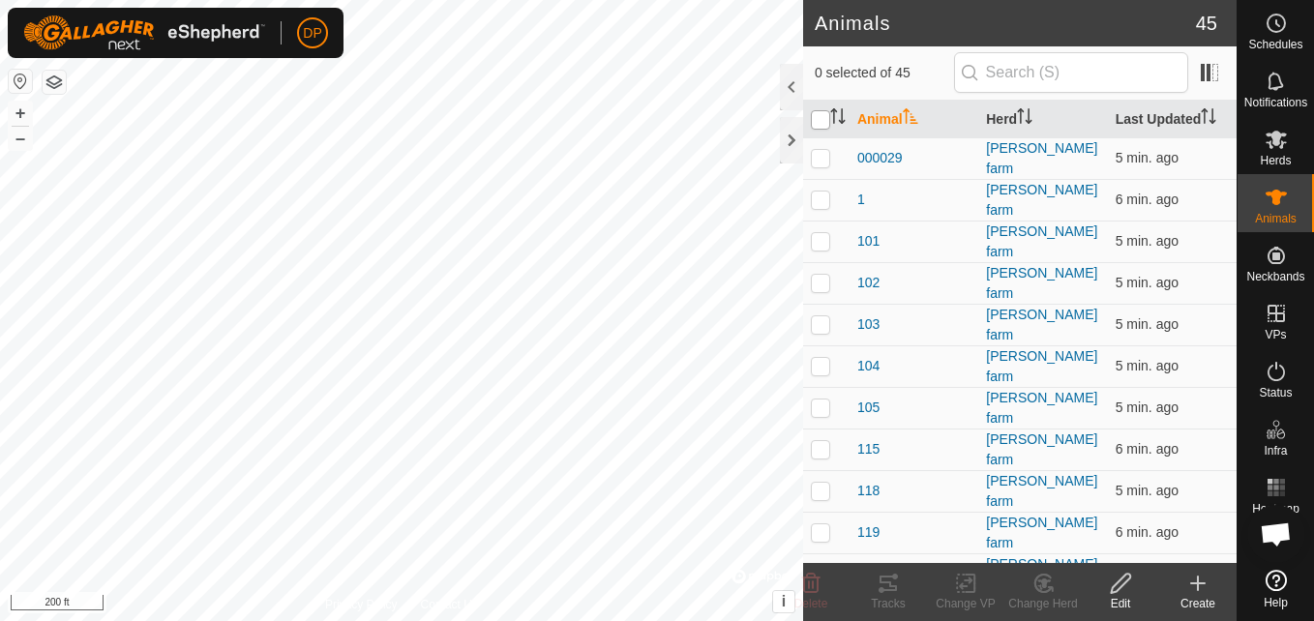
checkbox input "true"
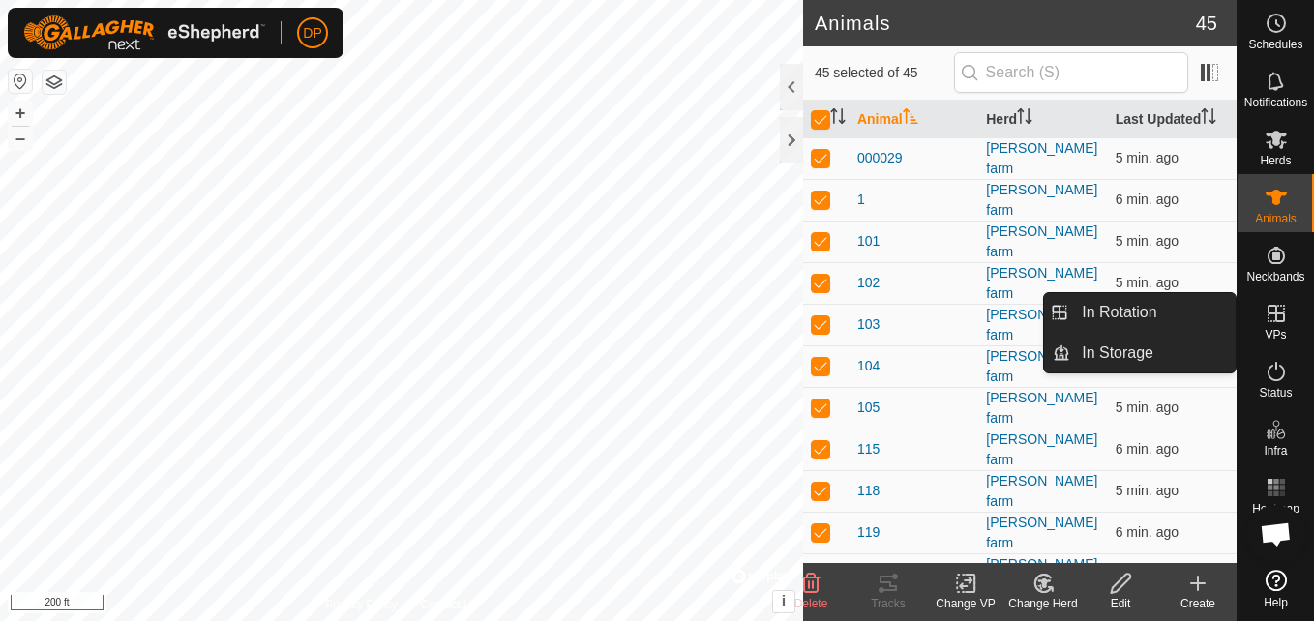
click at [1277, 318] on icon at bounding box center [1275, 313] width 23 height 23
click at [1197, 311] on link "In Rotation" at bounding box center [1152, 312] width 165 height 39
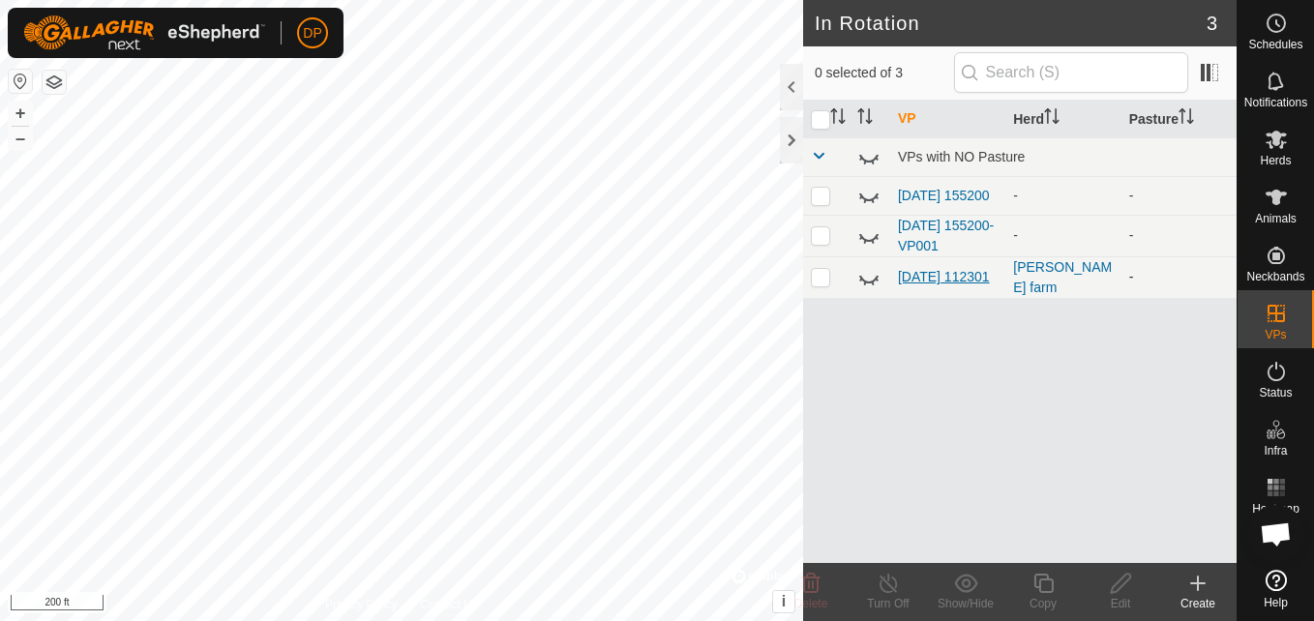
click at [934, 269] on link "[DATE] 112301" at bounding box center [944, 276] width 92 height 15
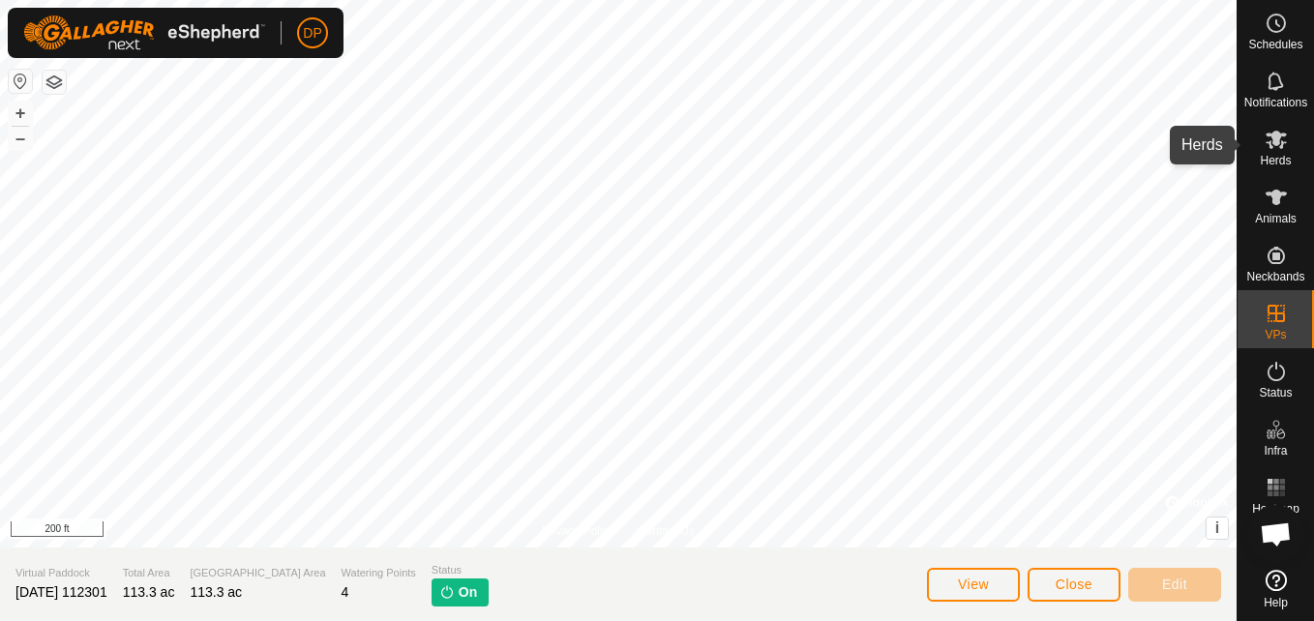
click at [1268, 148] on icon at bounding box center [1275, 139] width 23 height 23
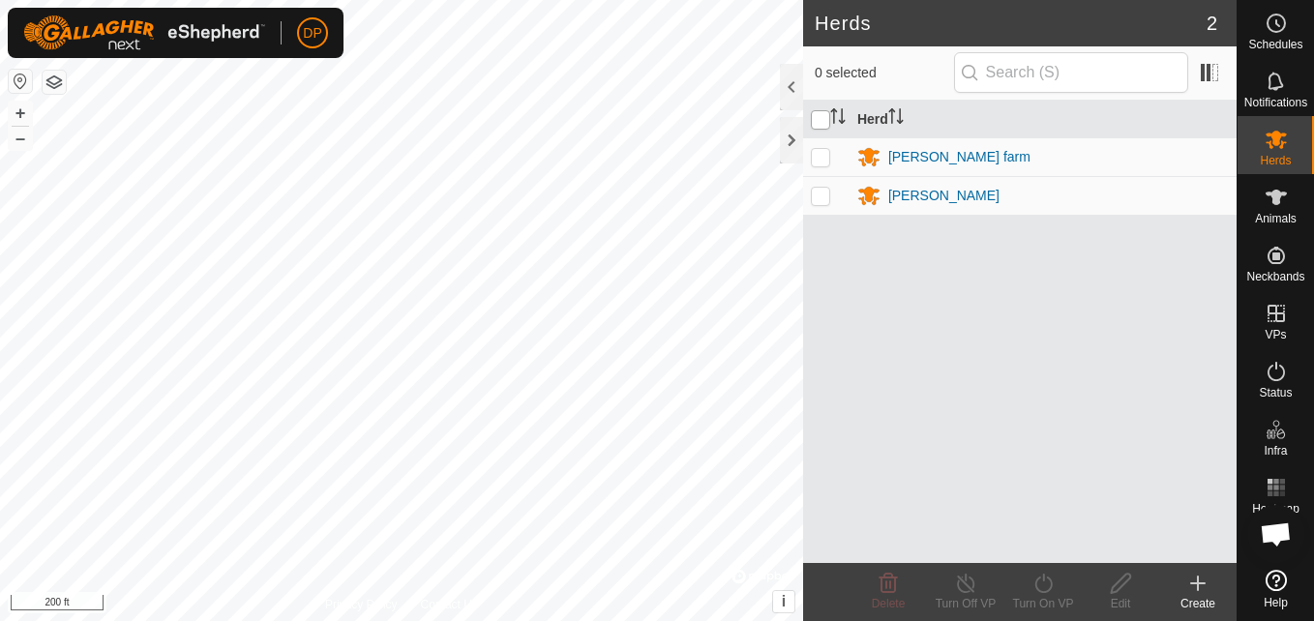
click at [817, 116] on input "checkbox" at bounding box center [820, 119] width 19 height 19
checkbox input "true"
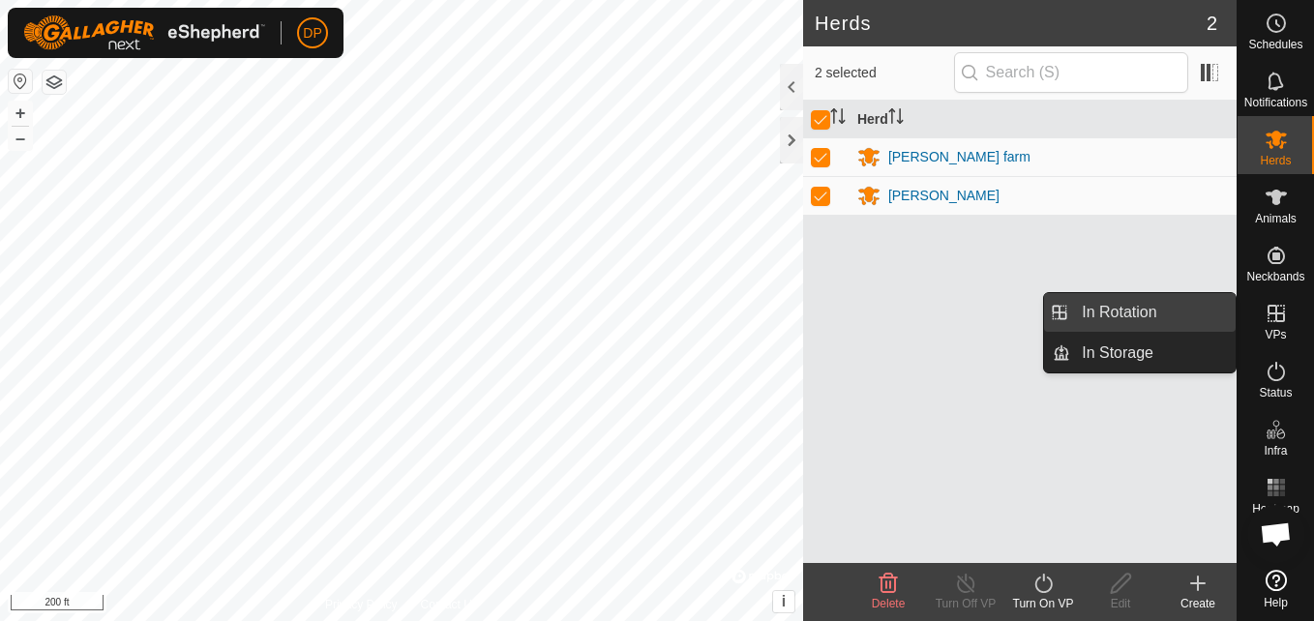
click at [1226, 304] on link "In Rotation" at bounding box center [1152, 312] width 165 height 39
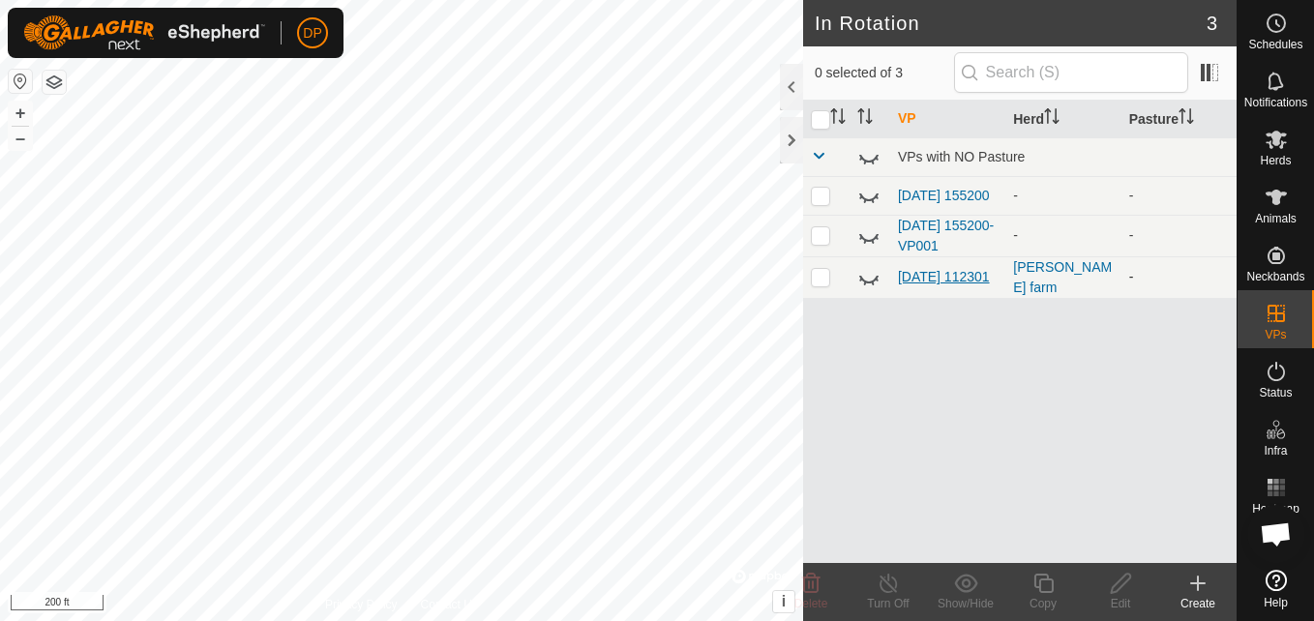
click at [942, 269] on link "[DATE] 112301" at bounding box center [944, 276] width 92 height 15
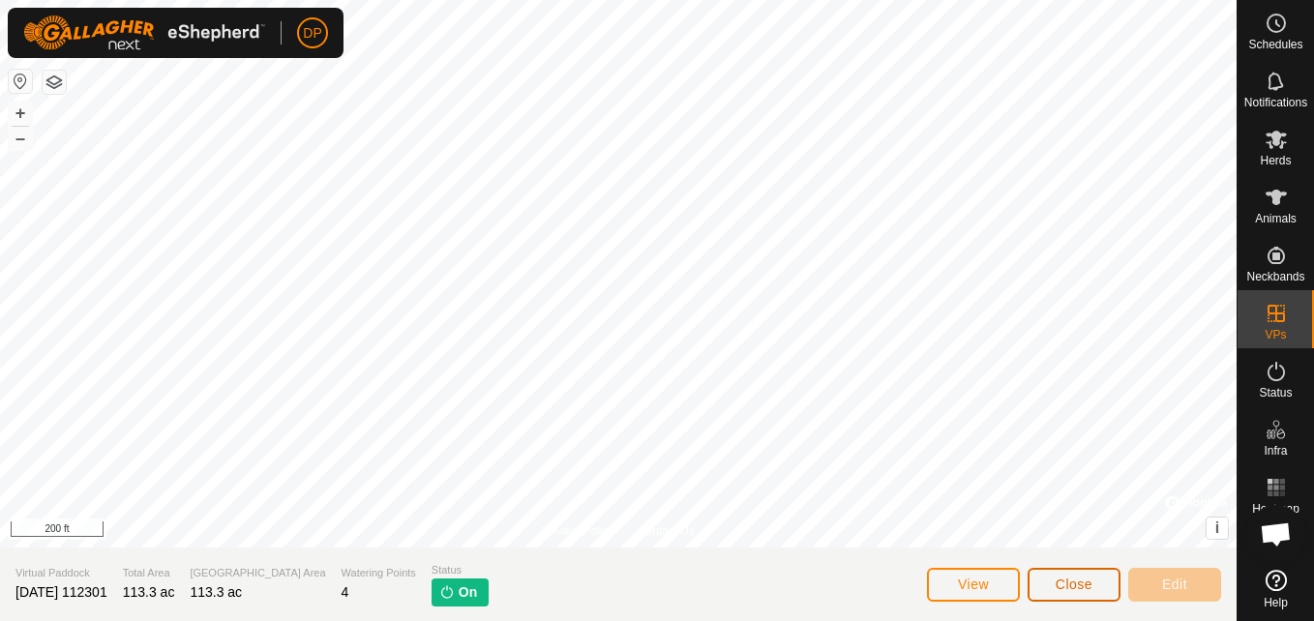
click at [1076, 576] on span "Close" at bounding box center [1073, 583] width 37 height 15
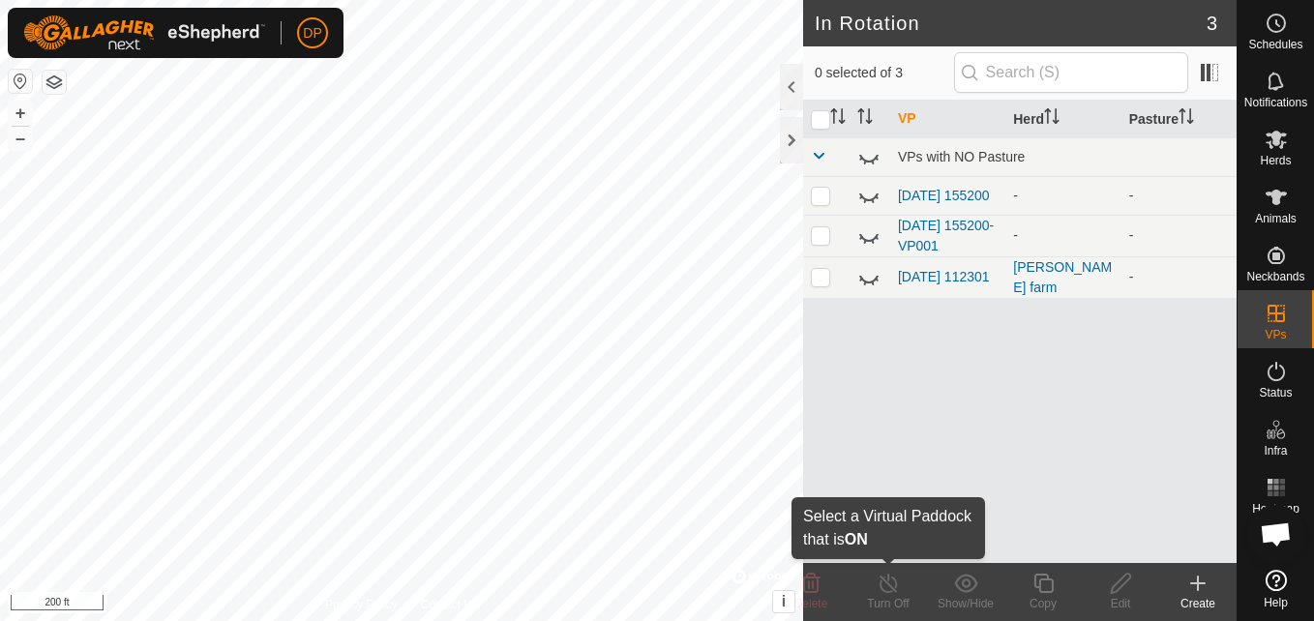
click at [899, 583] on icon at bounding box center [888, 583] width 24 height 23
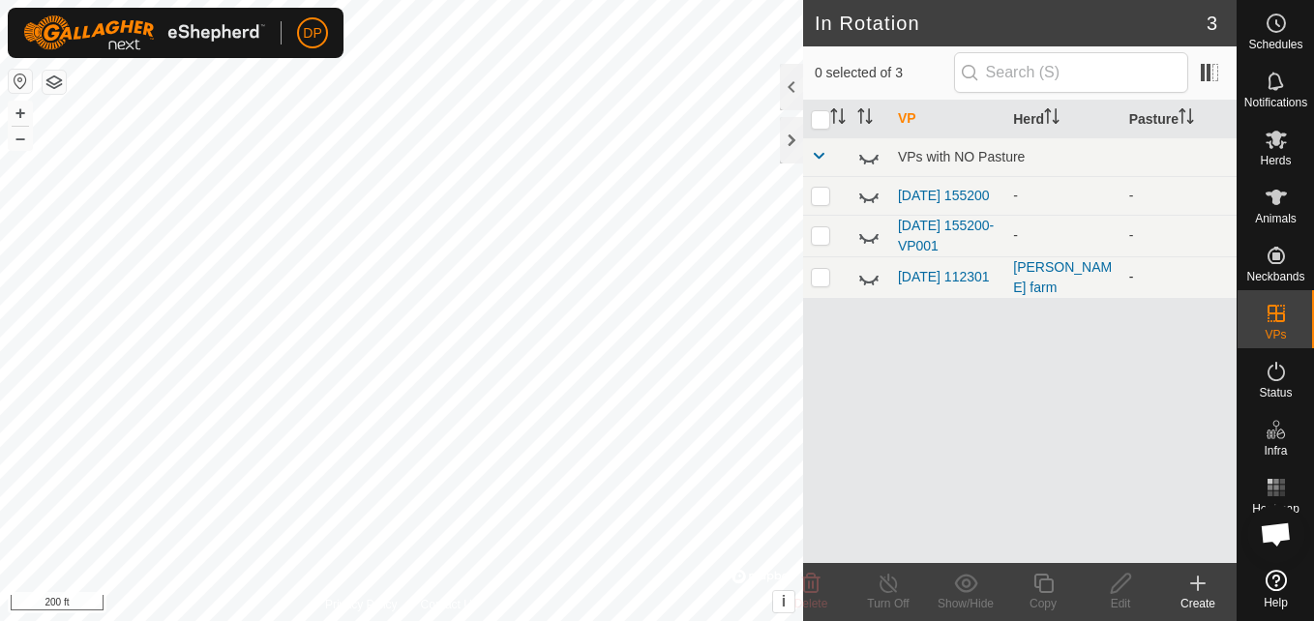
click at [864, 277] on icon at bounding box center [868, 277] width 23 height 23
click at [815, 284] on p-checkbox at bounding box center [820, 276] width 19 height 15
checkbox input "true"
click at [886, 586] on icon at bounding box center [888, 583] width 24 height 23
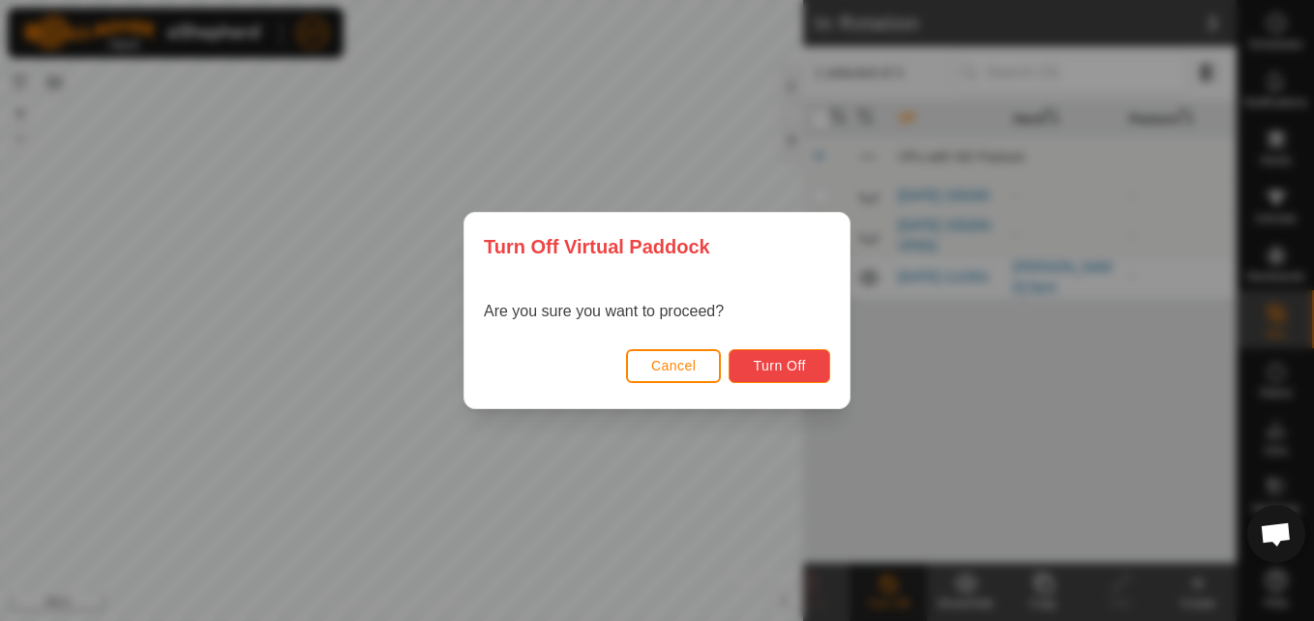
click at [797, 359] on span "Turn Off" at bounding box center [779, 365] width 53 height 15
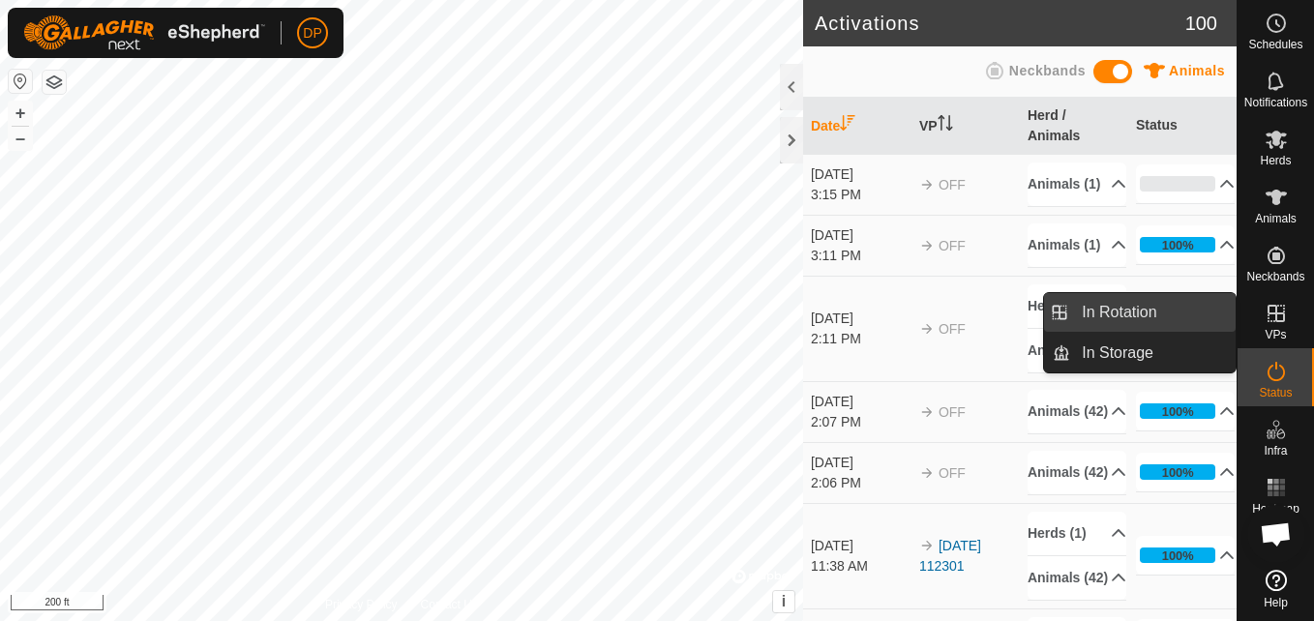
click at [1218, 315] on link "In Rotation" at bounding box center [1152, 312] width 165 height 39
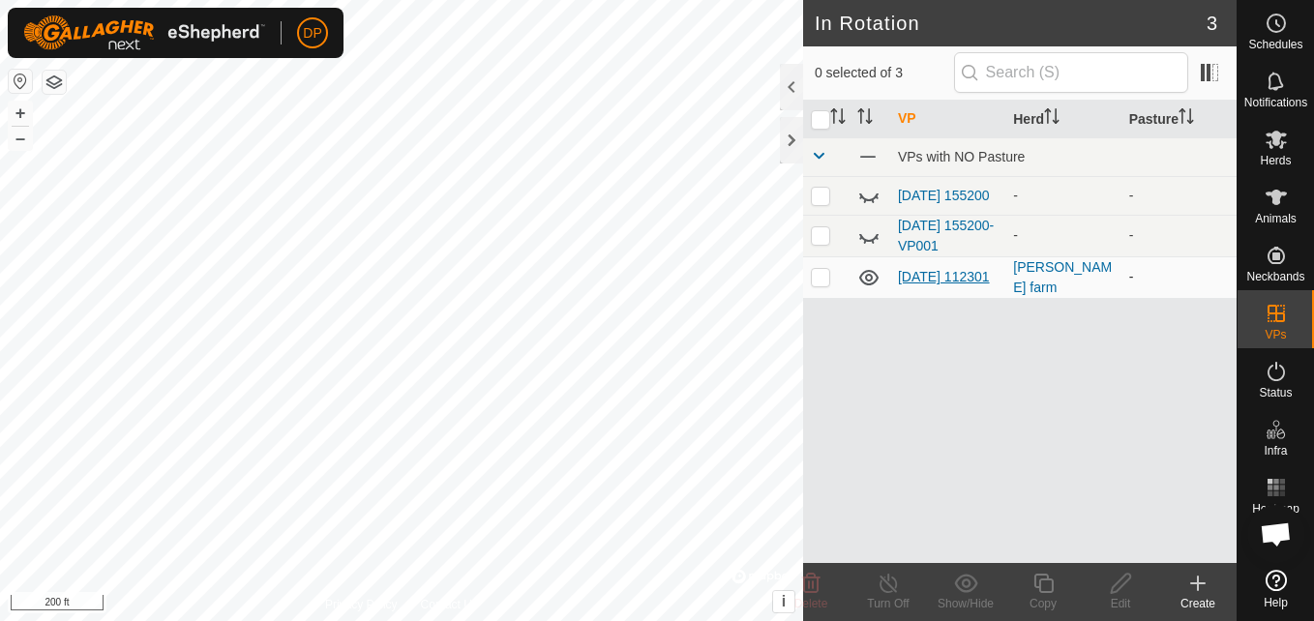
click at [913, 269] on link "[DATE] 112301" at bounding box center [944, 276] width 92 height 15
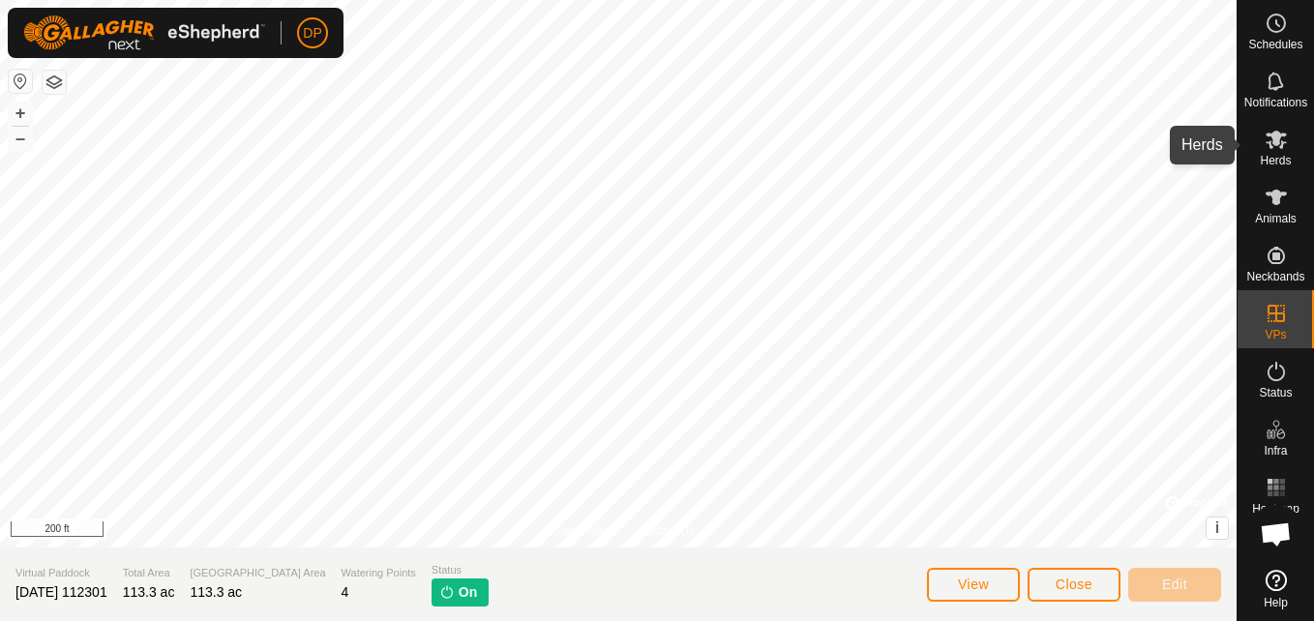
click at [1283, 135] on icon at bounding box center [1275, 140] width 21 height 18
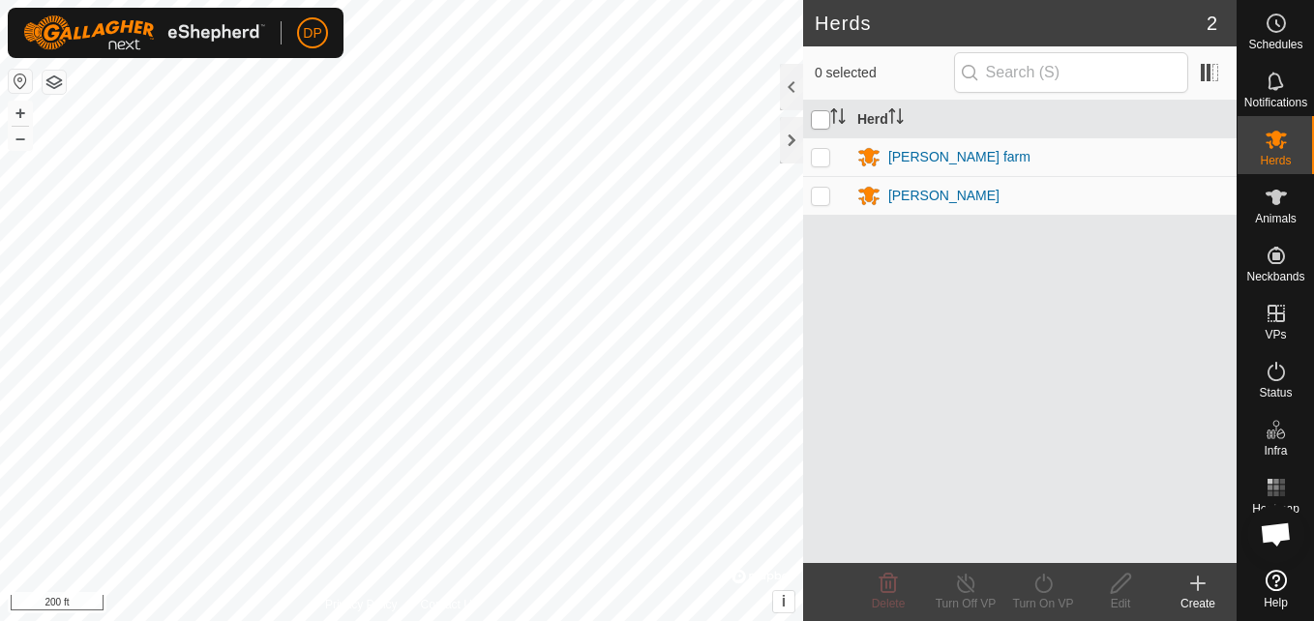
click at [820, 121] on input "checkbox" at bounding box center [820, 119] width 19 height 19
checkbox input "true"
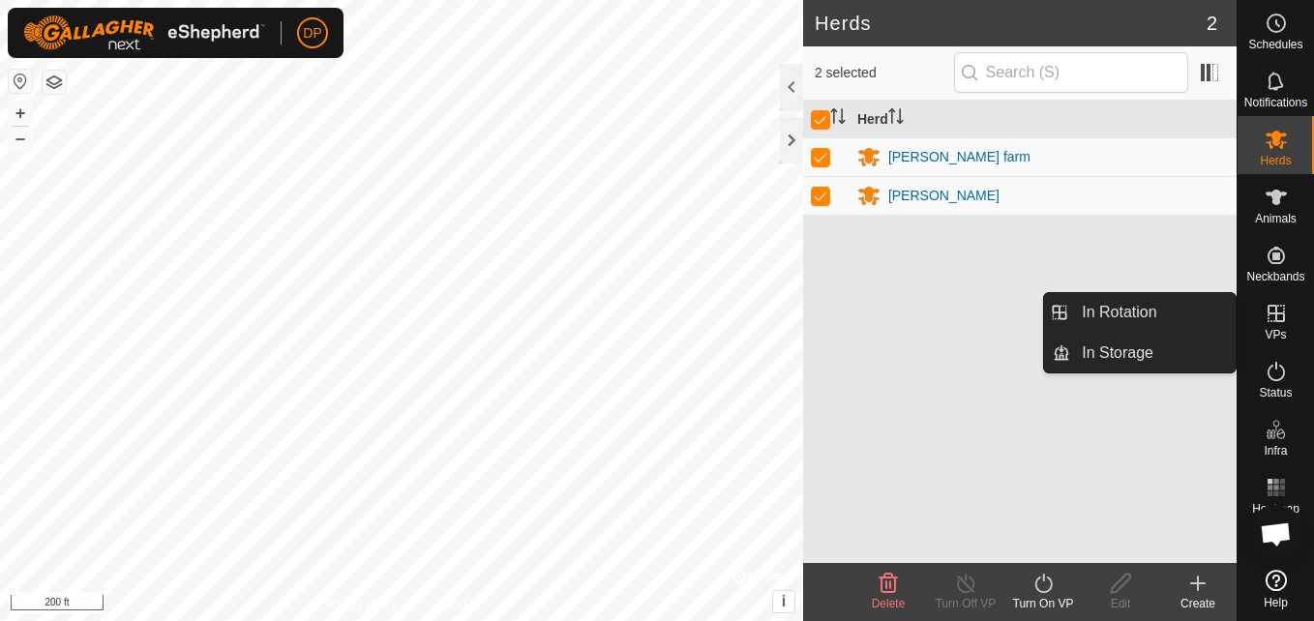
drag, startPoint x: 1273, startPoint y: 290, endPoint x: 1274, endPoint y: 316, distance: 26.1
click at [1274, 316] on icon at bounding box center [1275, 313] width 23 height 23
click at [1167, 310] on link "In Rotation" at bounding box center [1152, 312] width 165 height 39
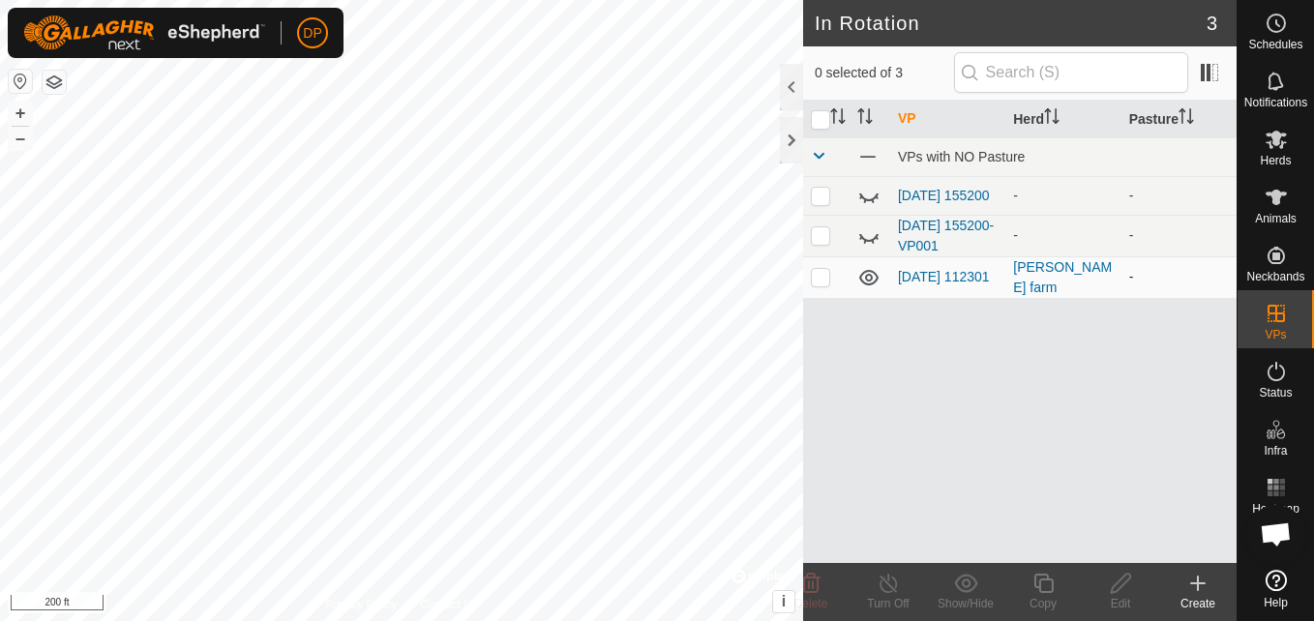
click at [873, 281] on icon at bounding box center [868, 277] width 23 height 23
click at [934, 273] on link "[DATE] 112301" at bounding box center [944, 276] width 92 height 15
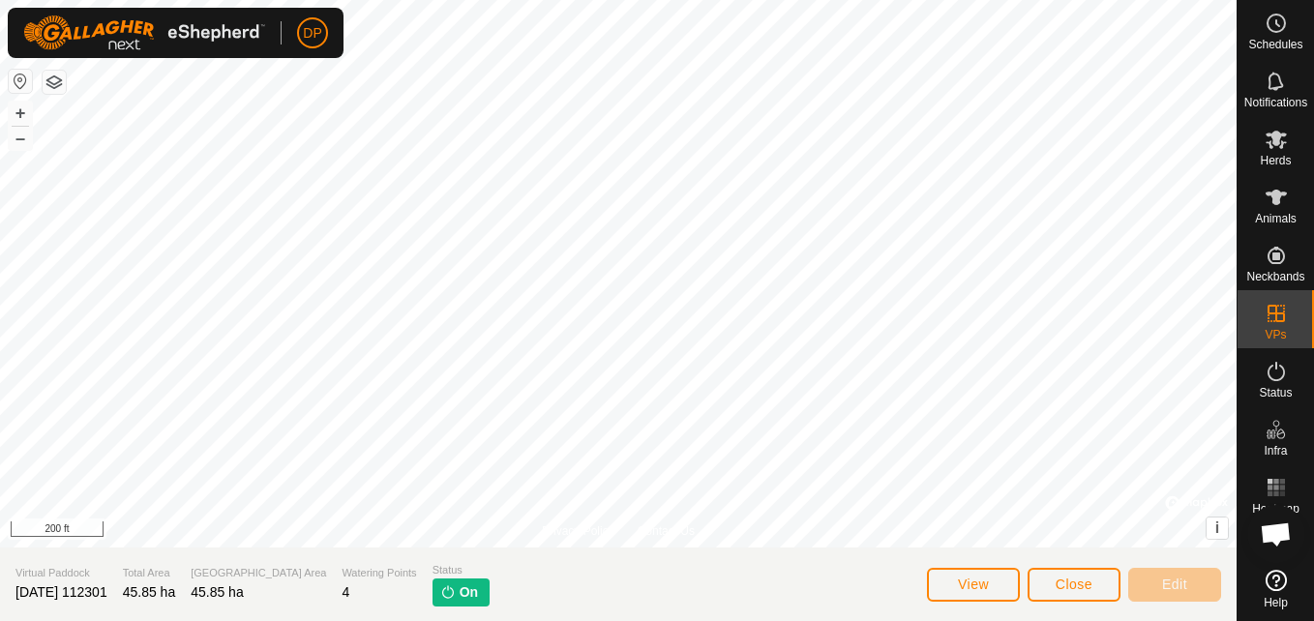
scroll to position [1972, 0]
click at [999, 583] on button "View" at bounding box center [973, 585] width 93 height 34
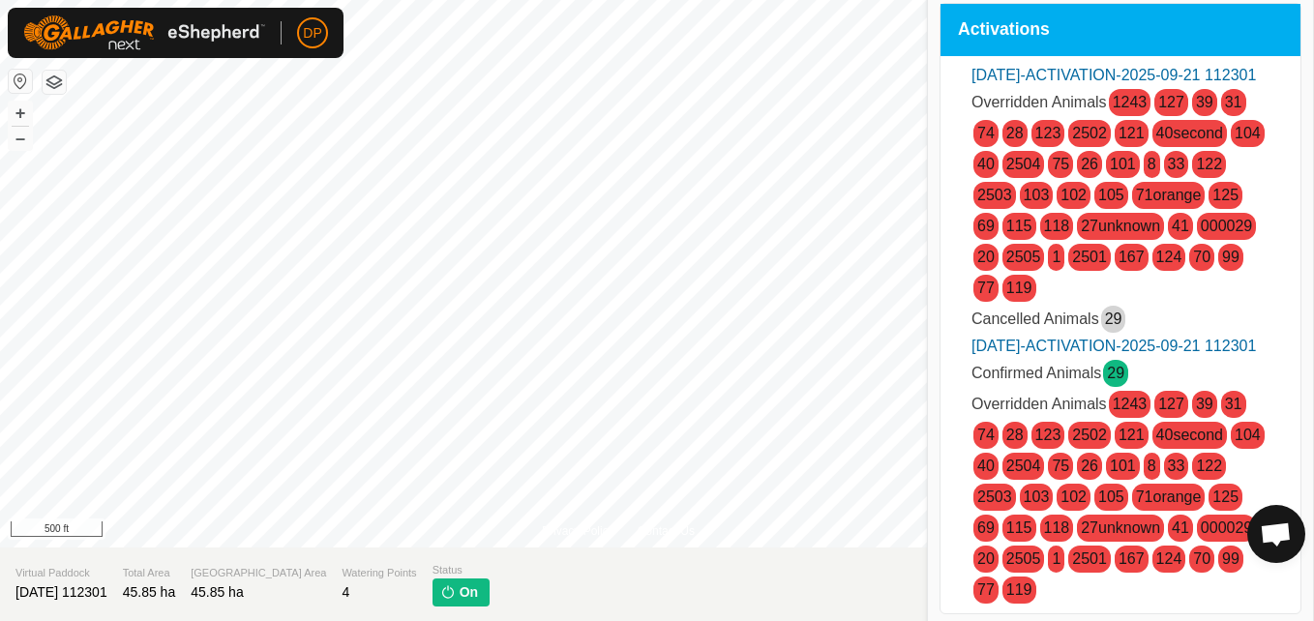
click at [964, 574] on ul "[DATE]-ACTIVATION-2025-09-21 112301 Overridden Animals 1243 127 39 31 74 28 123…" at bounding box center [1120, 335] width 344 height 542
click at [878, 600] on section "Virtual Paddock [DATE] 112301 Total Area 45.85 ha Grazing Area 45.85 ha Waterin…" at bounding box center [618, 584] width 1236 height 74
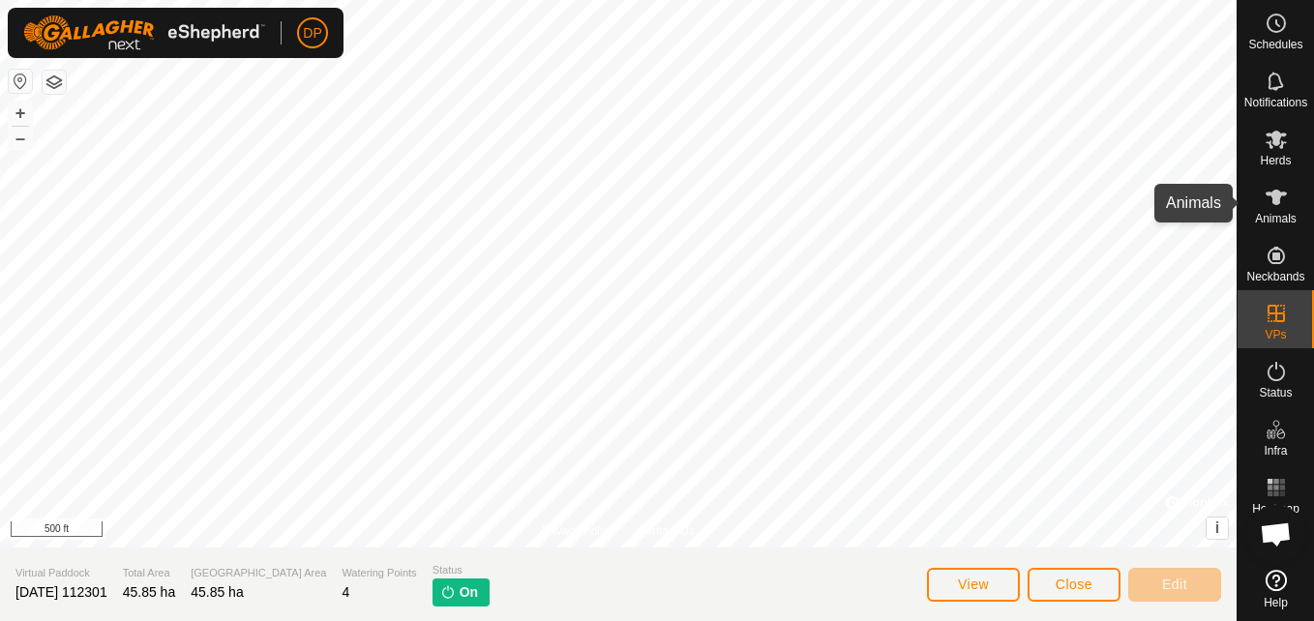
click at [1268, 196] on icon at bounding box center [1275, 197] width 23 height 23
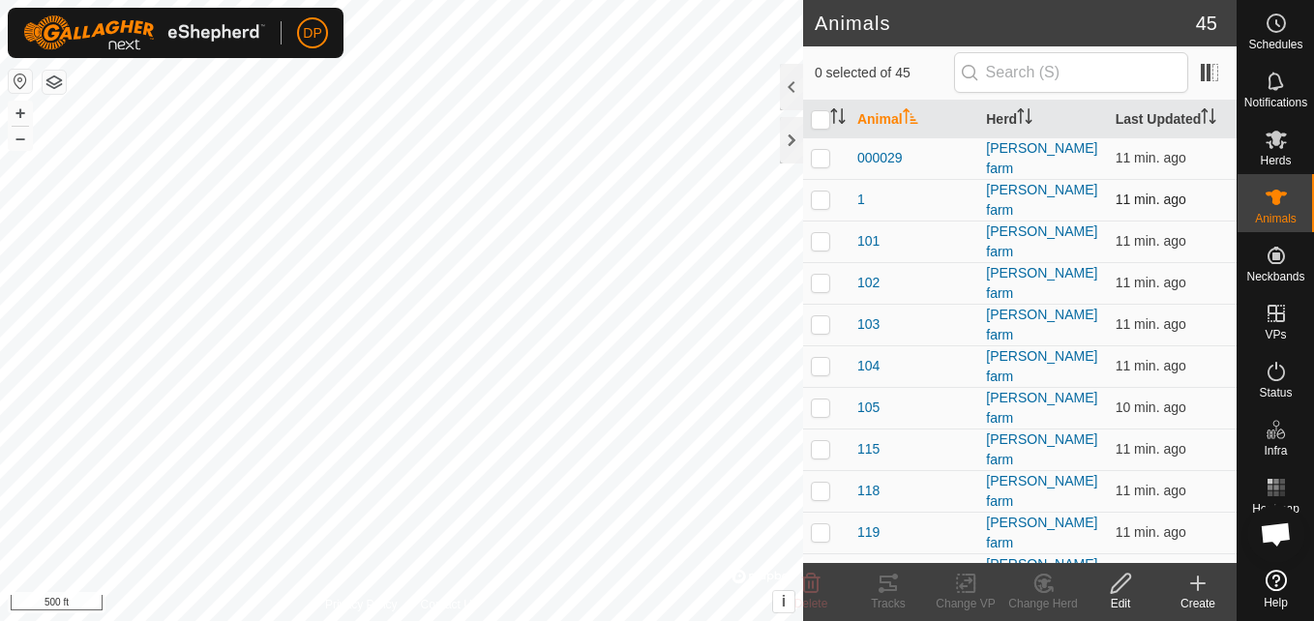
click at [813, 193] on p-checkbox at bounding box center [820, 199] width 19 height 15
checkbox input "true"
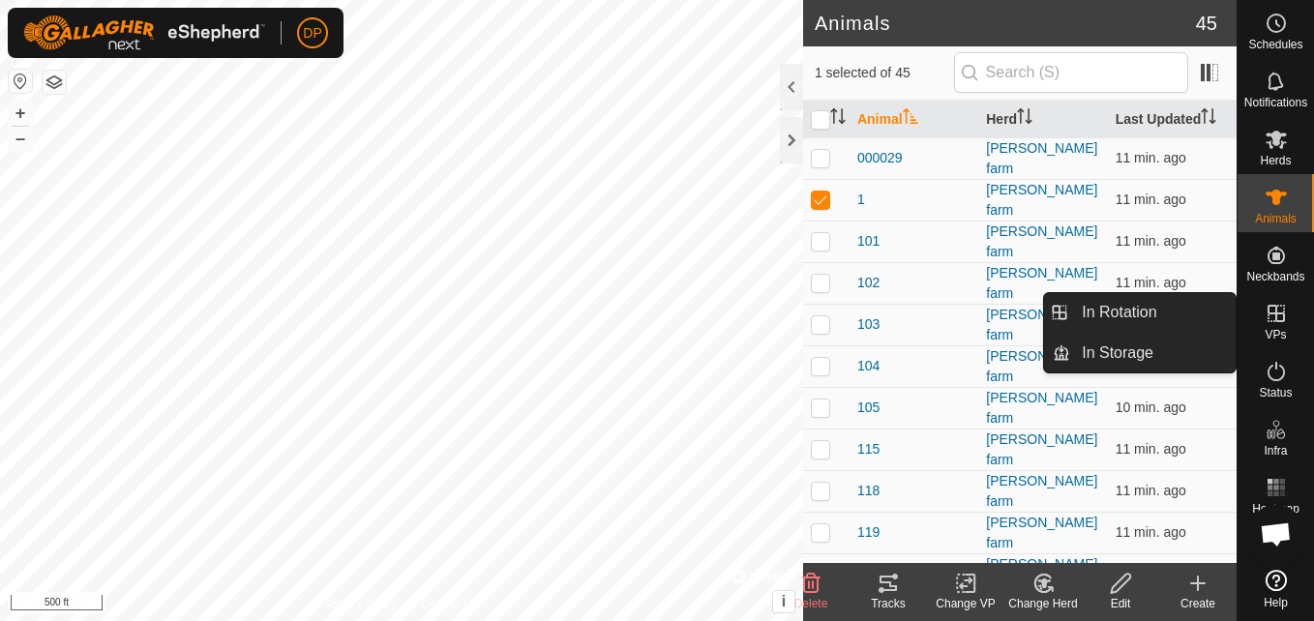
click at [1264, 314] on icon at bounding box center [1275, 313] width 23 height 23
click at [1196, 309] on link "In Rotation" at bounding box center [1152, 312] width 165 height 39
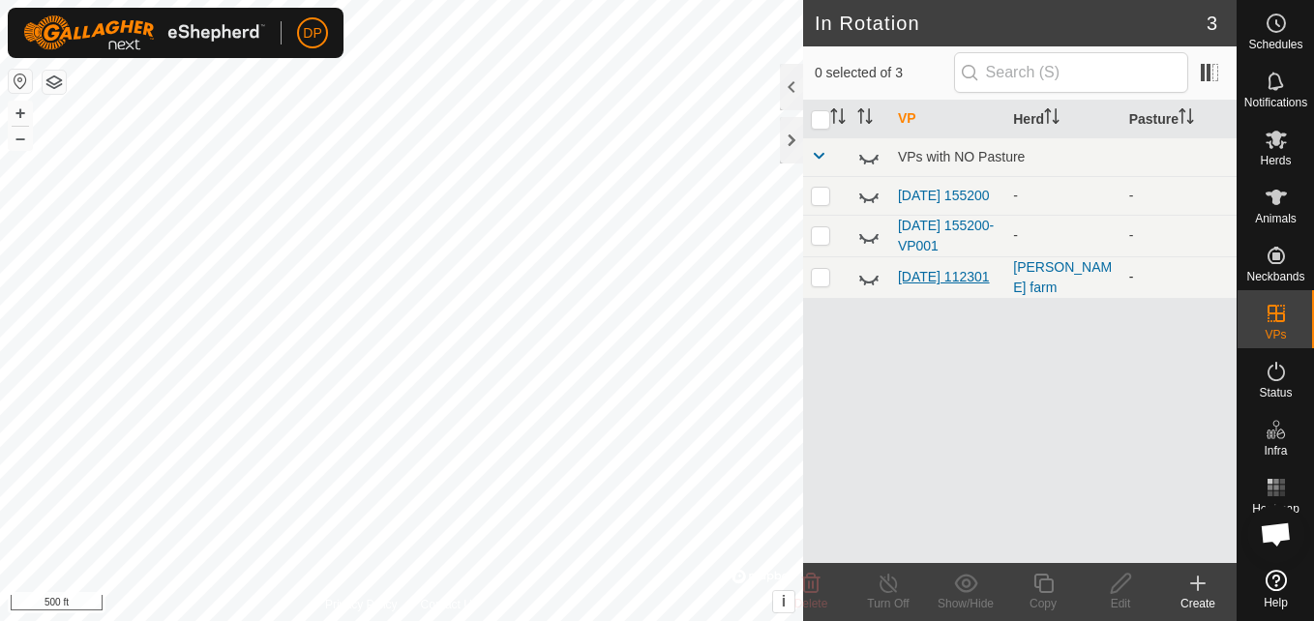
click at [916, 277] on link "[DATE] 112301" at bounding box center [944, 276] width 92 height 15
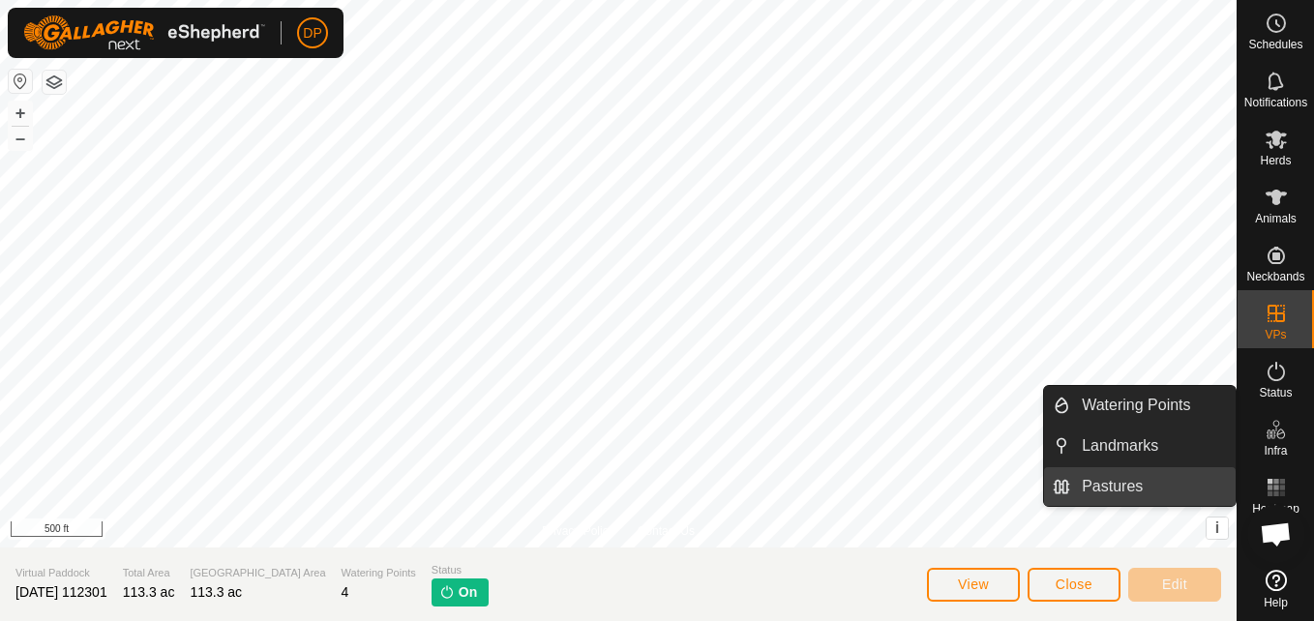
click at [1168, 479] on link "Pastures" at bounding box center [1152, 486] width 165 height 39
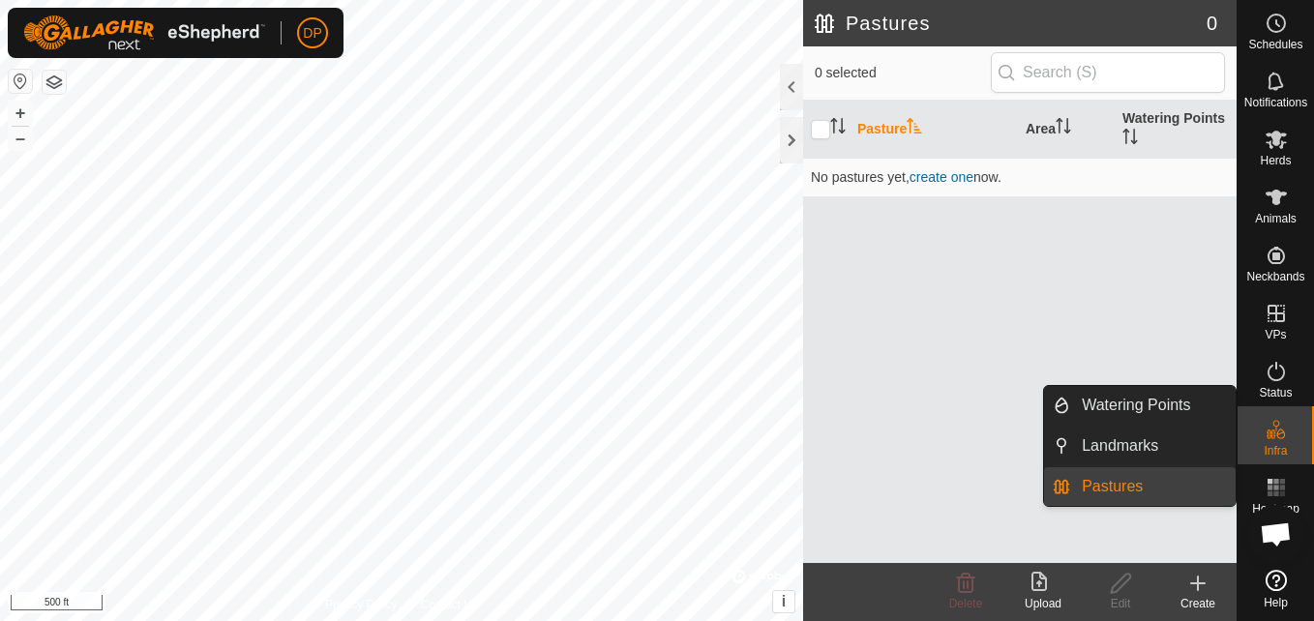
click at [1168, 479] on link "Pastures" at bounding box center [1152, 486] width 165 height 39
click at [1109, 485] on link "Pastures" at bounding box center [1152, 486] width 165 height 39
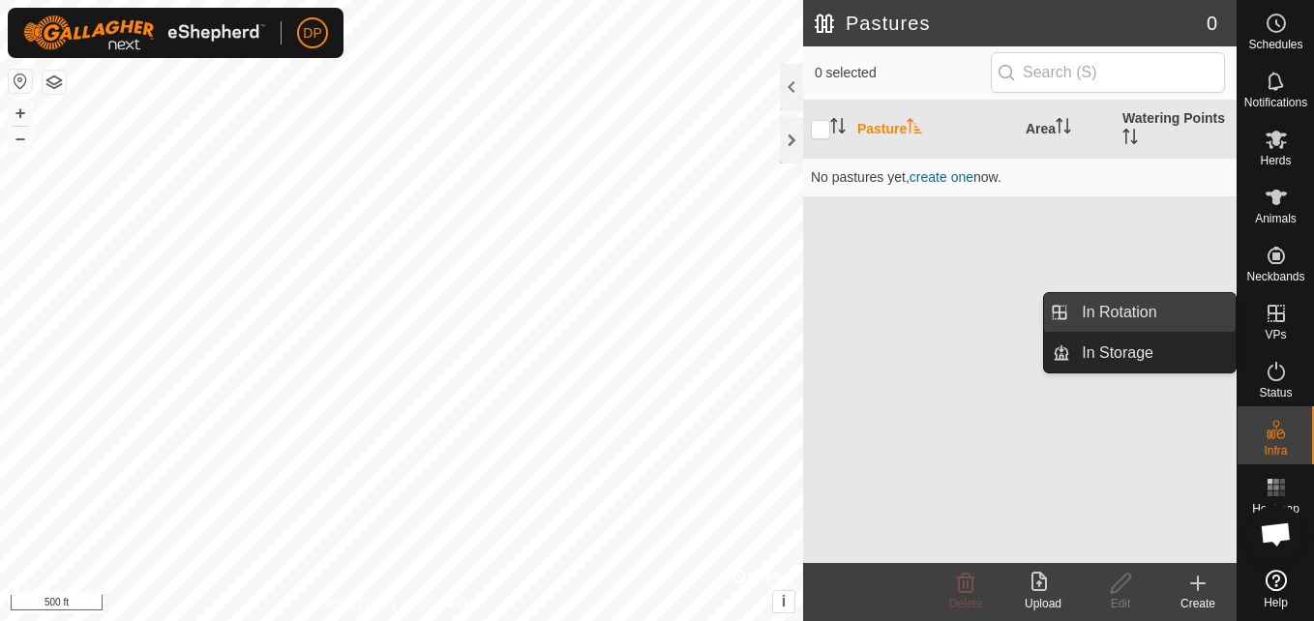
click at [1146, 315] on link "In Rotation" at bounding box center [1152, 312] width 165 height 39
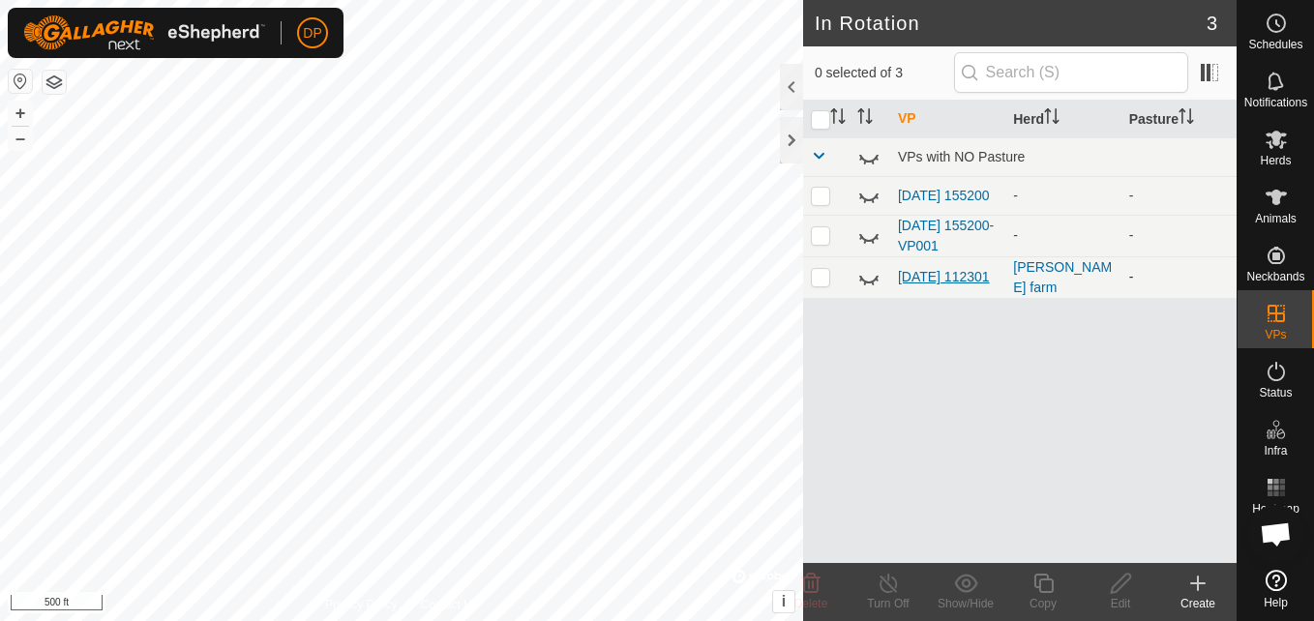
click at [929, 269] on link "[DATE] 112301" at bounding box center [944, 276] width 92 height 15
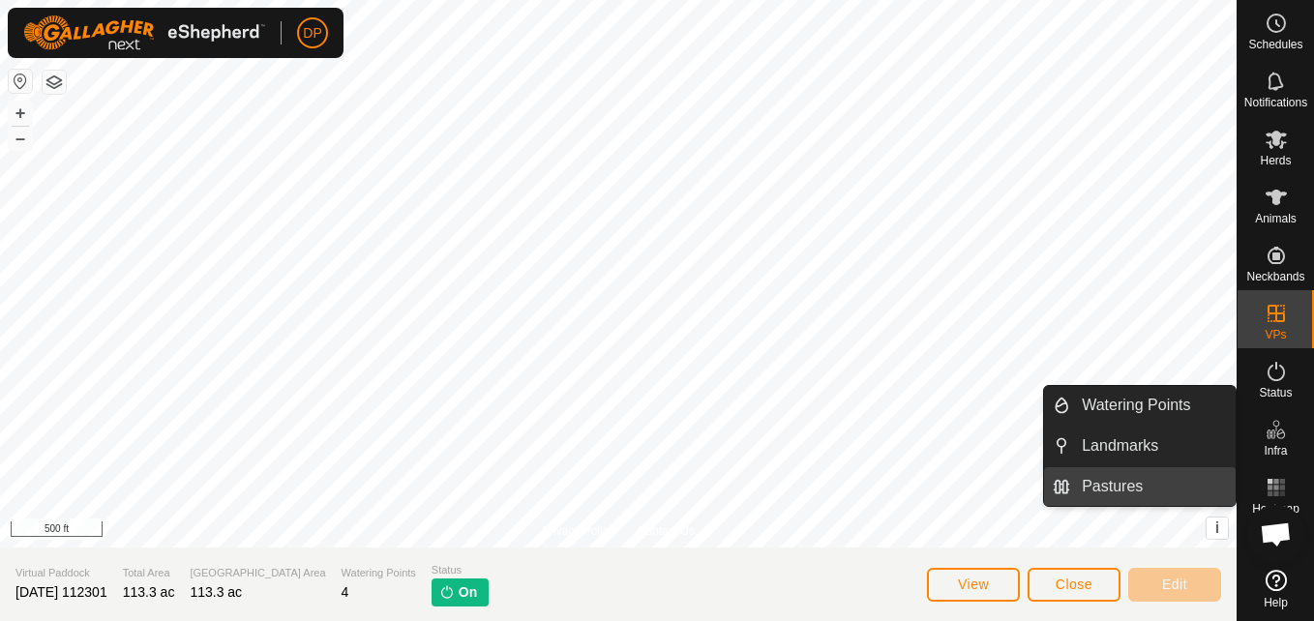
click at [1198, 475] on link "Pastures" at bounding box center [1152, 486] width 165 height 39
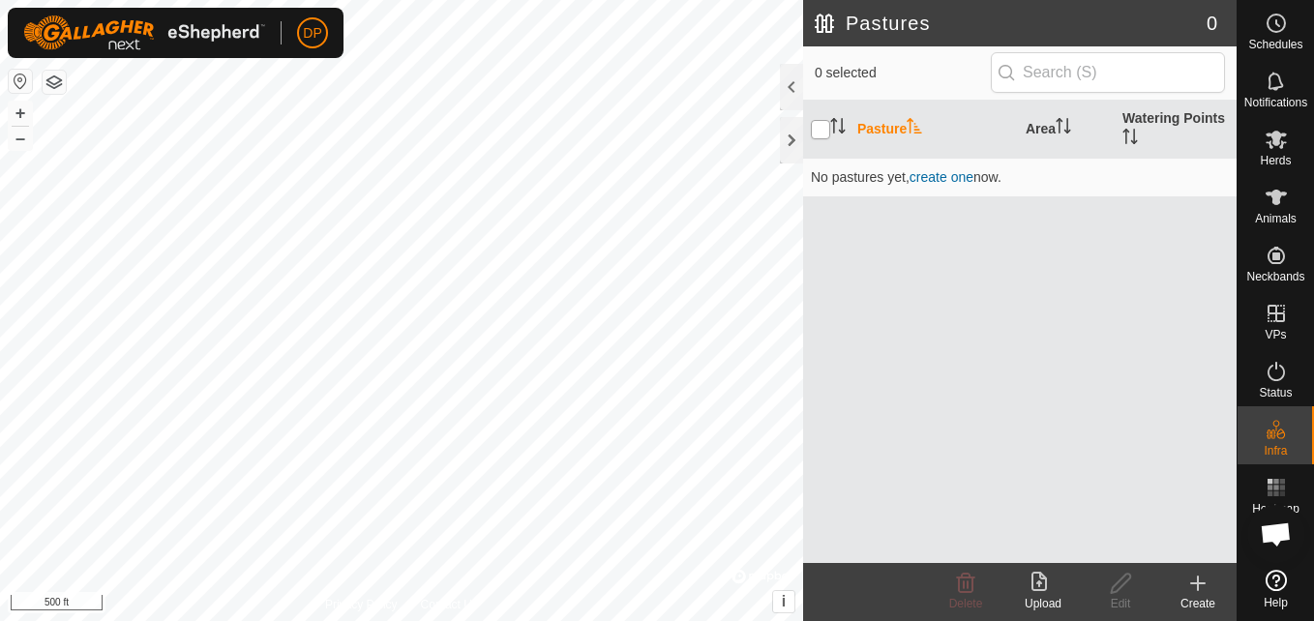
click at [825, 131] on input "checkbox" at bounding box center [820, 129] width 19 height 19
click at [820, 129] on input "checkbox" at bounding box center [820, 129] width 19 height 19
checkbox input "false"
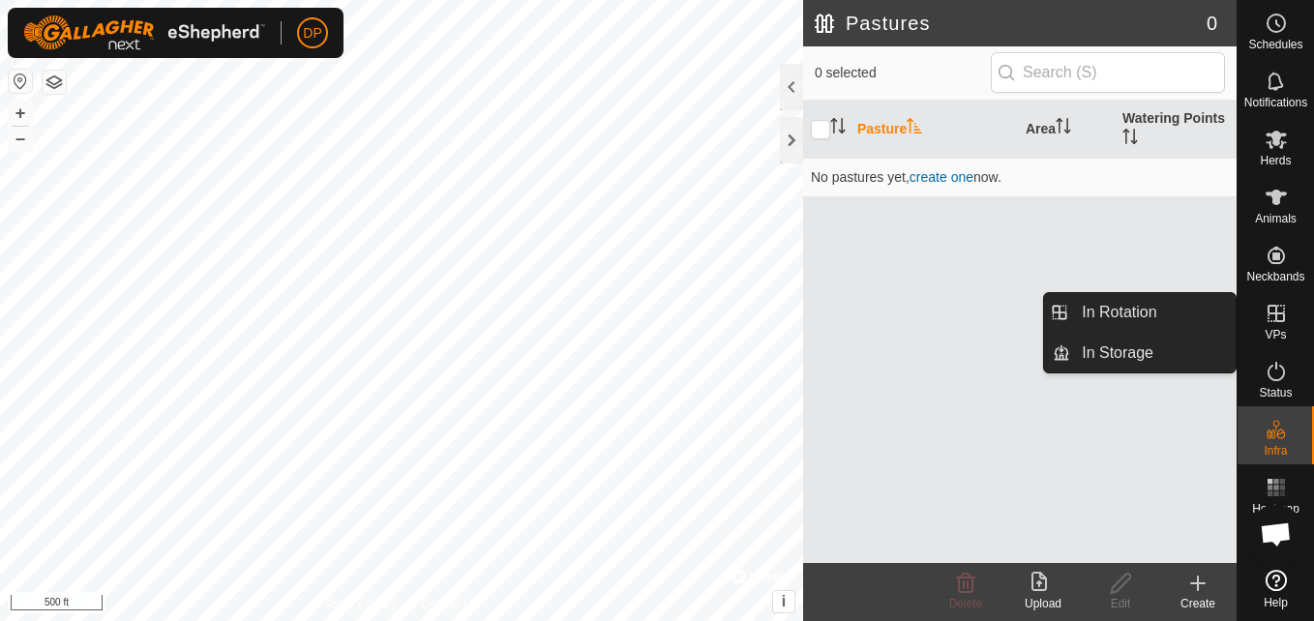
click at [1273, 310] on icon at bounding box center [1275, 313] width 23 height 23
click at [1197, 310] on link "In Rotation" at bounding box center [1152, 312] width 165 height 39
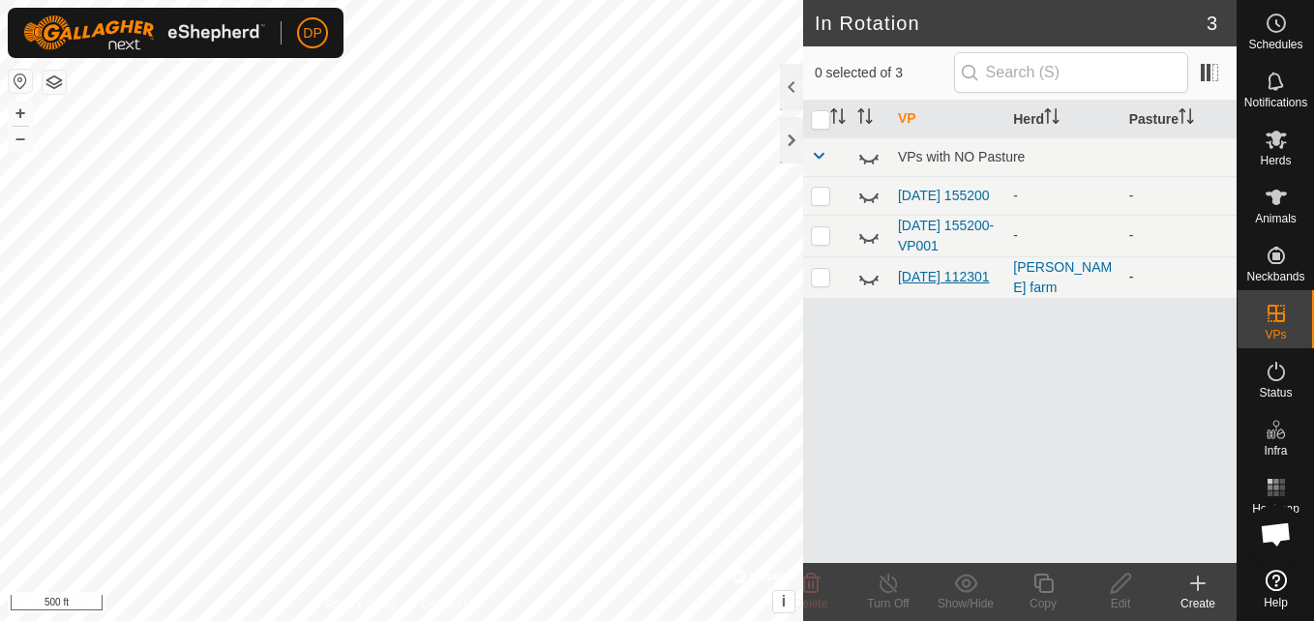
click at [914, 276] on link "[DATE] 112301" at bounding box center [944, 276] width 92 height 15
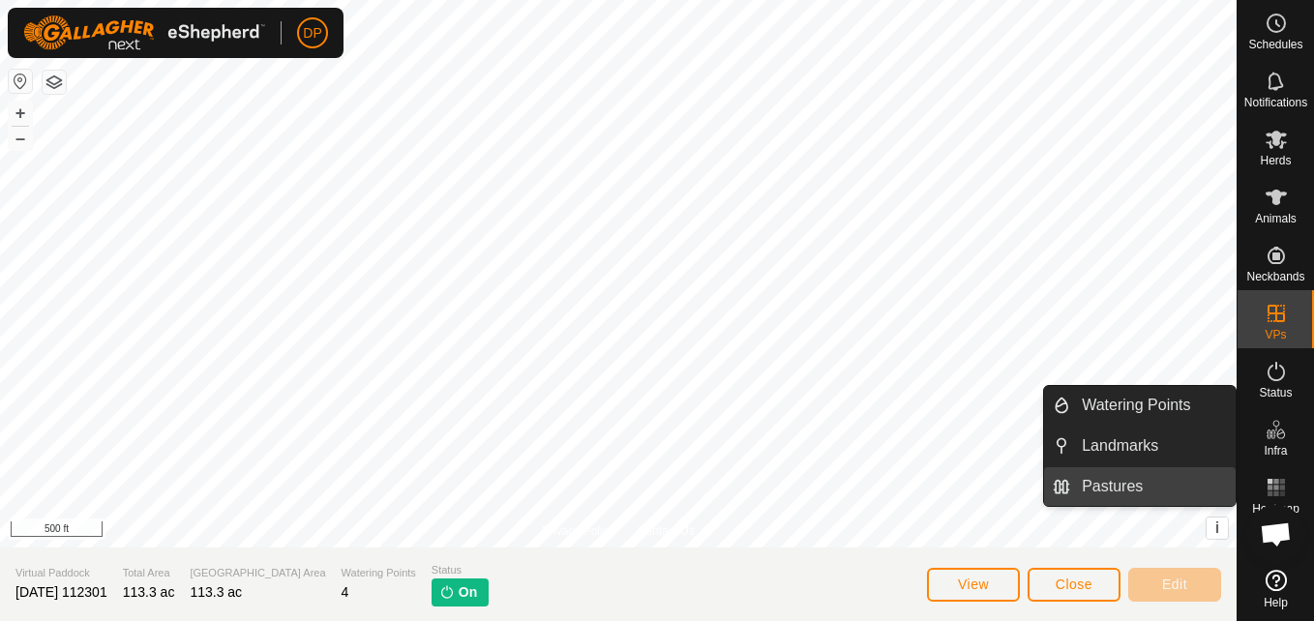
drag, startPoint x: 1235, startPoint y: 465, endPoint x: 1221, endPoint y: 477, distance: 18.6
click at [1221, 477] on link "Pastures" at bounding box center [1152, 486] width 165 height 39
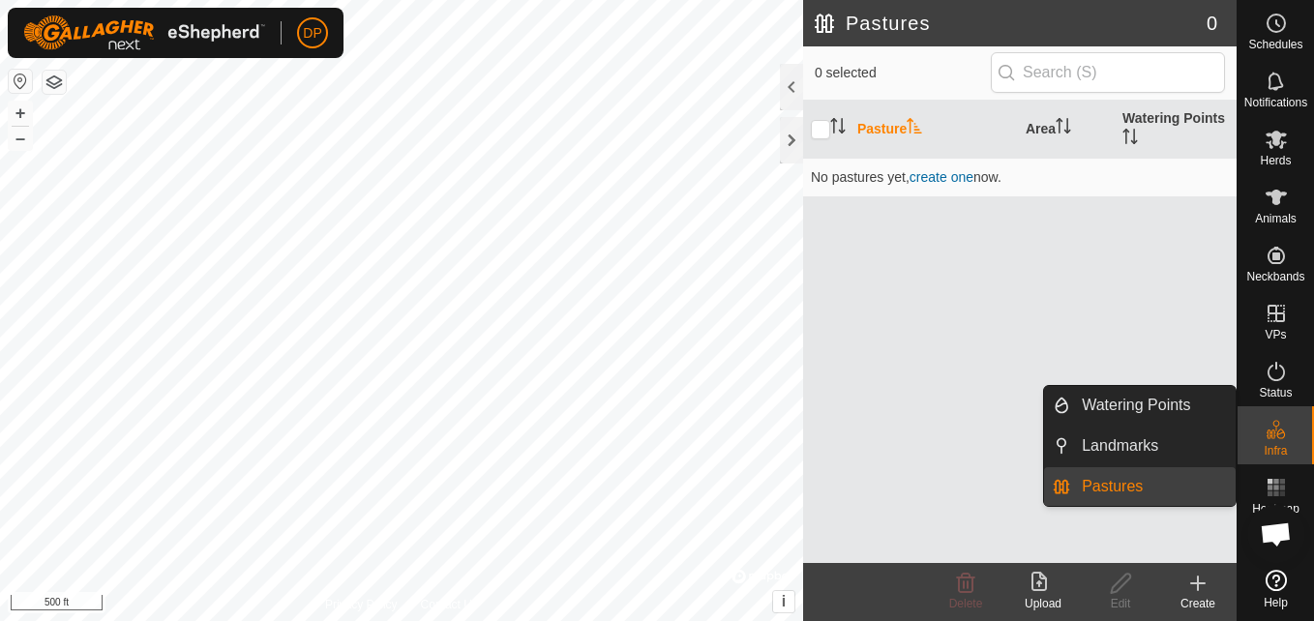
click at [1221, 477] on link "Pastures" at bounding box center [1152, 486] width 165 height 39
click at [1264, 440] on icon at bounding box center [1275, 429] width 23 height 23
click at [1268, 423] on icon at bounding box center [1275, 429] width 23 height 23
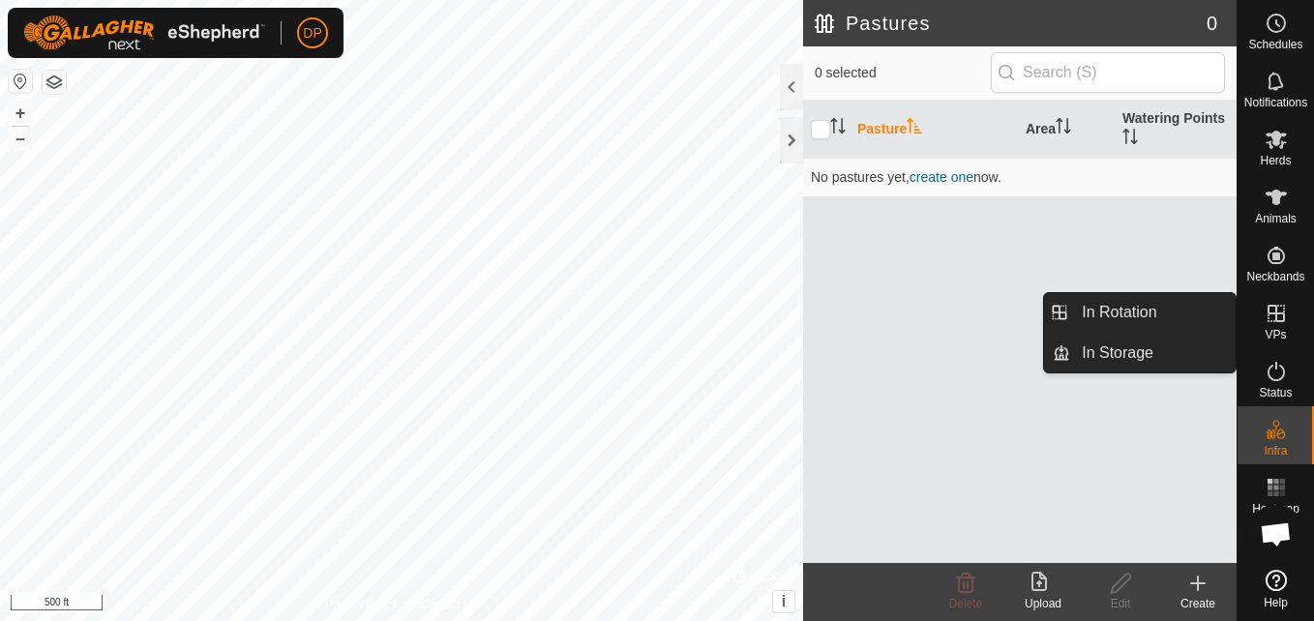
click at [1259, 325] on es-virtualpaddocks-svg-icon at bounding box center [1275, 313] width 35 height 31
click at [1142, 312] on link "In Rotation" at bounding box center [1152, 312] width 165 height 39
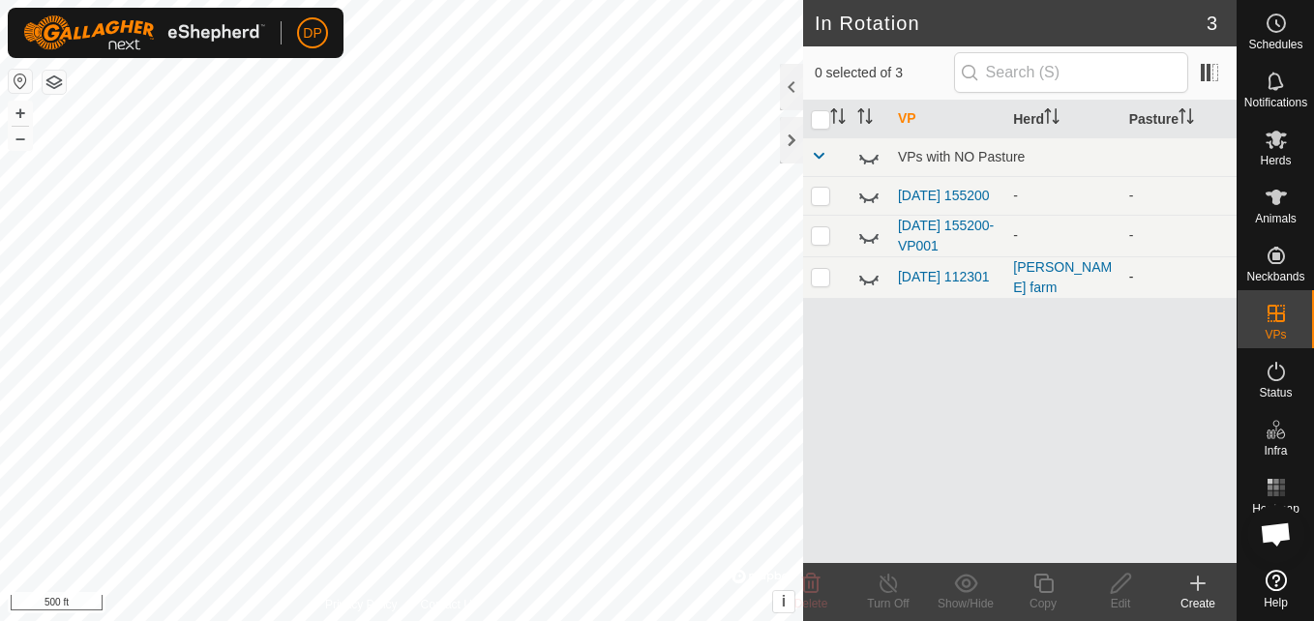
click at [814, 278] on p-checkbox at bounding box center [820, 276] width 19 height 15
checkbox input "true"
click at [884, 583] on icon at bounding box center [888, 583] width 24 height 23
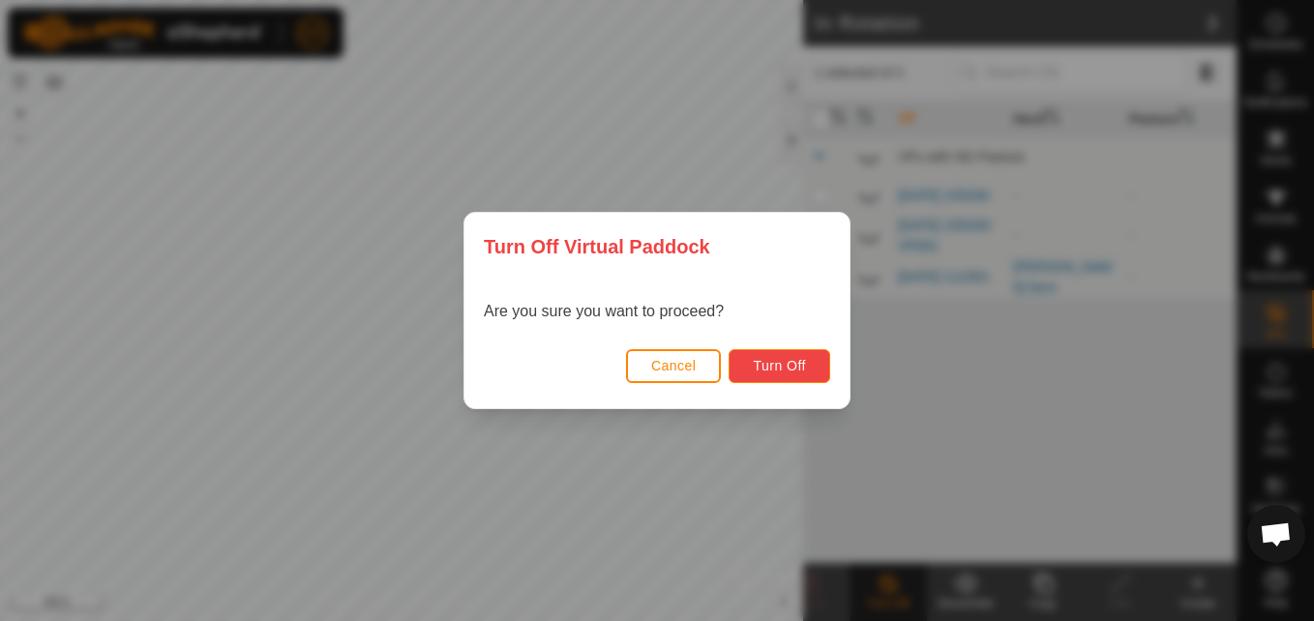
click at [780, 369] on span "Turn Off" at bounding box center [779, 365] width 53 height 15
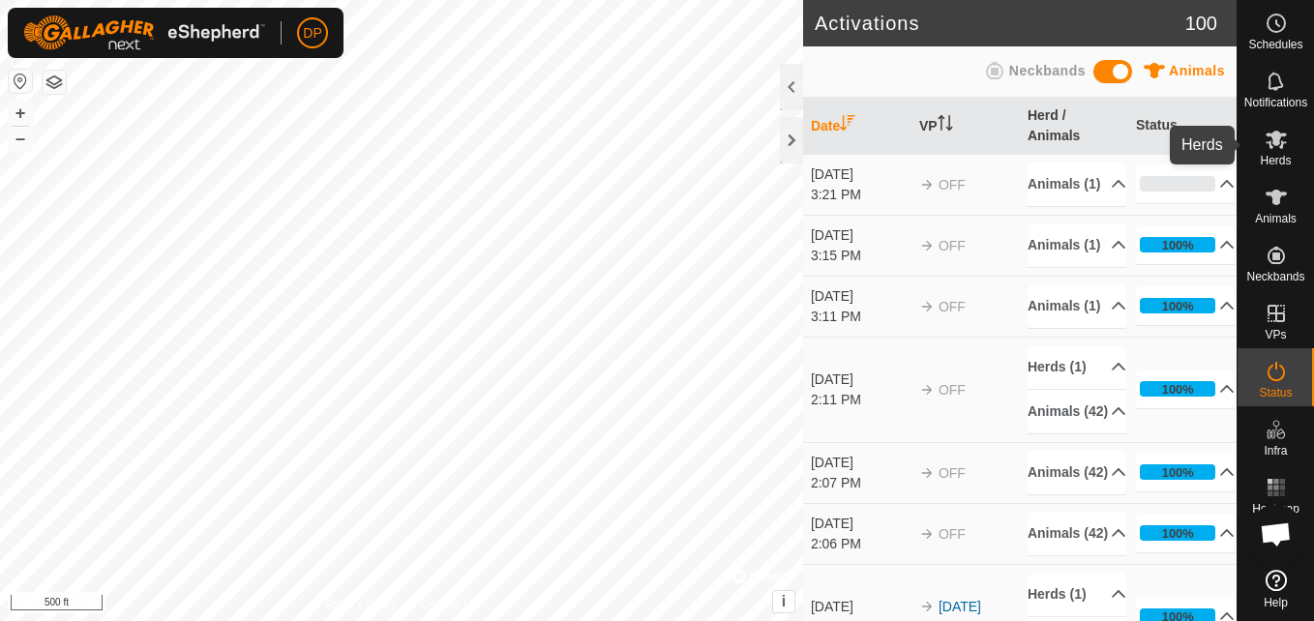
click at [1260, 134] on es-mob-svg-icon at bounding box center [1275, 139] width 35 height 31
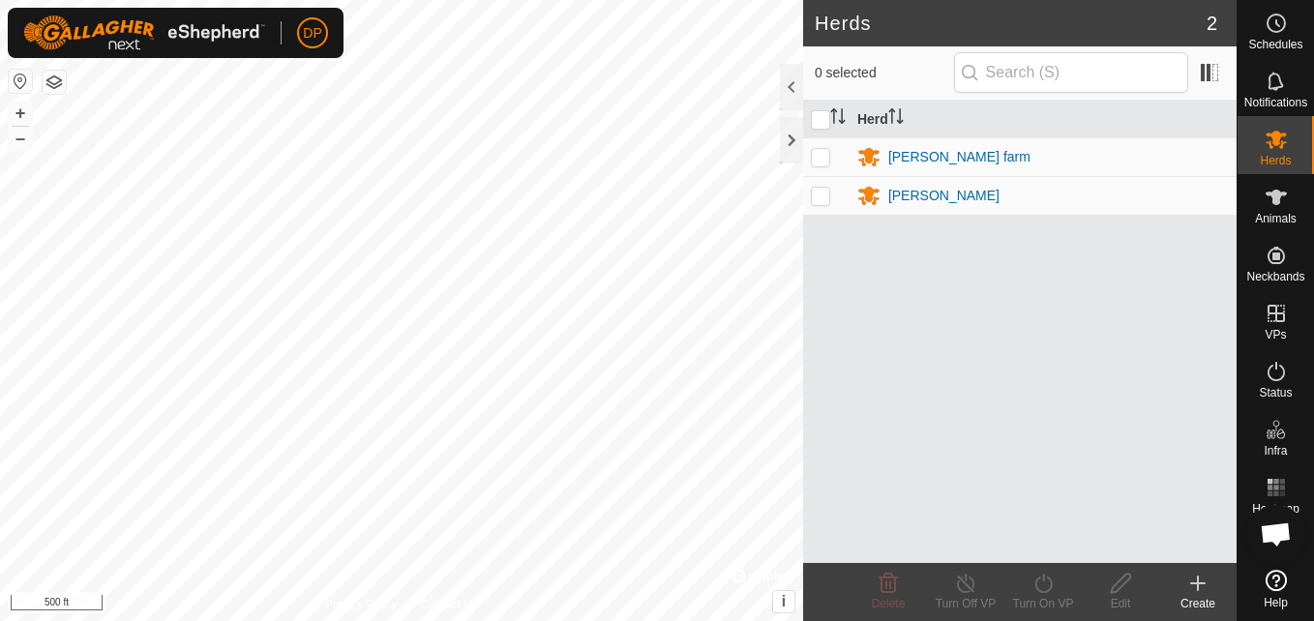
click at [815, 154] on p-checkbox at bounding box center [820, 156] width 19 height 15
checkbox input "true"
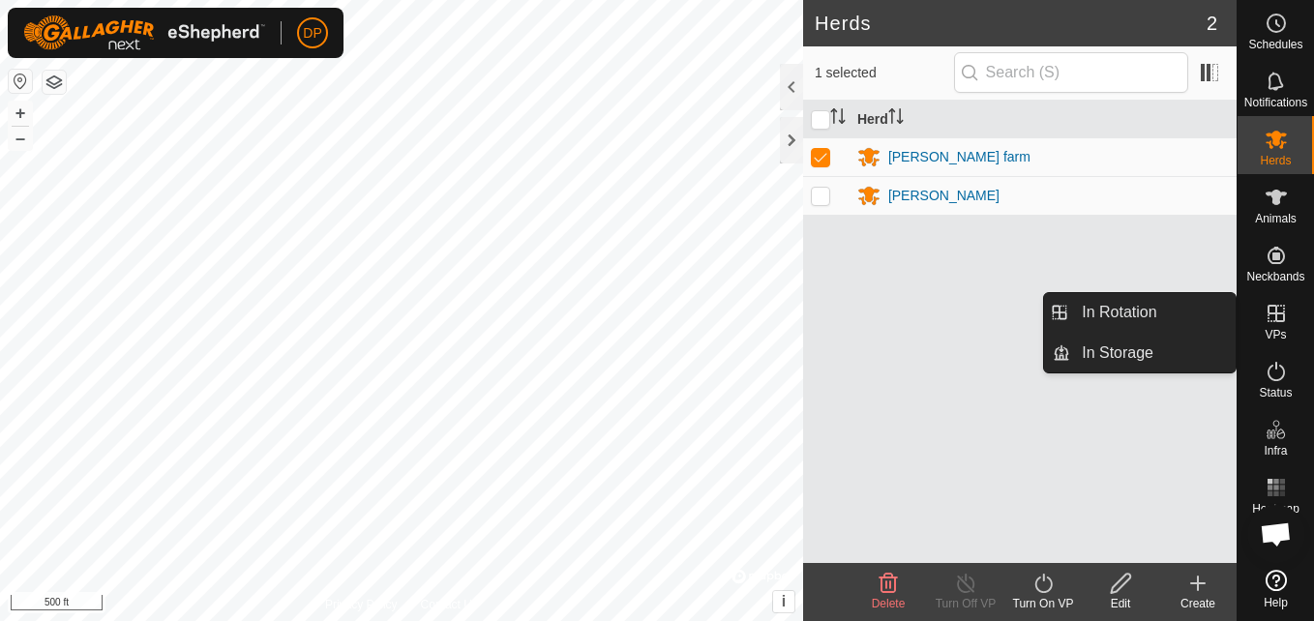
click at [1278, 305] on icon at bounding box center [1275, 313] width 23 height 23
click at [1211, 317] on link "In Rotation" at bounding box center [1152, 312] width 165 height 39
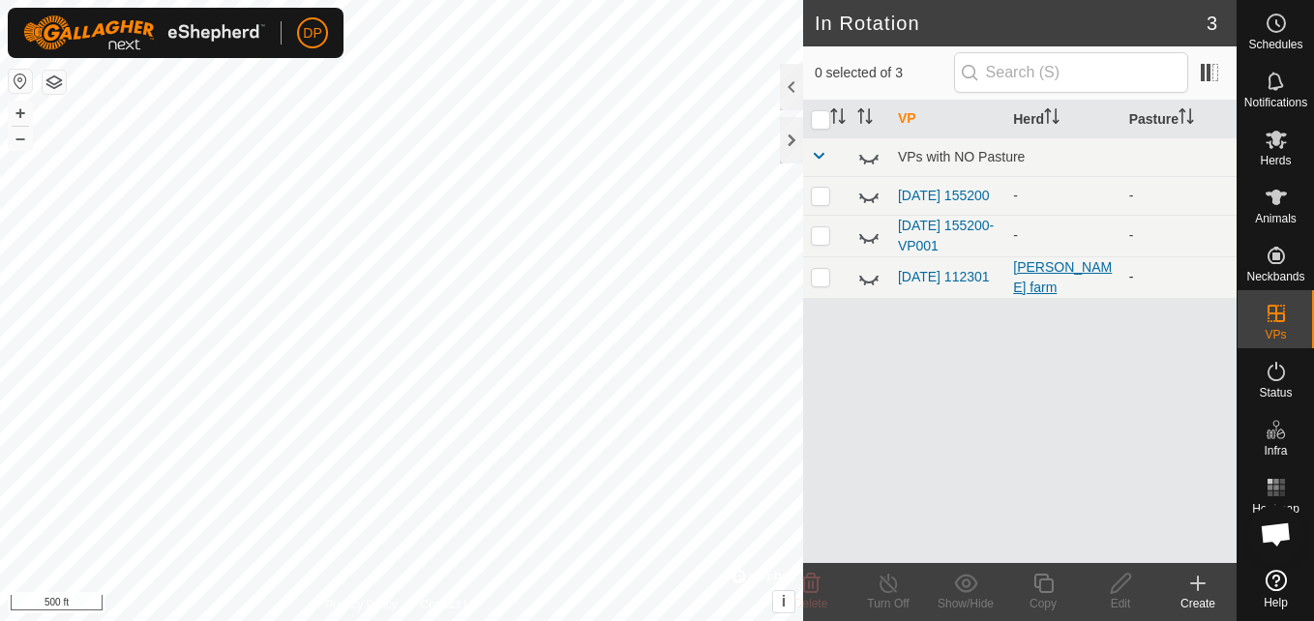
click at [1020, 275] on div "[PERSON_NAME] farm" at bounding box center [1063, 277] width 100 height 41
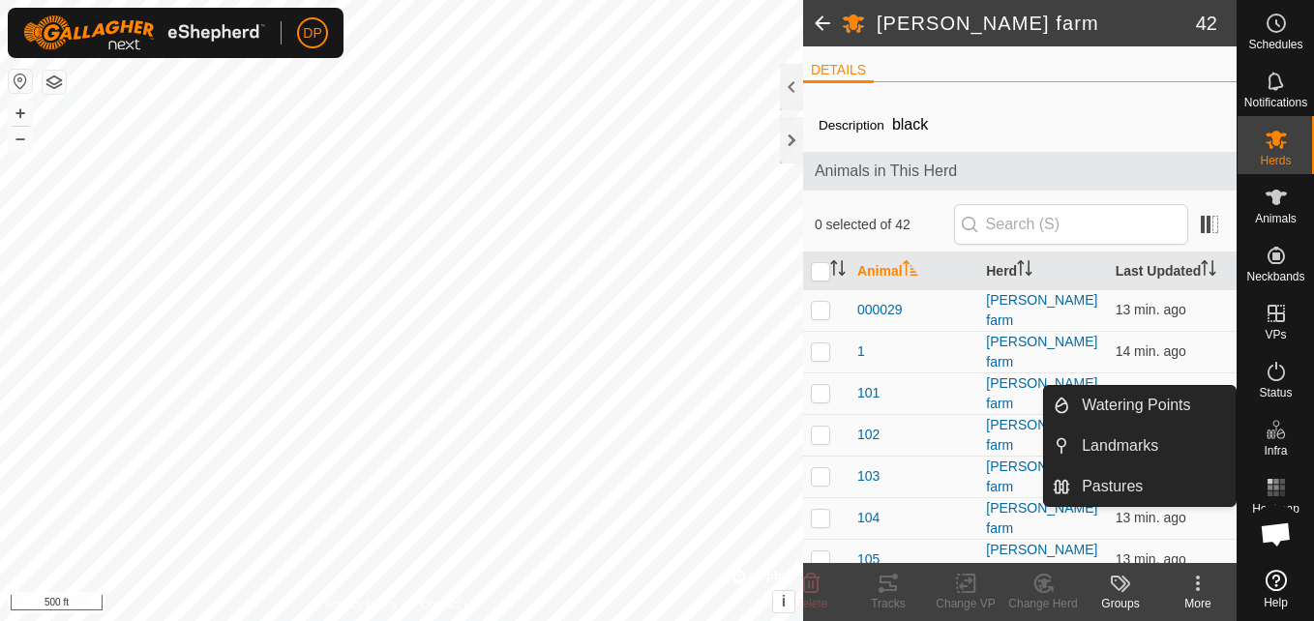
click at [1267, 428] on icon at bounding box center [1275, 429] width 23 height 23
click at [1186, 485] on link "Pastures" at bounding box center [1152, 486] width 165 height 39
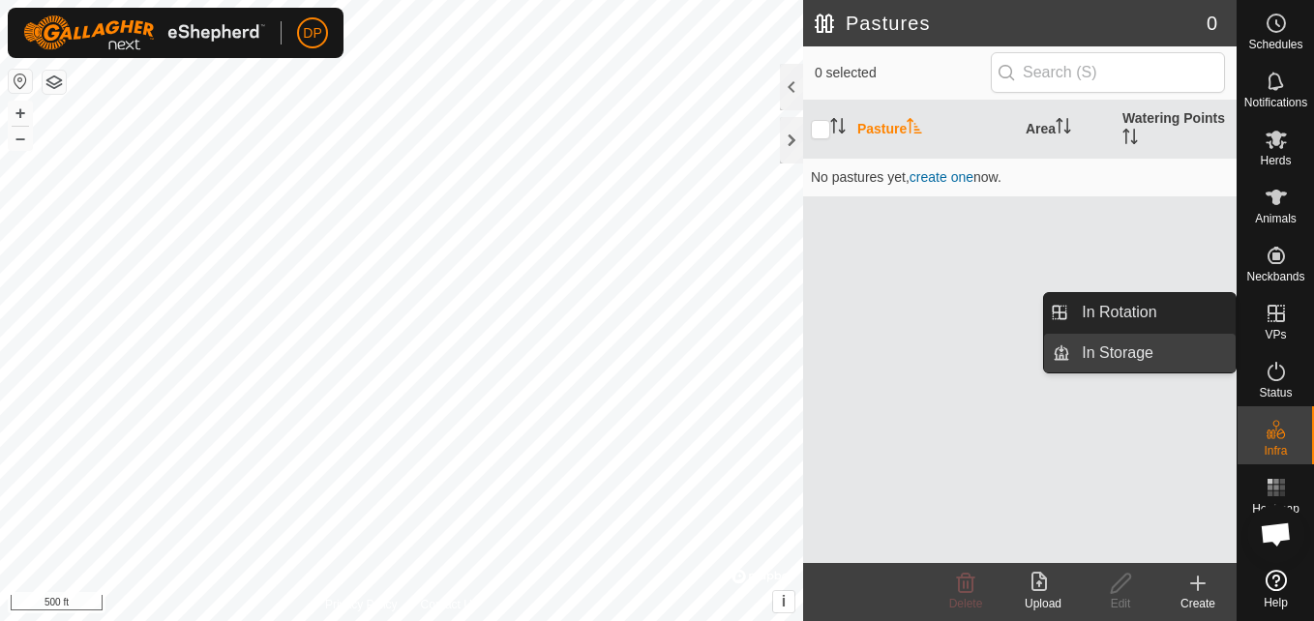
click at [1204, 341] on link "In Storage" at bounding box center [1152, 353] width 165 height 39
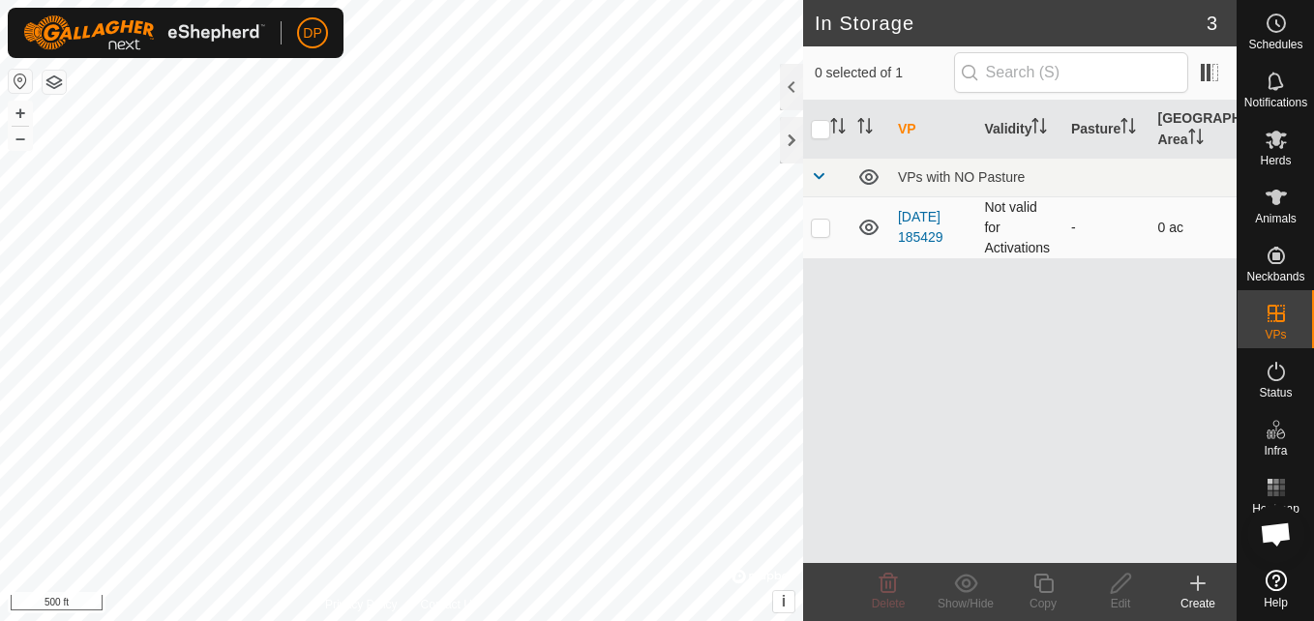
click at [825, 228] on p-checkbox at bounding box center [820, 227] width 19 height 15
checkbox input "true"
click at [922, 212] on link "[DATE] 185429" at bounding box center [920, 227] width 45 height 36
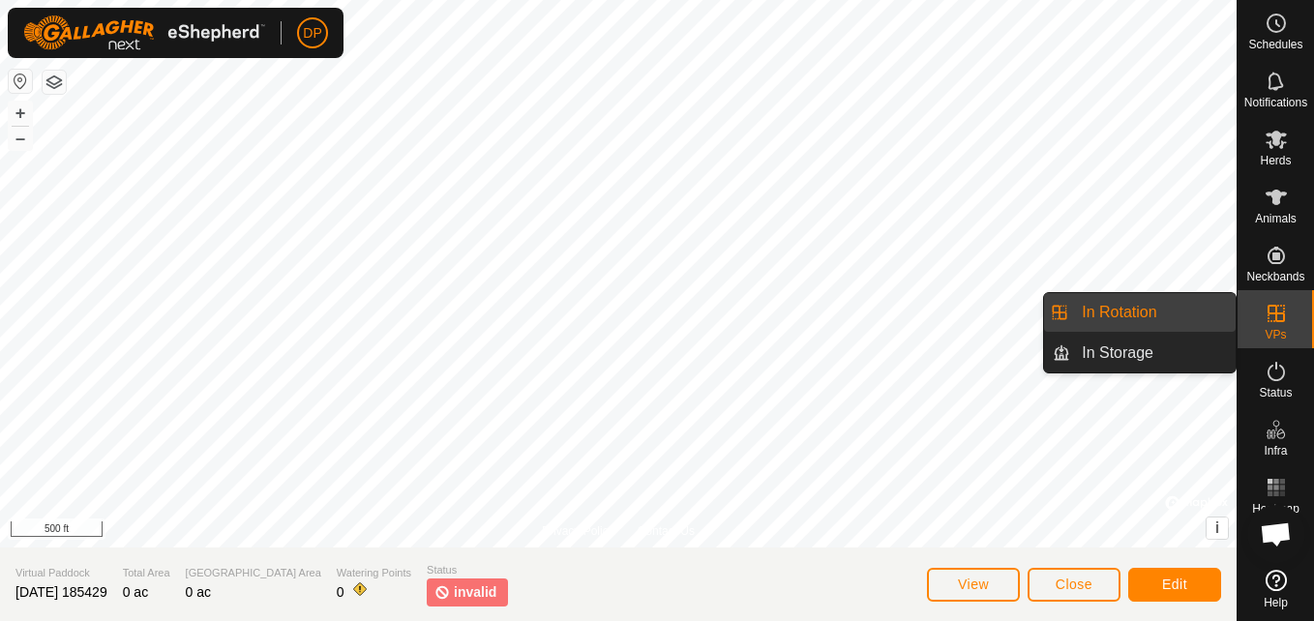
drag, startPoint x: 1238, startPoint y: 303, endPoint x: 1257, endPoint y: 302, distance: 19.4
click at [1258, 302] on es-virtualpaddocks-svg-icon at bounding box center [1275, 313] width 35 height 31
click at [1202, 309] on link "In Rotation" at bounding box center [1152, 312] width 165 height 39
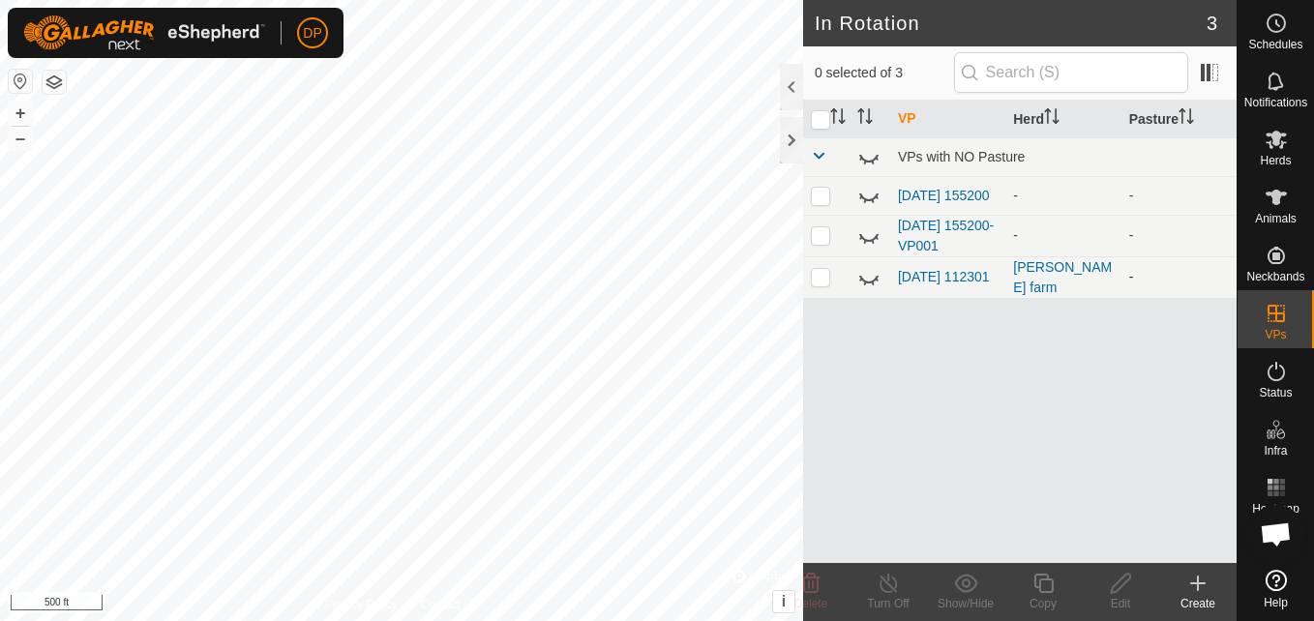
click at [816, 281] on p-checkbox at bounding box center [820, 276] width 19 height 15
checkbox input "true"
click at [868, 280] on icon at bounding box center [868, 277] width 23 height 23
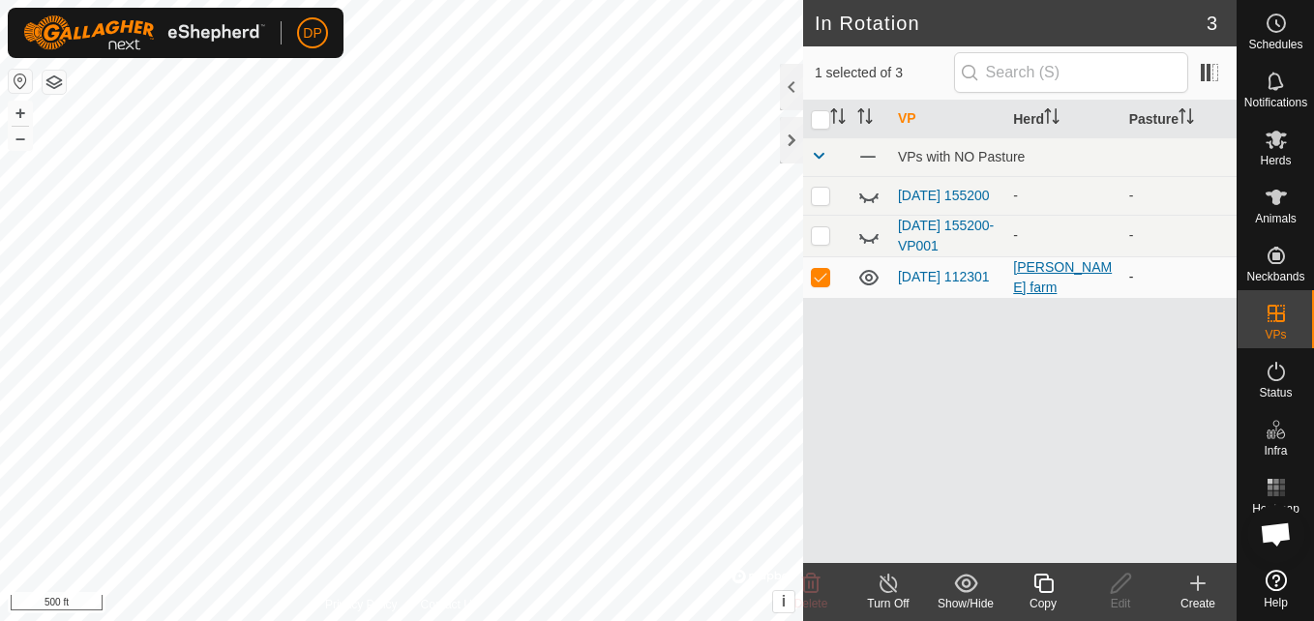
click at [1051, 276] on div "[PERSON_NAME] farm" at bounding box center [1063, 277] width 100 height 41
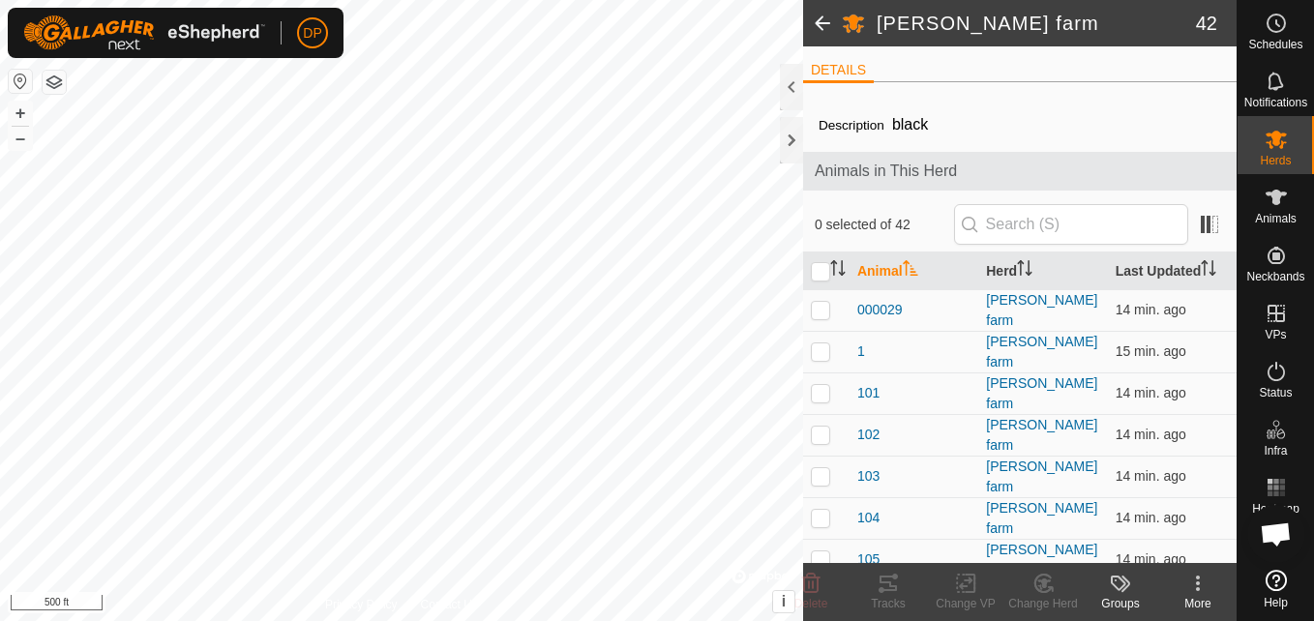
click at [1265, 573] on icon at bounding box center [1275, 580] width 21 height 21
click at [795, 88] on div at bounding box center [791, 87] width 23 height 46
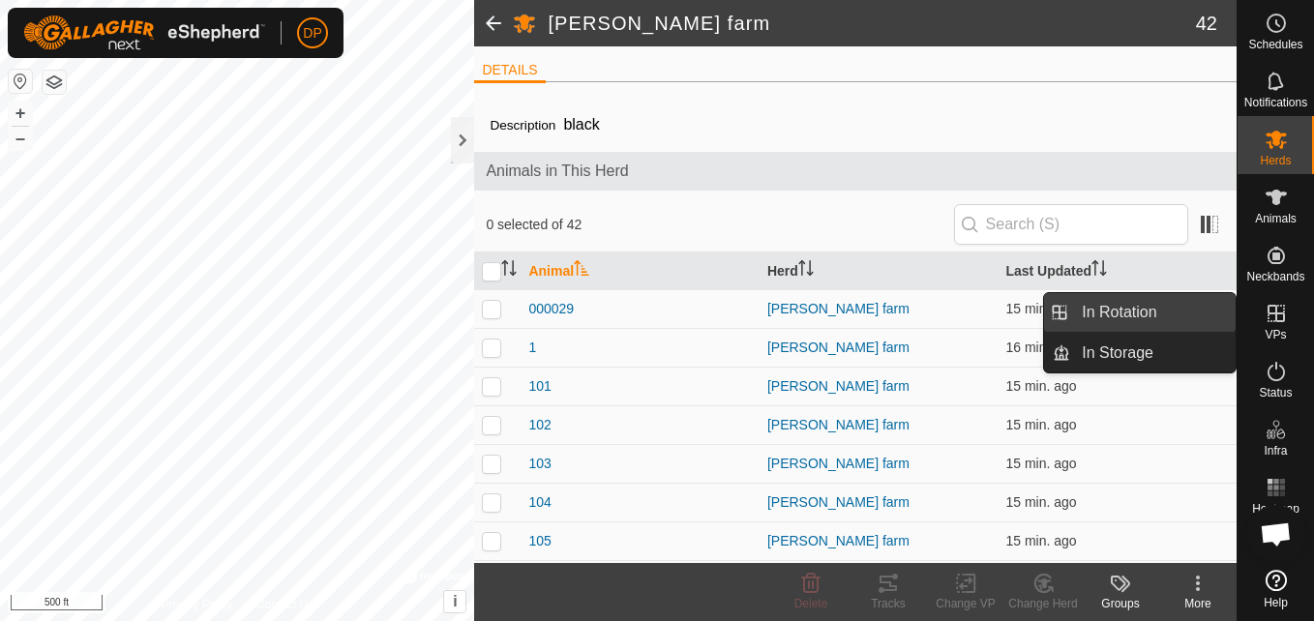
drag, startPoint x: 1223, startPoint y: 310, endPoint x: 1183, endPoint y: 308, distance: 39.8
click at [1183, 308] on link "In Rotation" at bounding box center [1152, 312] width 165 height 39
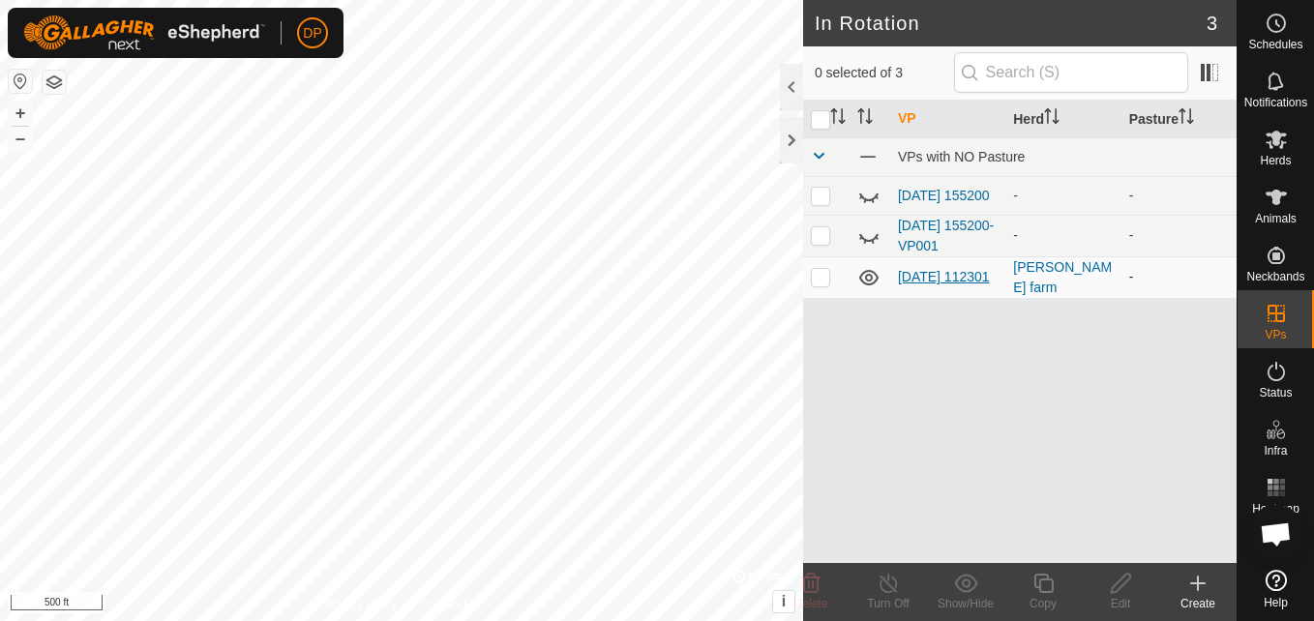
click at [920, 273] on link "[DATE] 112301" at bounding box center [944, 276] width 92 height 15
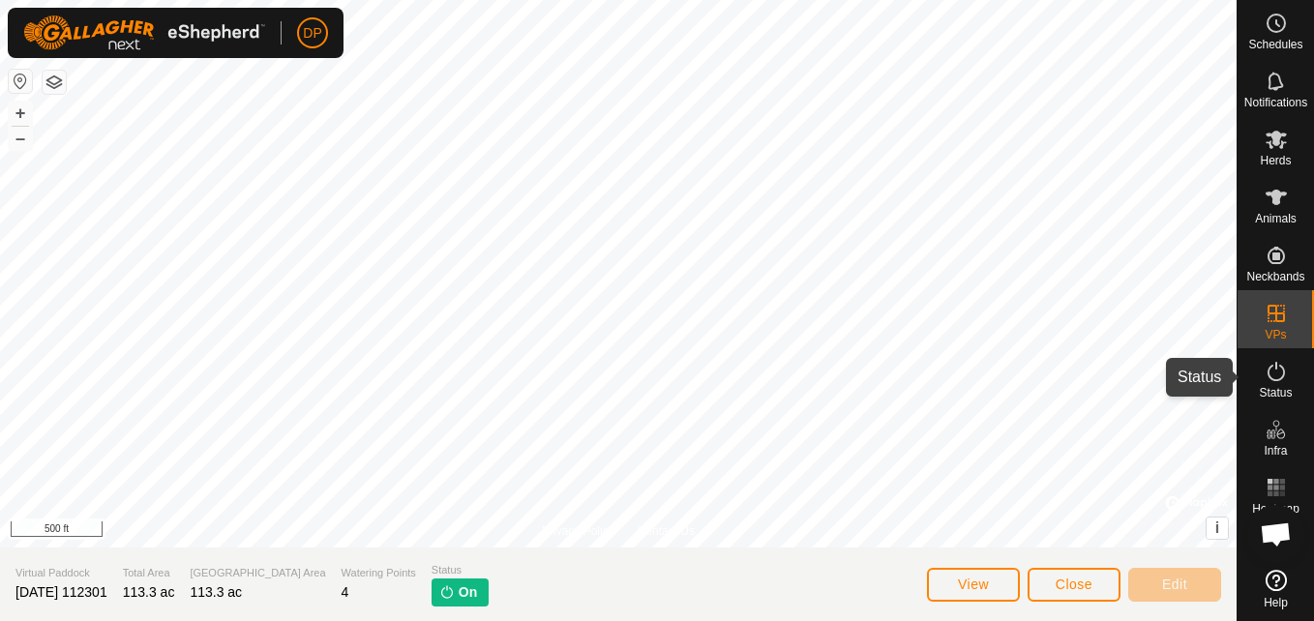
click at [1273, 388] on span "Status" at bounding box center [1274, 393] width 33 height 12
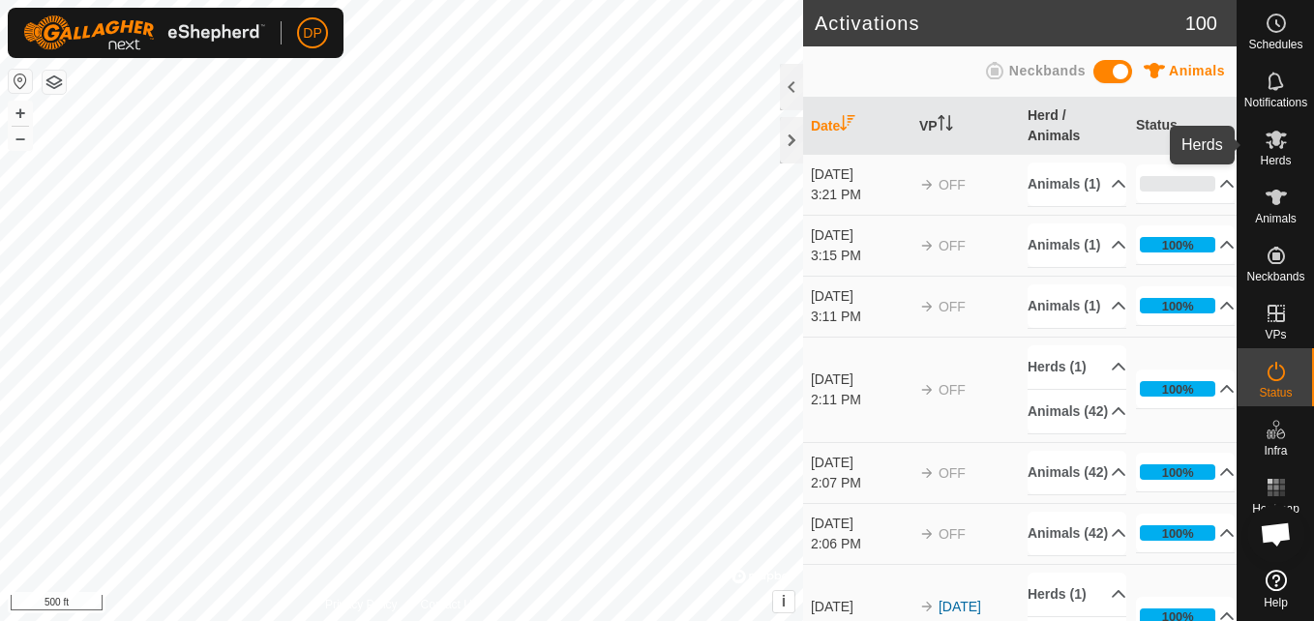
click at [1278, 149] on icon at bounding box center [1275, 139] width 23 height 23
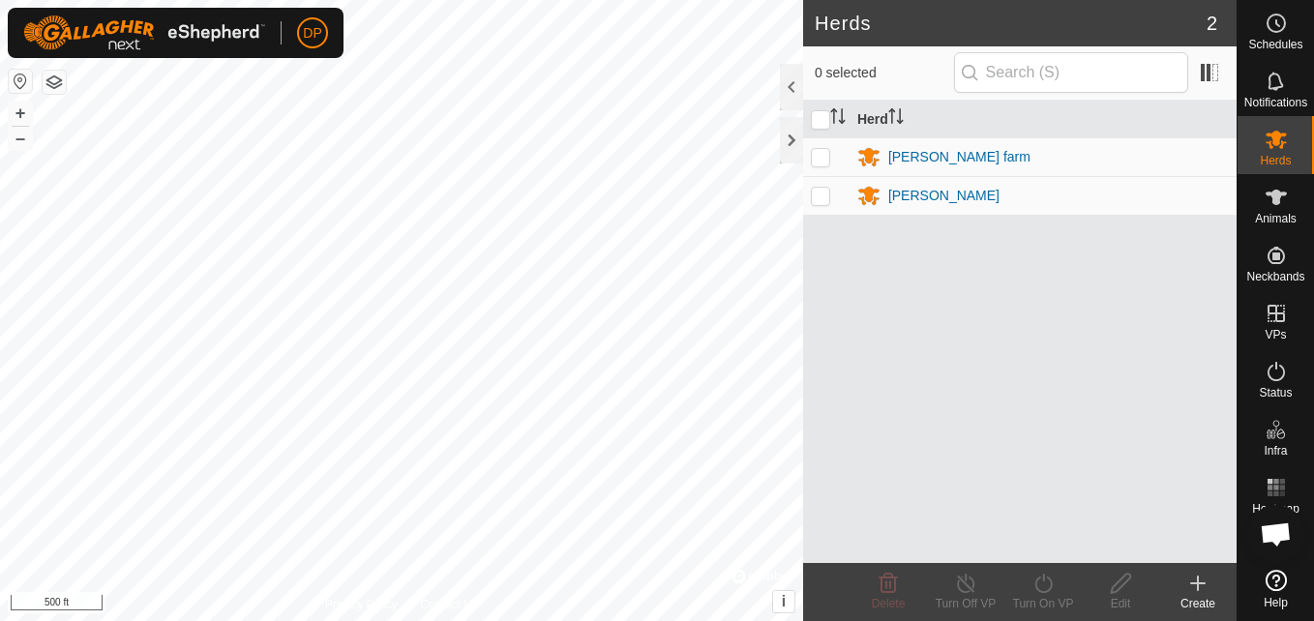
click at [818, 195] on p-checkbox at bounding box center [820, 195] width 19 height 15
checkbox input "true"
click at [1116, 585] on icon at bounding box center [1121, 583] width 24 height 23
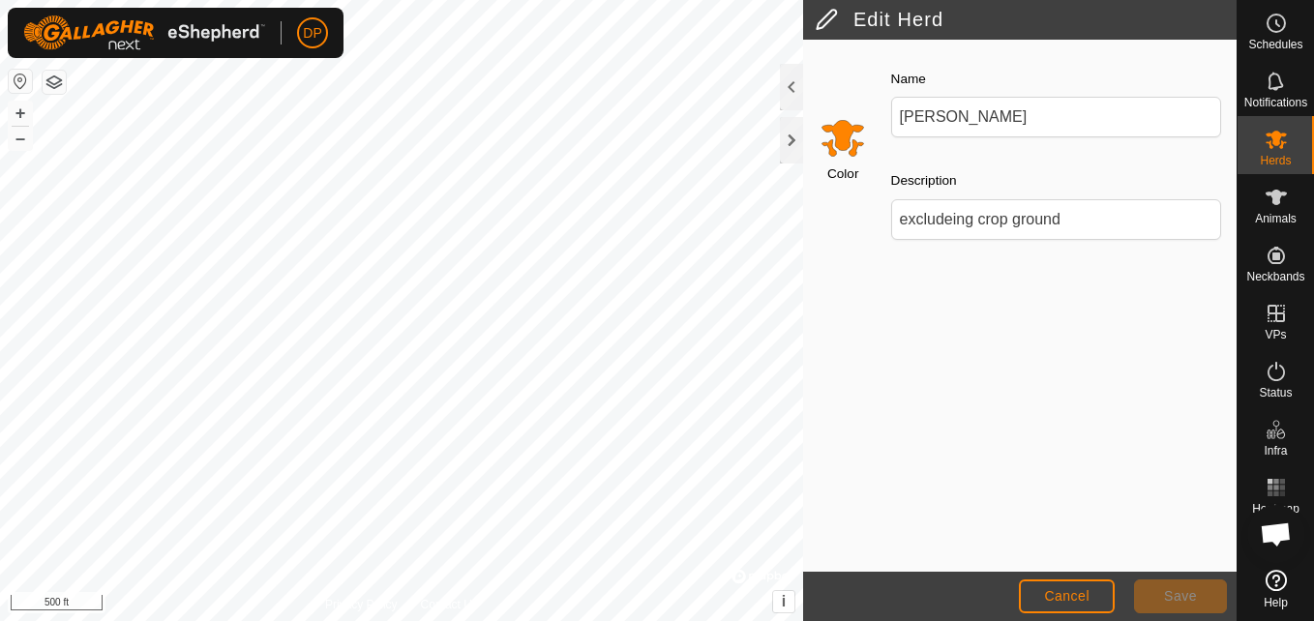
click at [836, 139] on input "Select a color" at bounding box center [842, 137] width 46 height 46
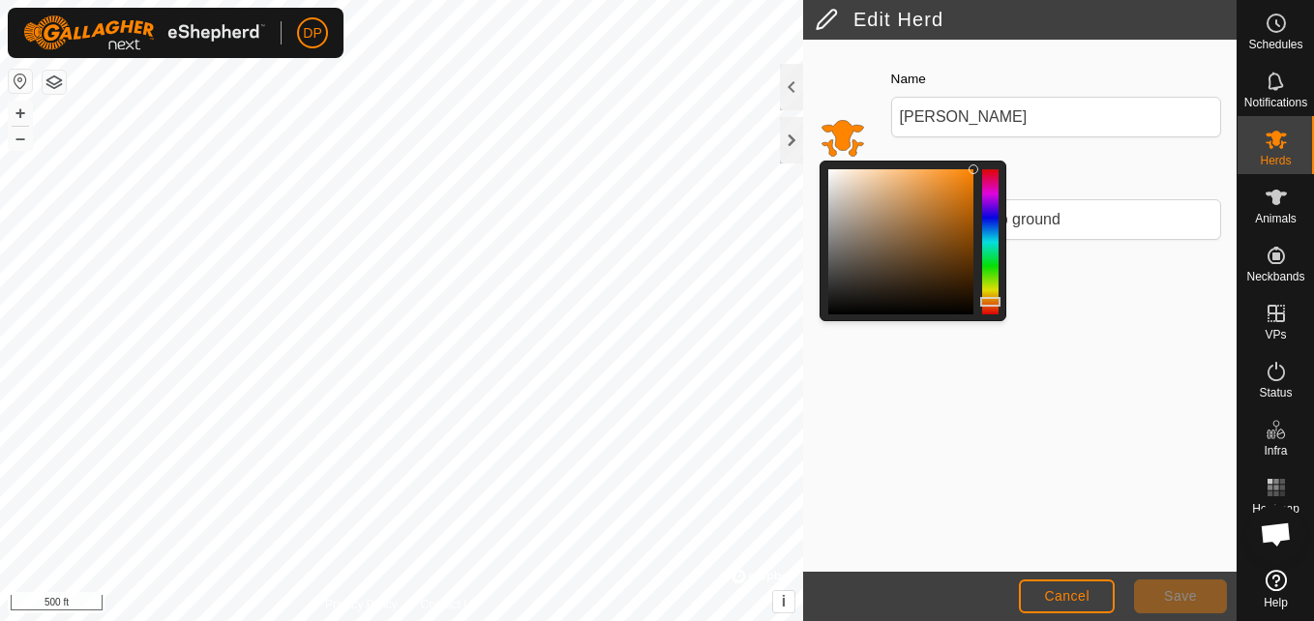
click at [1021, 380] on div "Color Name [PERSON_NAME] Description excludeing crop ground" at bounding box center [1019, 306] width 433 height 532
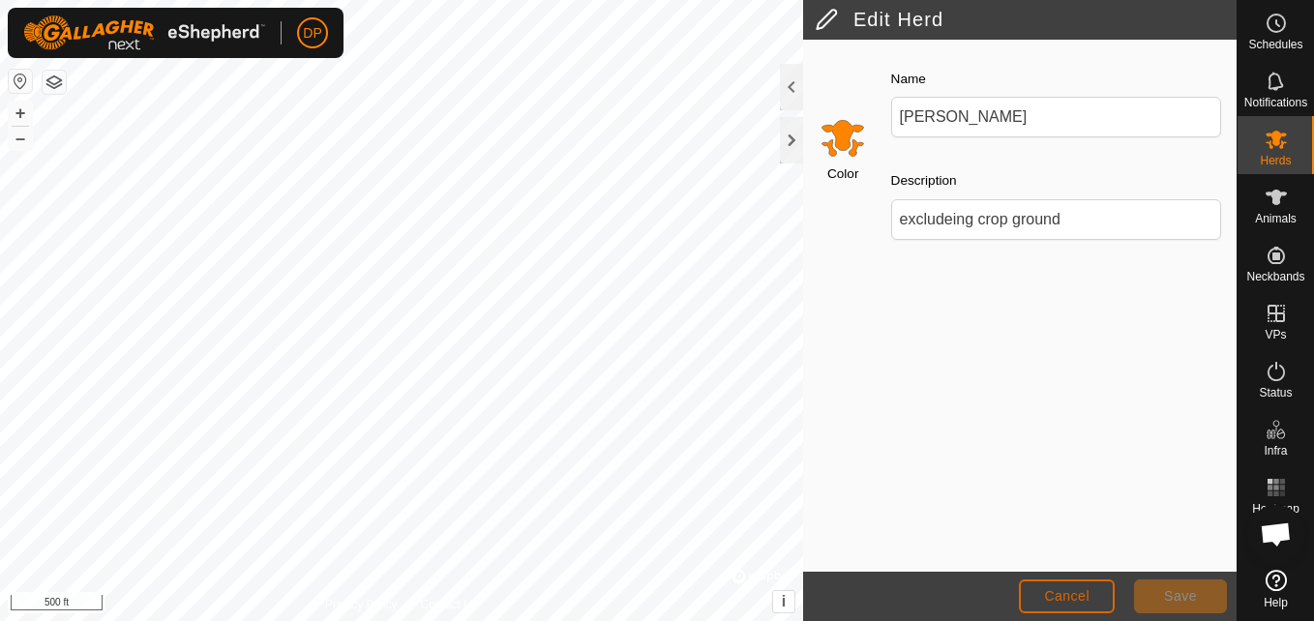
click at [1091, 586] on button "Cancel" at bounding box center [1067, 596] width 96 height 34
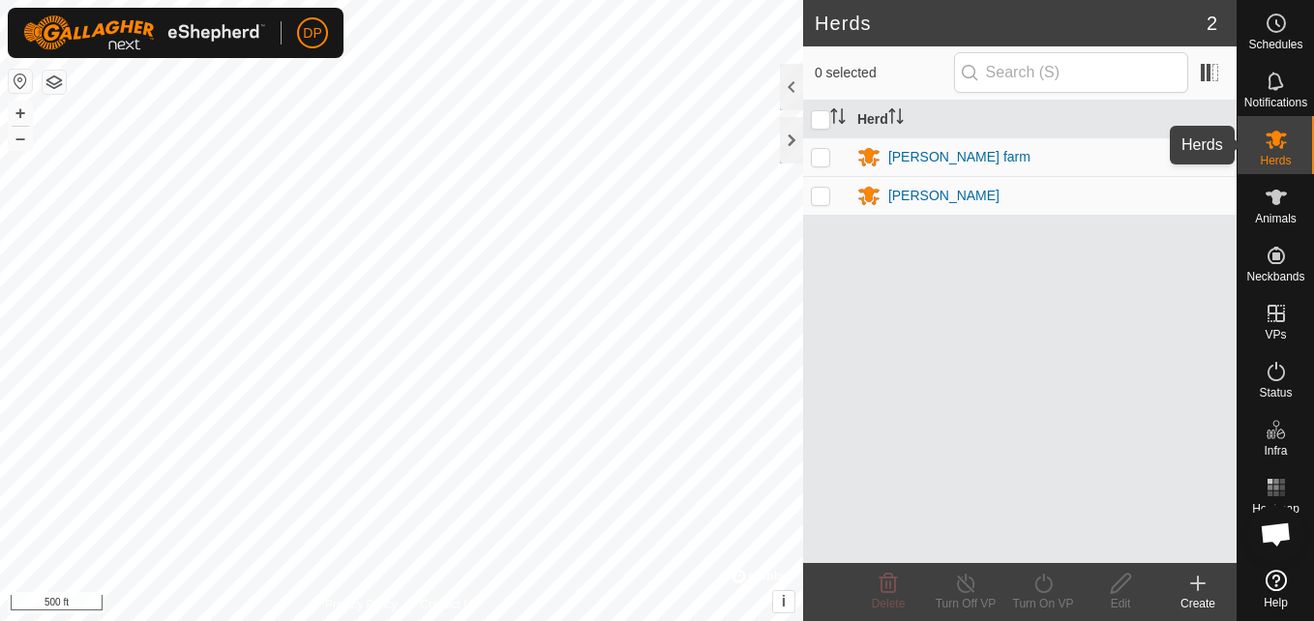
click at [1269, 135] on icon at bounding box center [1275, 140] width 21 height 18
click at [816, 154] on p-checkbox at bounding box center [820, 156] width 19 height 15
checkbox input "true"
click at [821, 118] on input "checkbox" at bounding box center [820, 119] width 19 height 19
checkbox input "true"
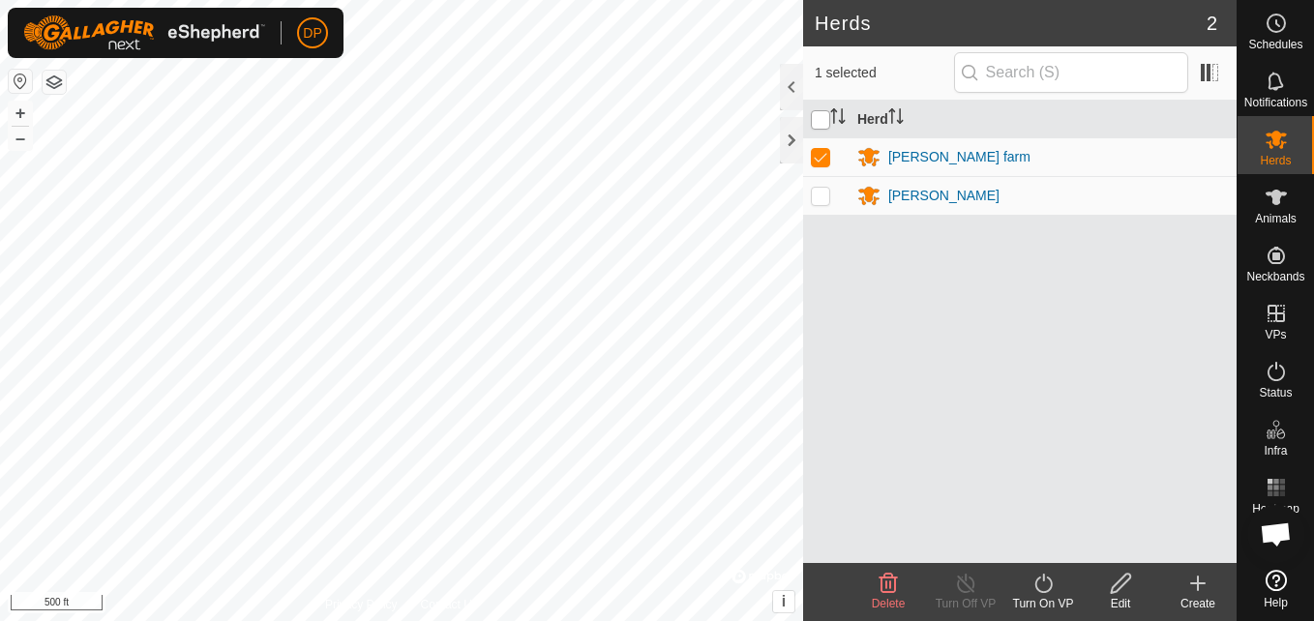
checkbox input "true"
click at [822, 200] on p-checkbox at bounding box center [820, 195] width 19 height 15
checkbox input "false"
click at [1118, 582] on icon at bounding box center [1119, 583] width 19 height 19
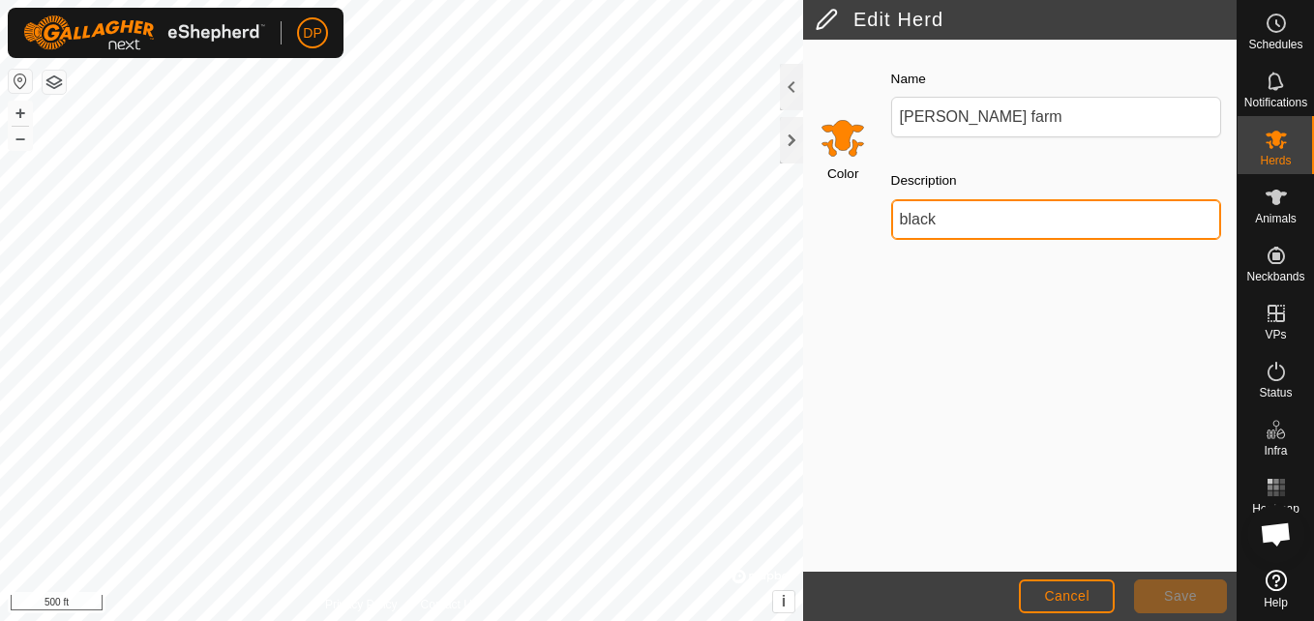
click at [1053, 223] on input "black" at bounding box center [1056, 219] width 330 height 41
click at [1020, 263] on div "Name [PERSON_NAME] farm Description black" at bounding box center [1055, 161] width 361 height 220
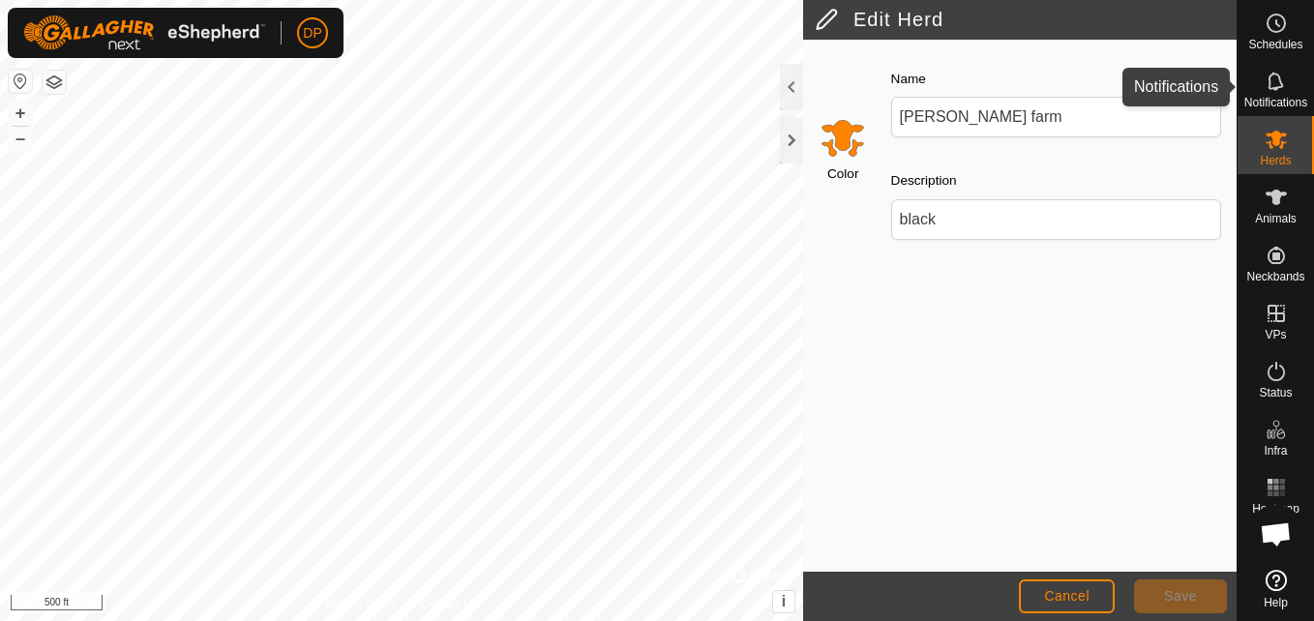
click at [1279, 74] on icon at bounding box center [1275, 81] width 23 height 23
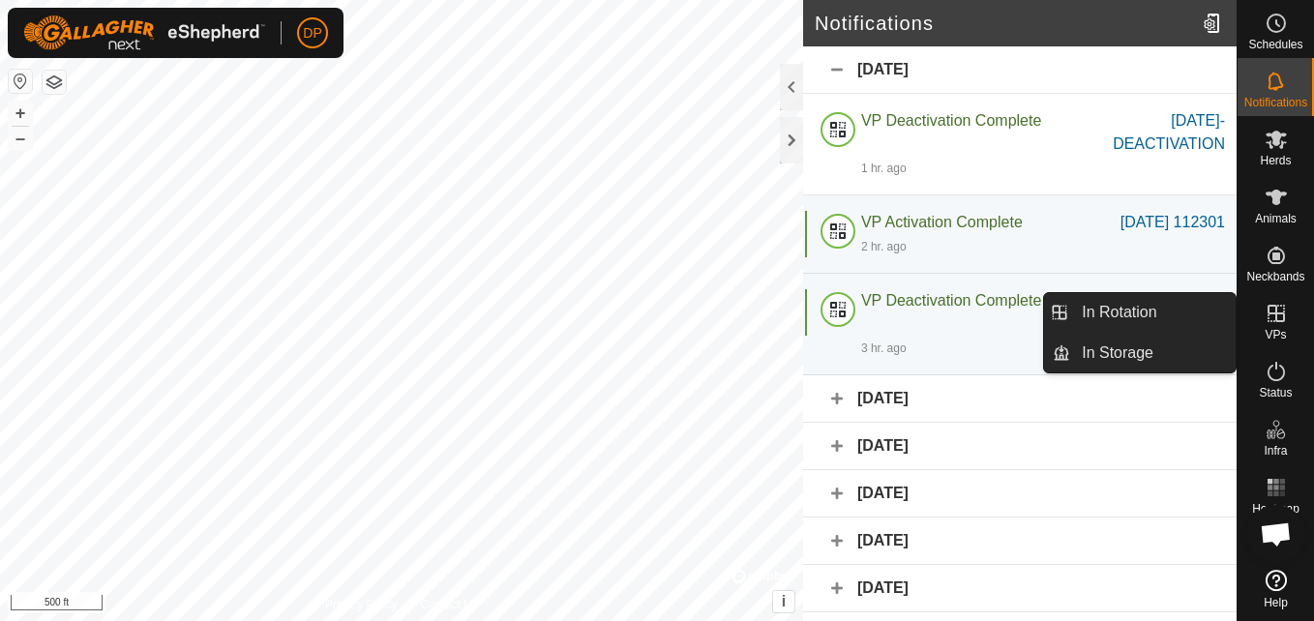
click at [1274, 322] on icon at bounding box center [1275, 313] width 23 height 23
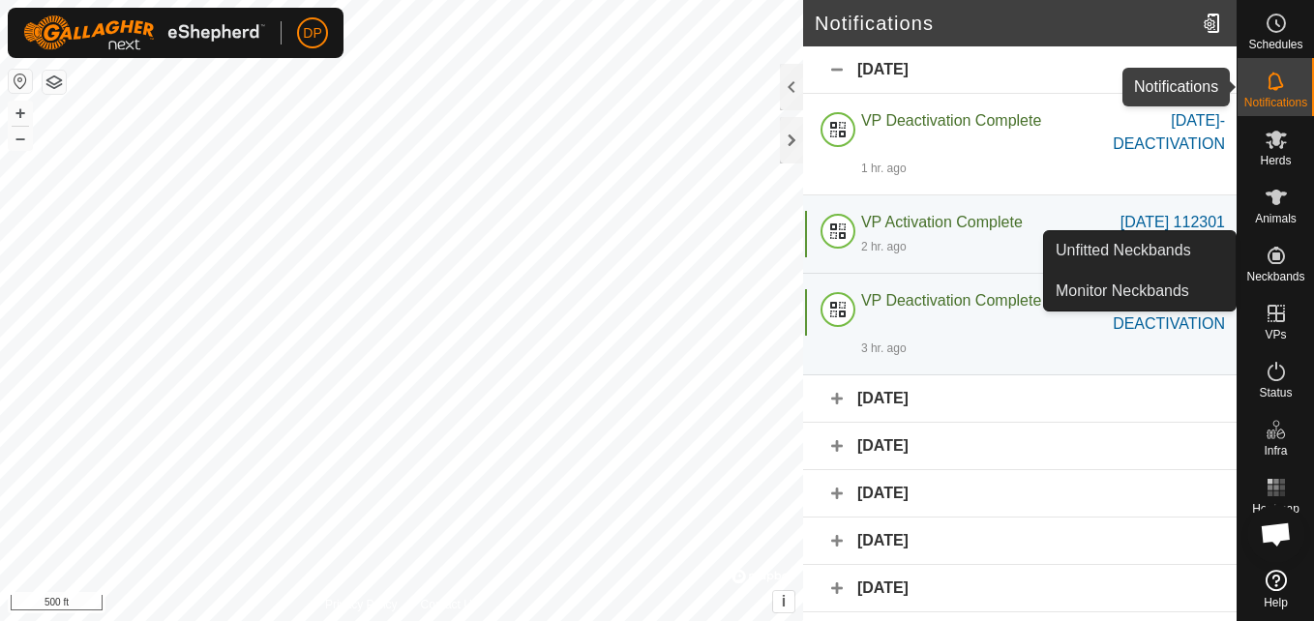
click at [1262, 83] on es-notification-svg-icon at bounding box center [1275, 81] width 35 height 31
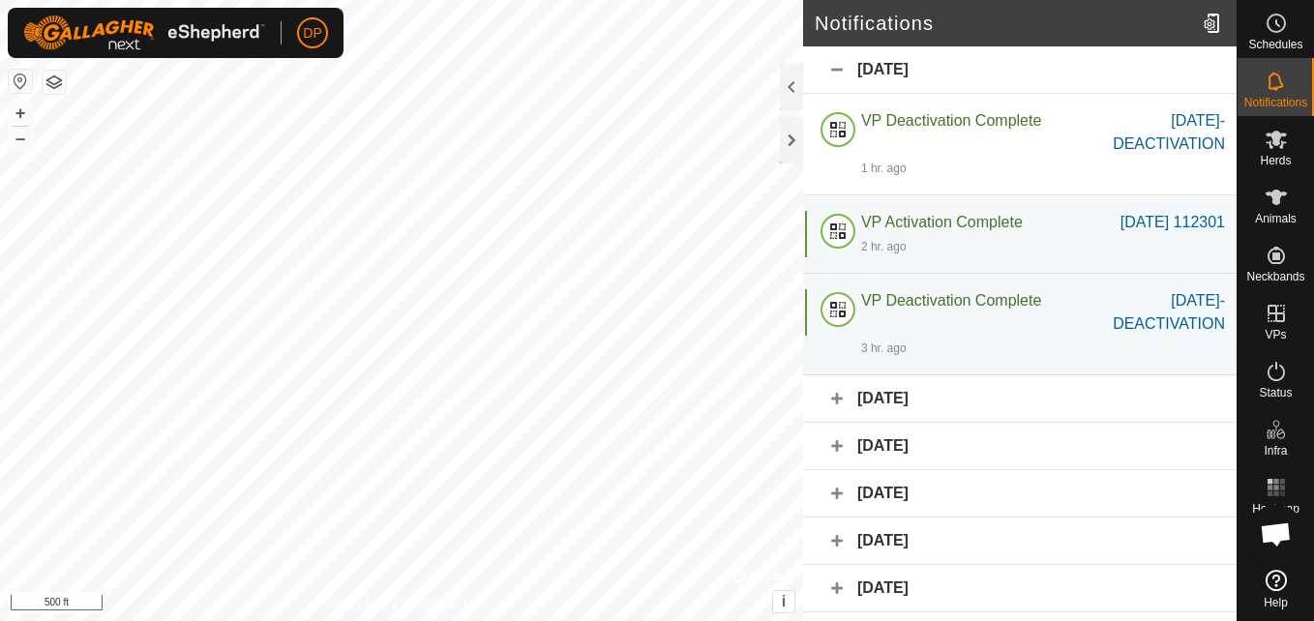
click at [837, 65] on div "[DATE]" at bounding box center [1019, 69] width 433 height 47
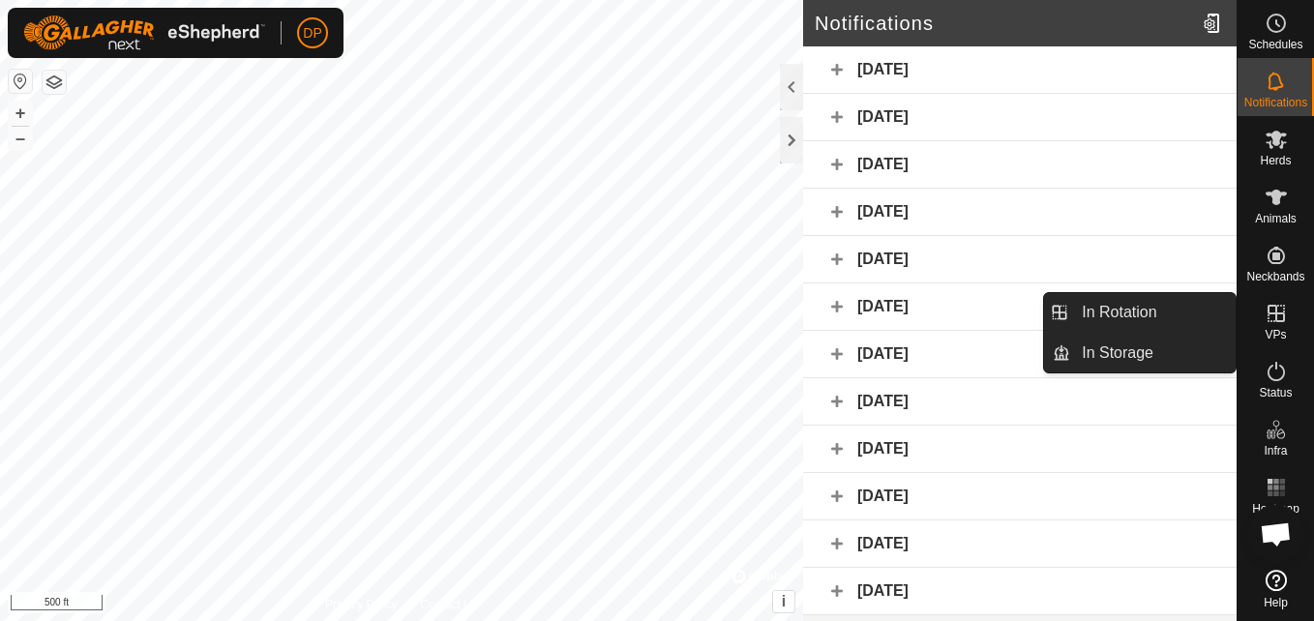
click at [1271, 307] on icon at bounding box center [1275, 313] width 17 height 17
click at [1177, 306] on link "In Rotation" at bounding box center [1152, 312] width 165 height 39
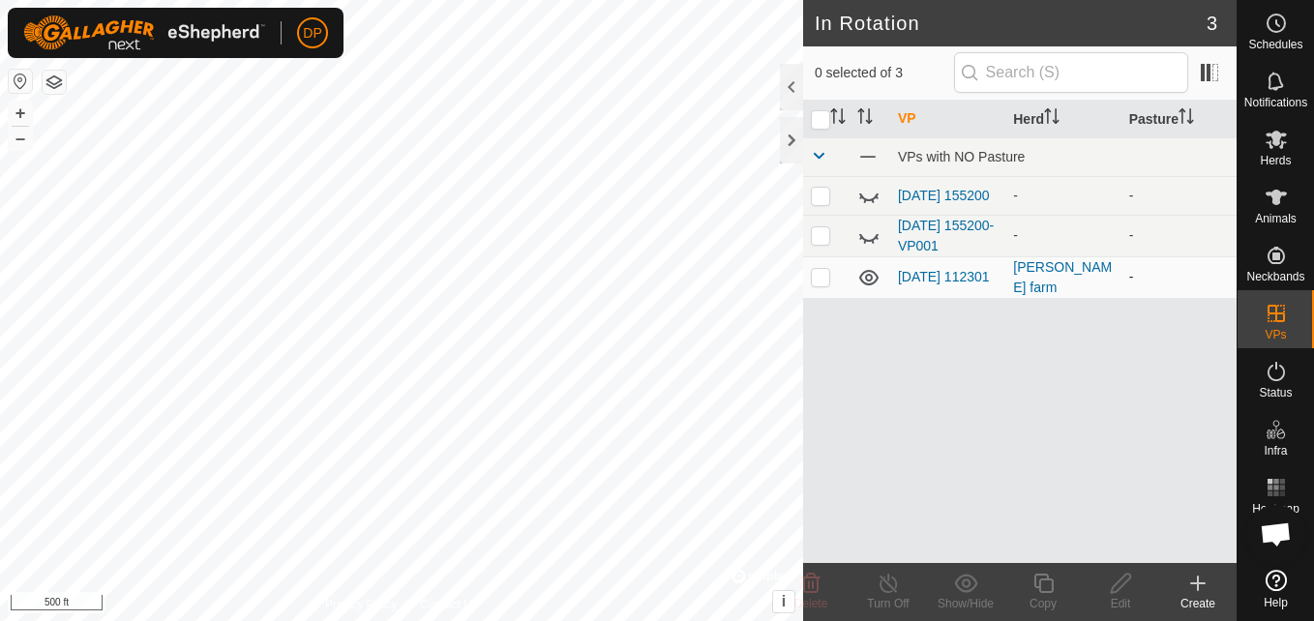
click at [872, 280] on icon at bounding box center [868, 277] width 19 height 15
click at [872, 280] on icon at bounding box center [868, 277] width 23 height 23
click at [806, 276] on td at bounding box center [826, 277] width 46 height 42
checkbox input "true"
click at [936, 277] on link "[DATE] 112301" at bounding box center [944, 276] width 92 height 15
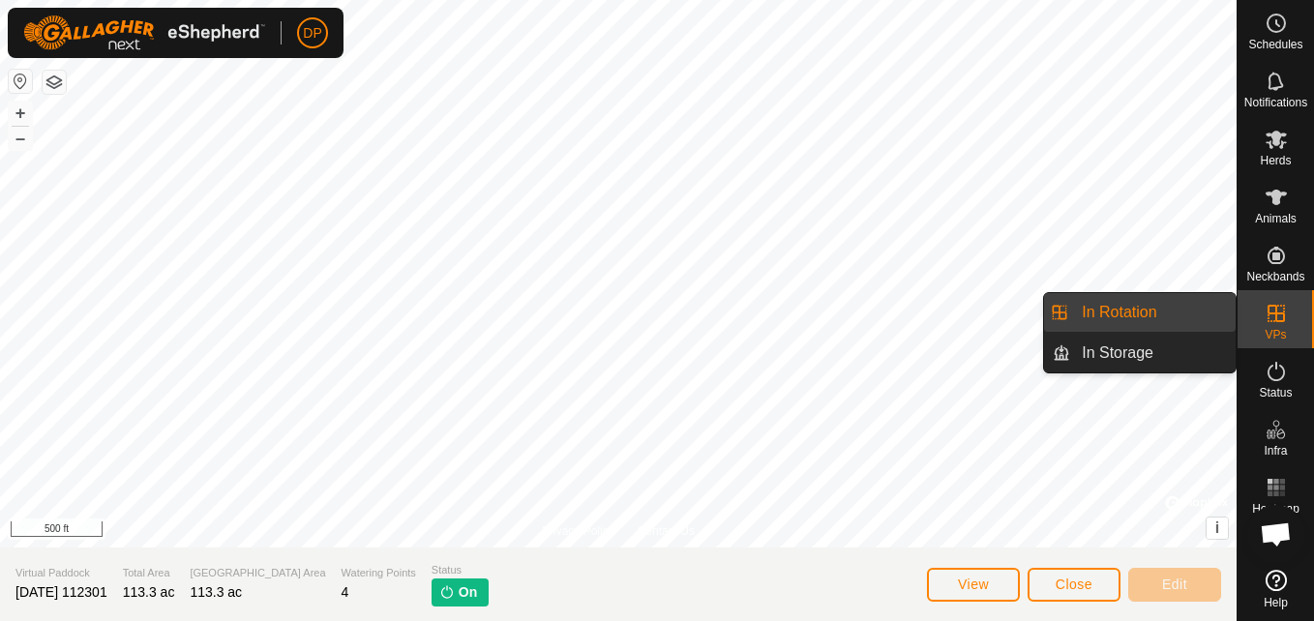
click at [1259, 304] on es-virtualpaddocks-svg-icon at bounding box center [1275, 313] width 35 height 31
click at [1213, 304] on link "In Rotation" at bounding box center [1152, 312] width 165 height 39
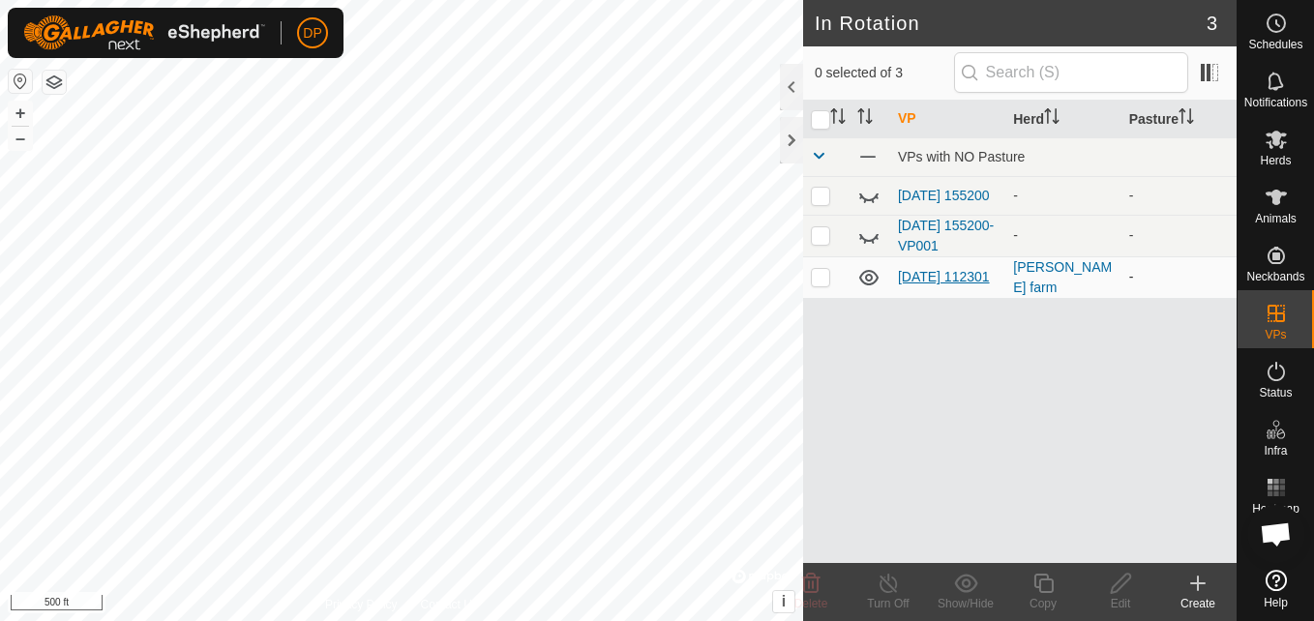
click at [913, 271] on link "[DATE] 112301" at bounding box center [944, 276] width 92 height 15
